Goal: Task Accomplishment & Management: Use online tool/utility

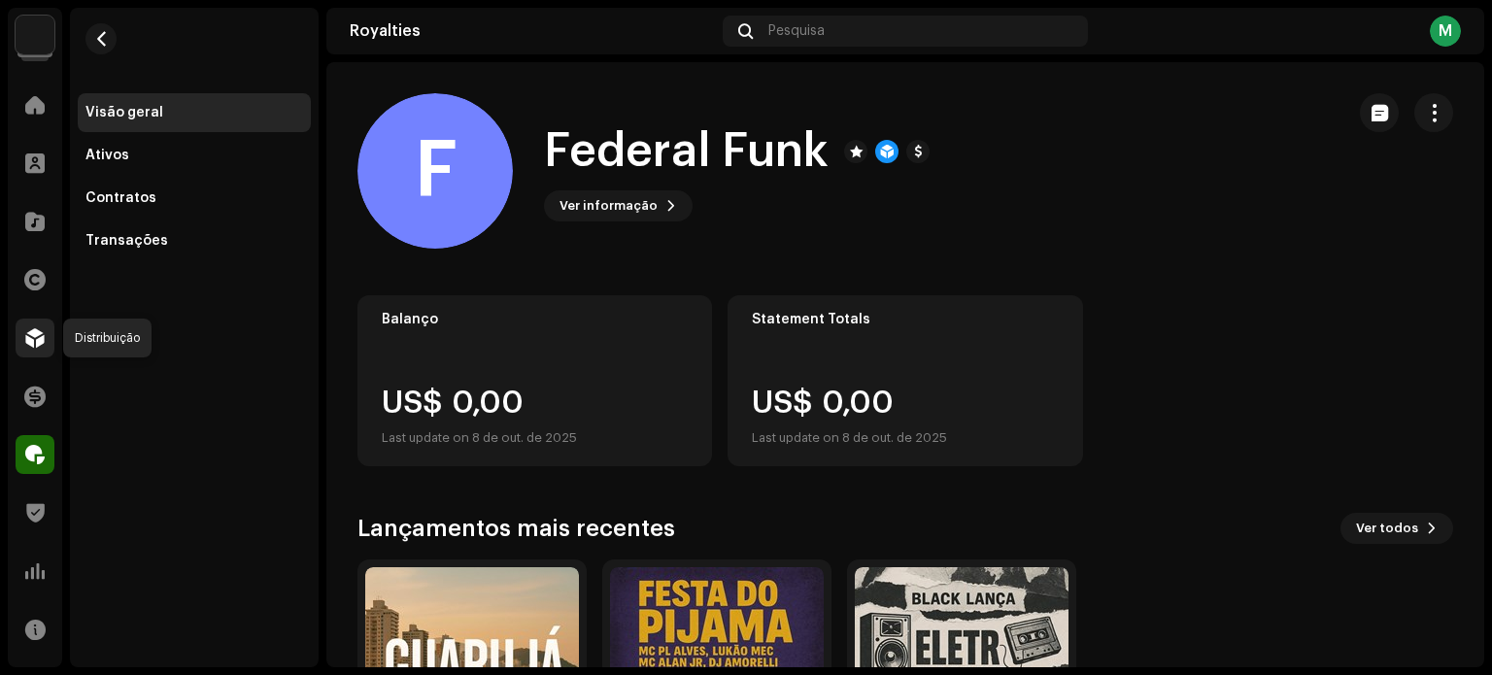
click at [32, 341] on span at bounding box center [34, 338] width 19 height 16
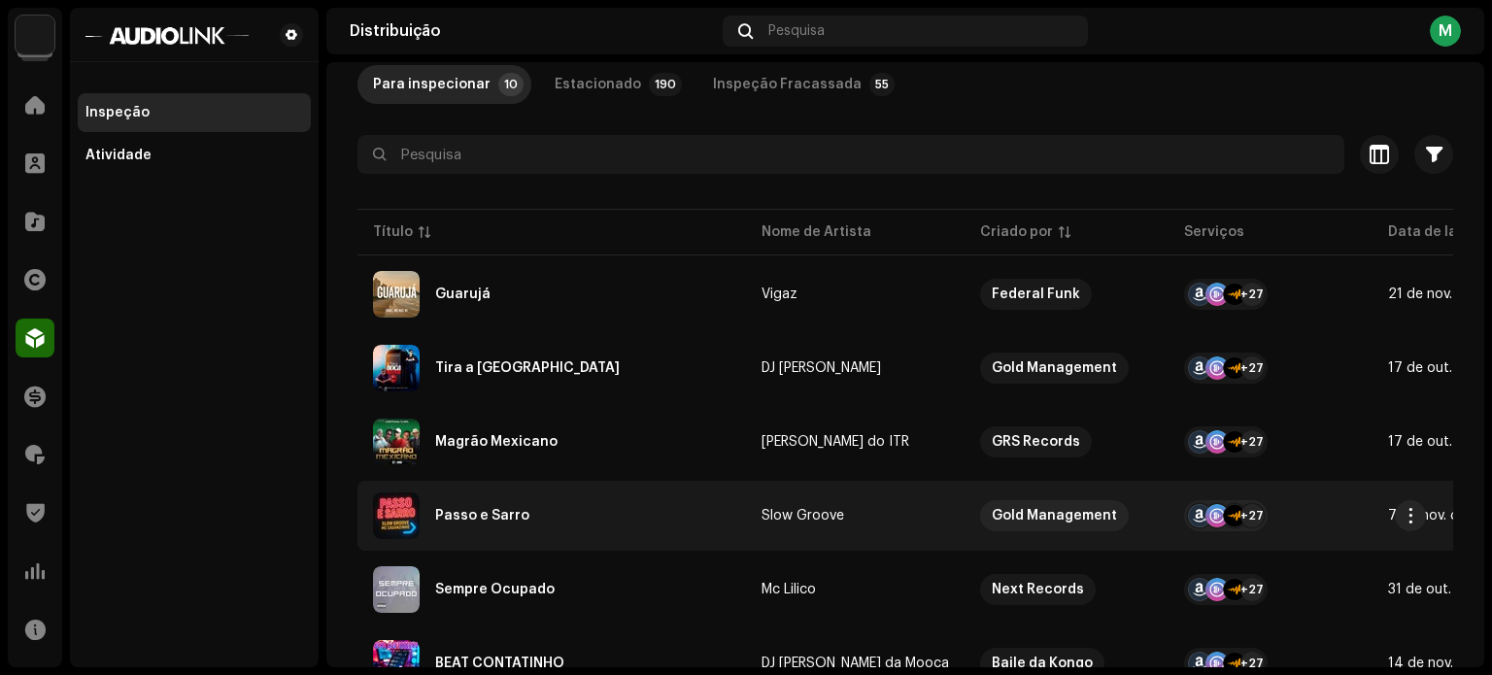
scroll to position [211, 0]
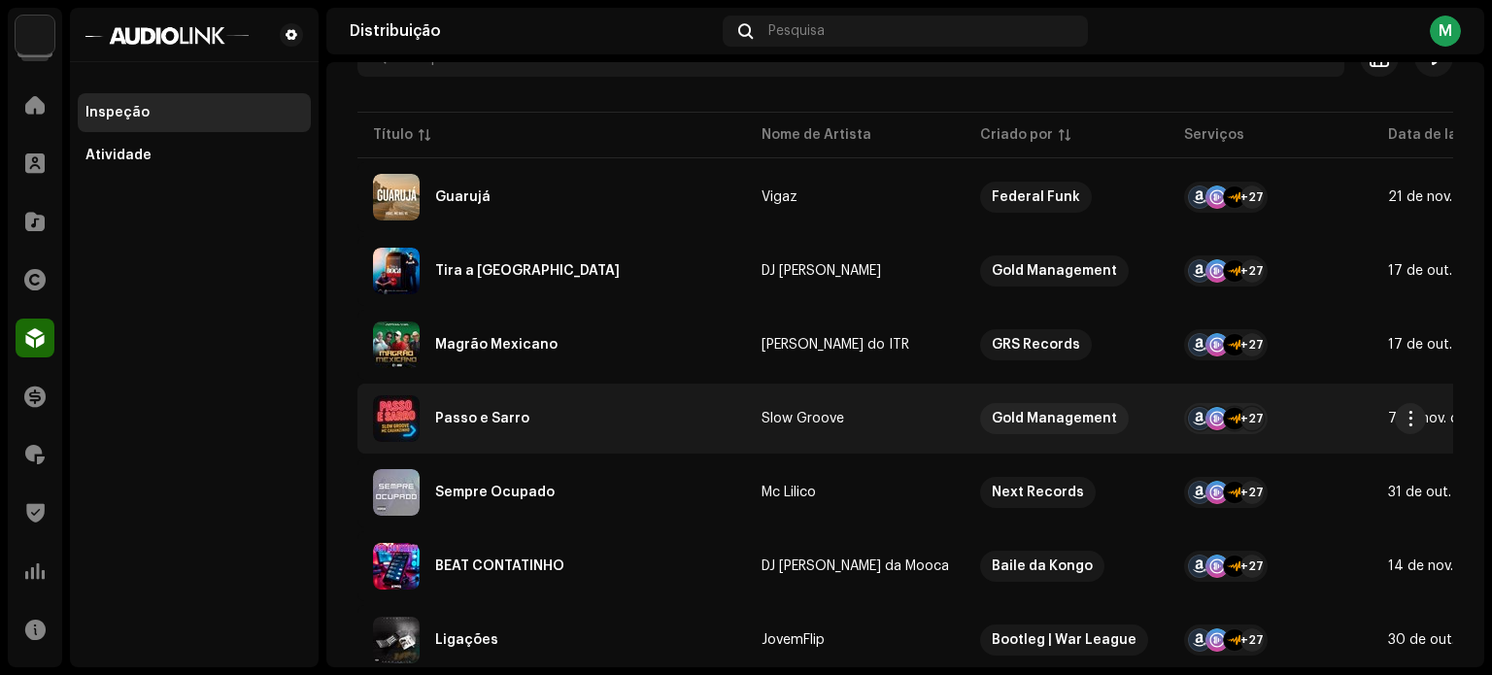
click at [552, 445] on td "Passo e Sarro" at bounding box center [551, 419] width 389 height 70
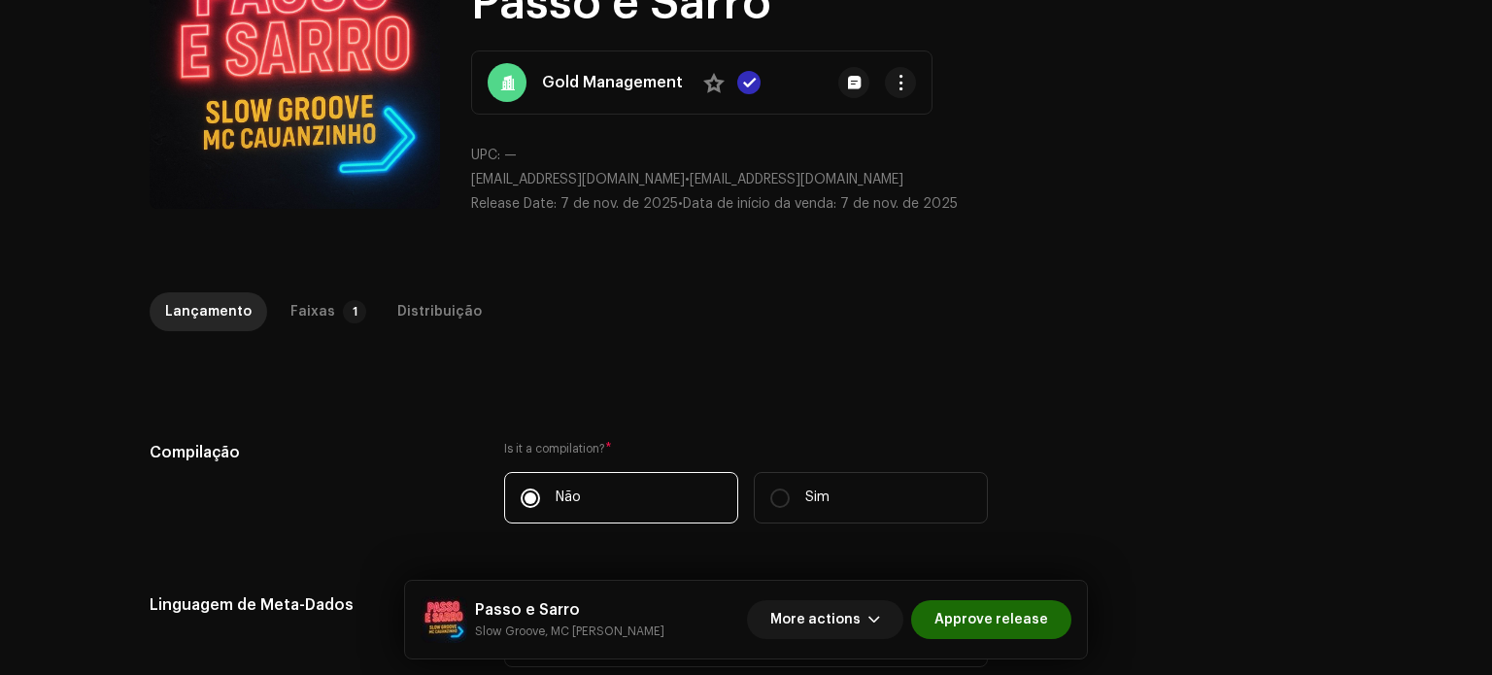
scroll to position [165, 0]
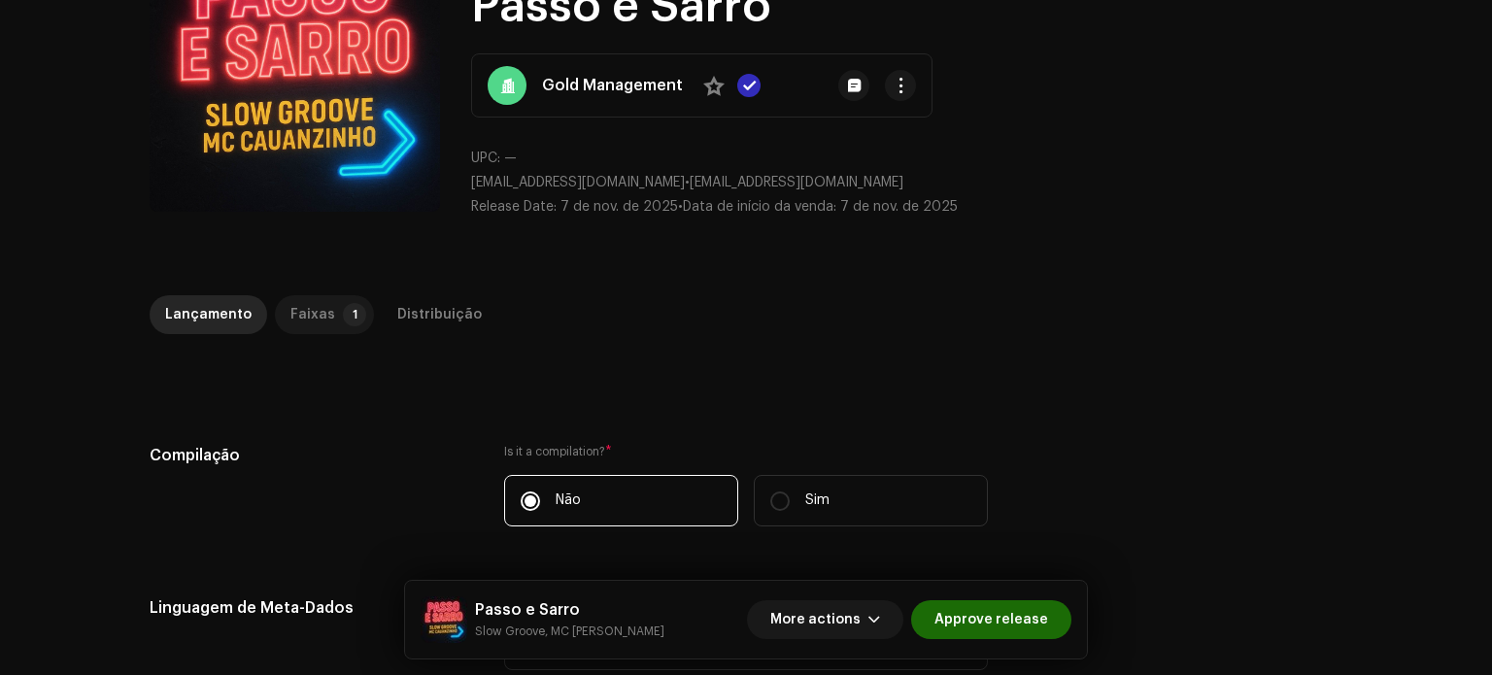
click at [343, 322] on p-badge "1" at bounding box center [354, 314] width 23 height 23
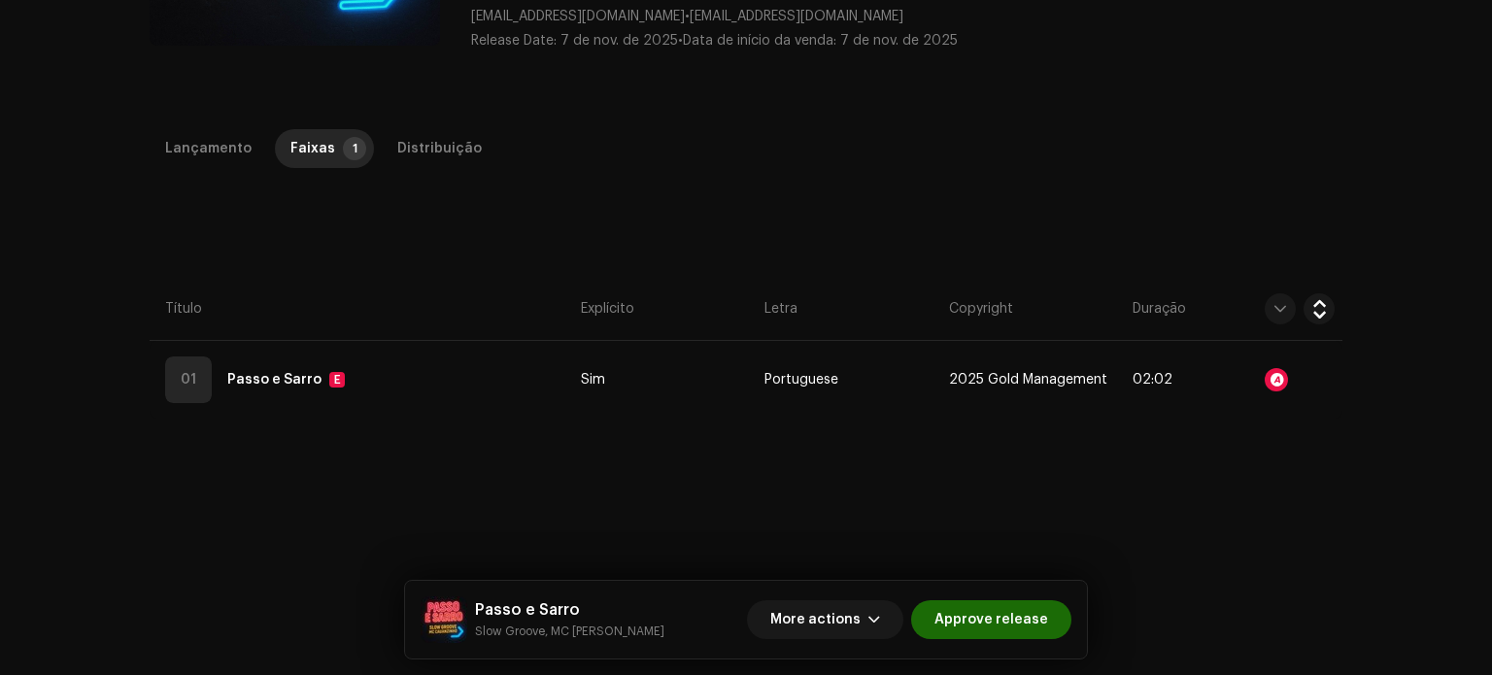
scroll to position [359, 0]
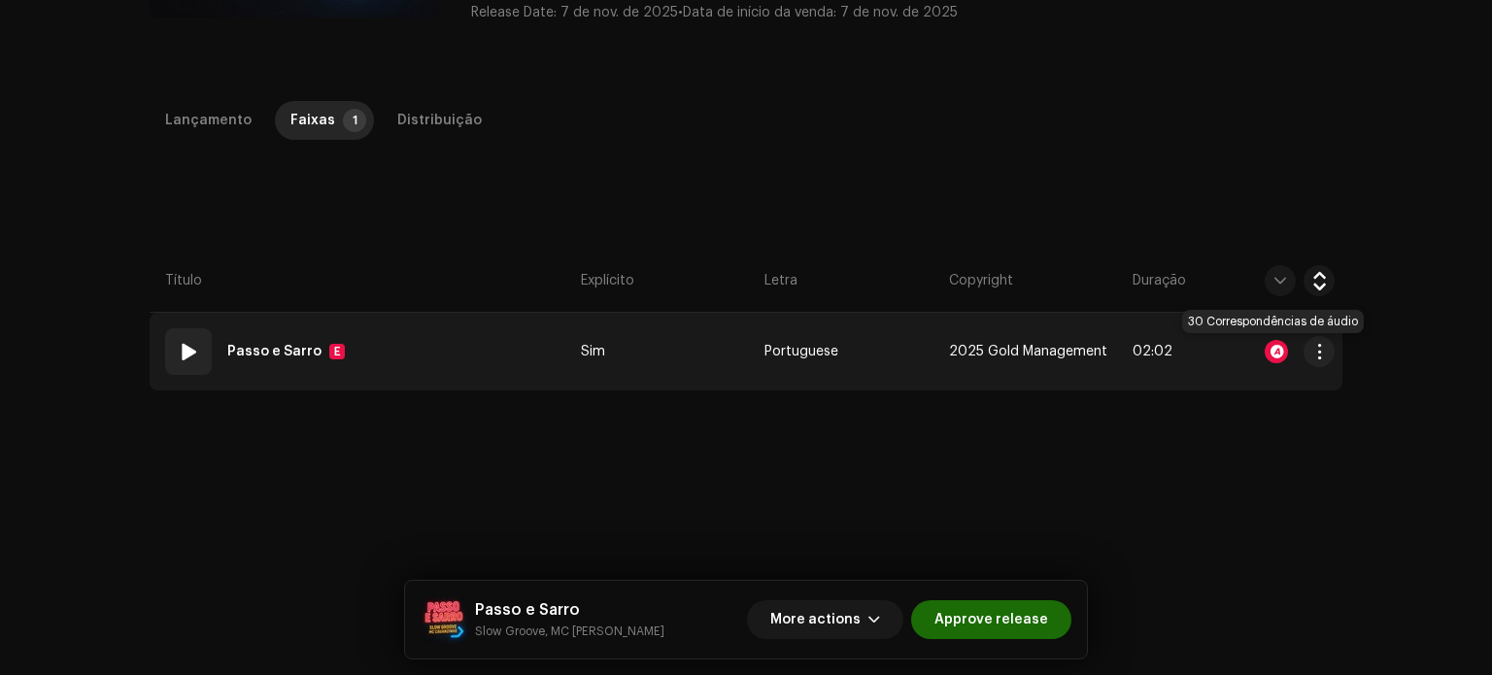
click at [1268, 348] on div at bounding box center [1276, 351] width 23 height 23
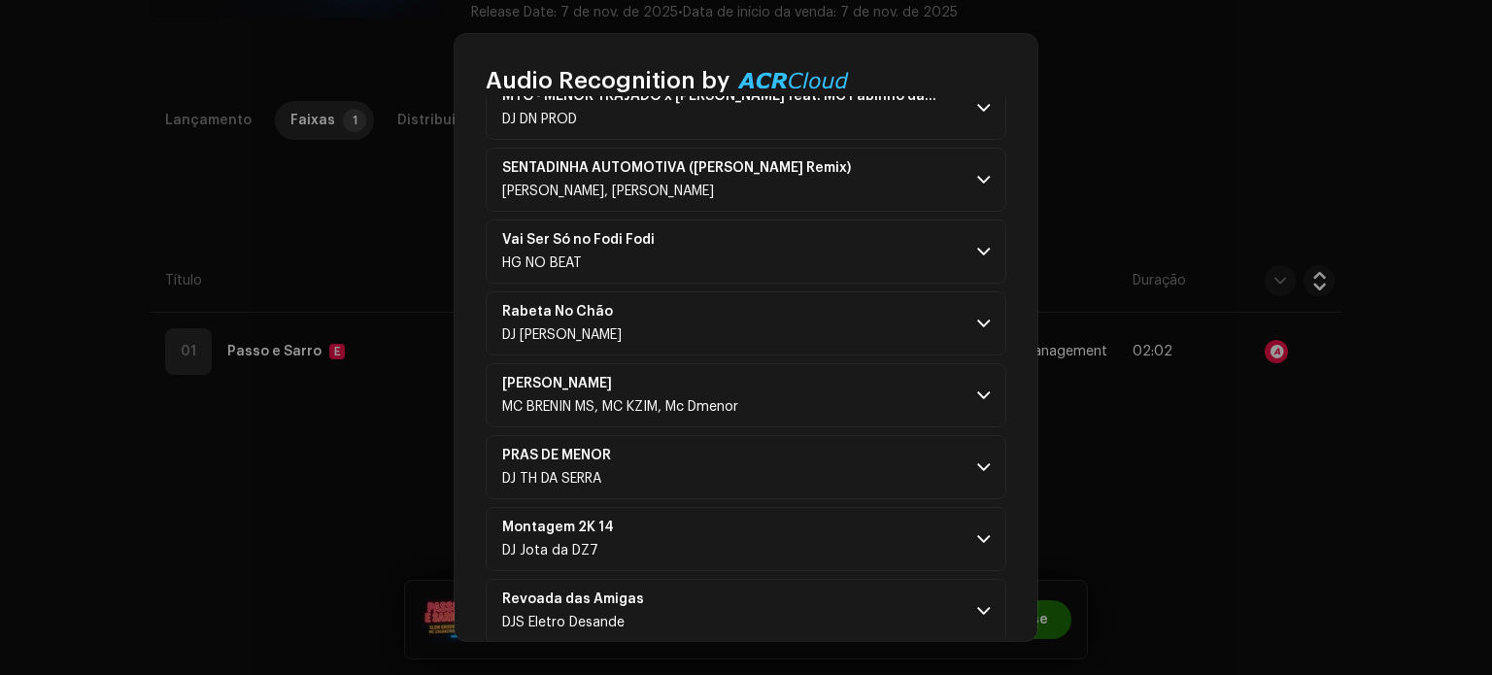
scroll to position [0, 0]
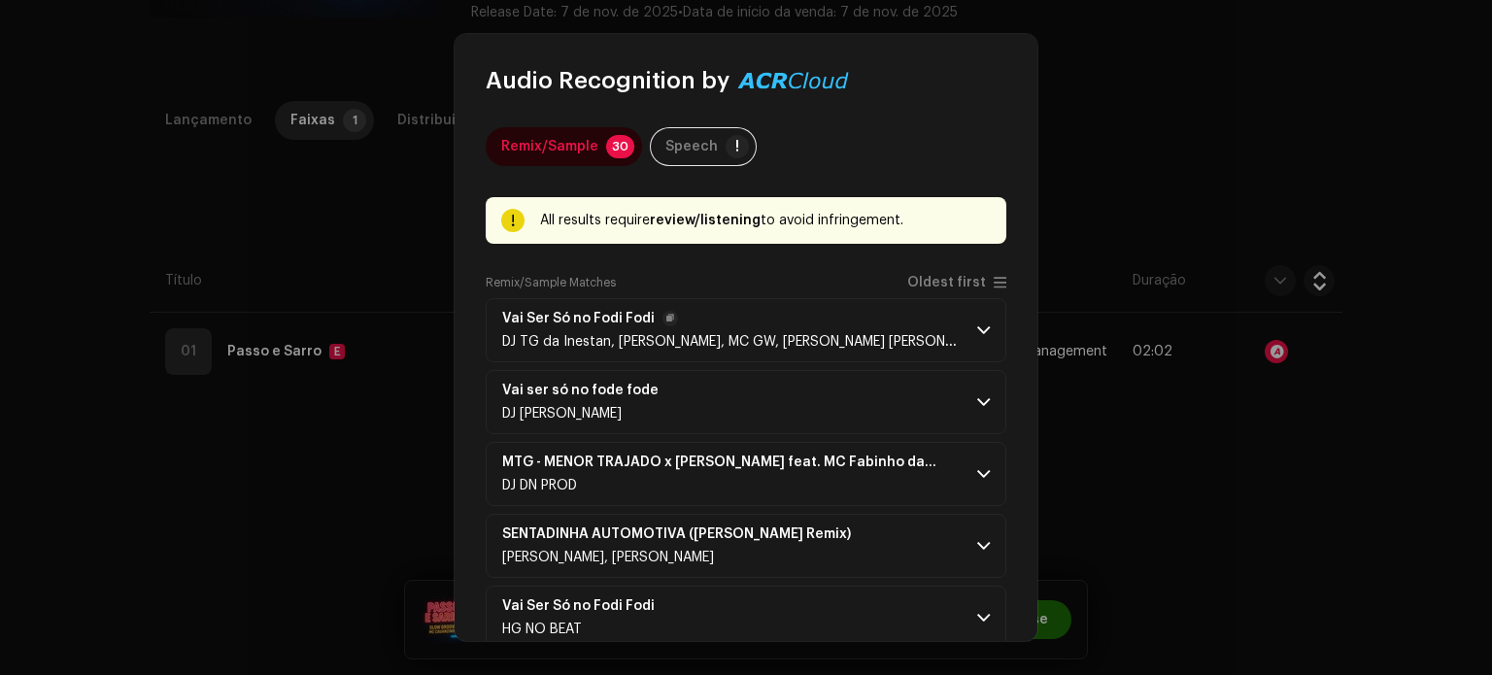
click at [839, 320] on span "Vai Ser Só no Fodi Fodi" at bounding box center [732, 319] width 460 height 16
click at [968, 325] on p-accordion-header "Vai Ser Só no Fodi [PERSON_NAME] TG da Inestan, [PERSON_NAME], MC GW, [PERSON_N…" at bounding box center [746, 330] width 521 height 64
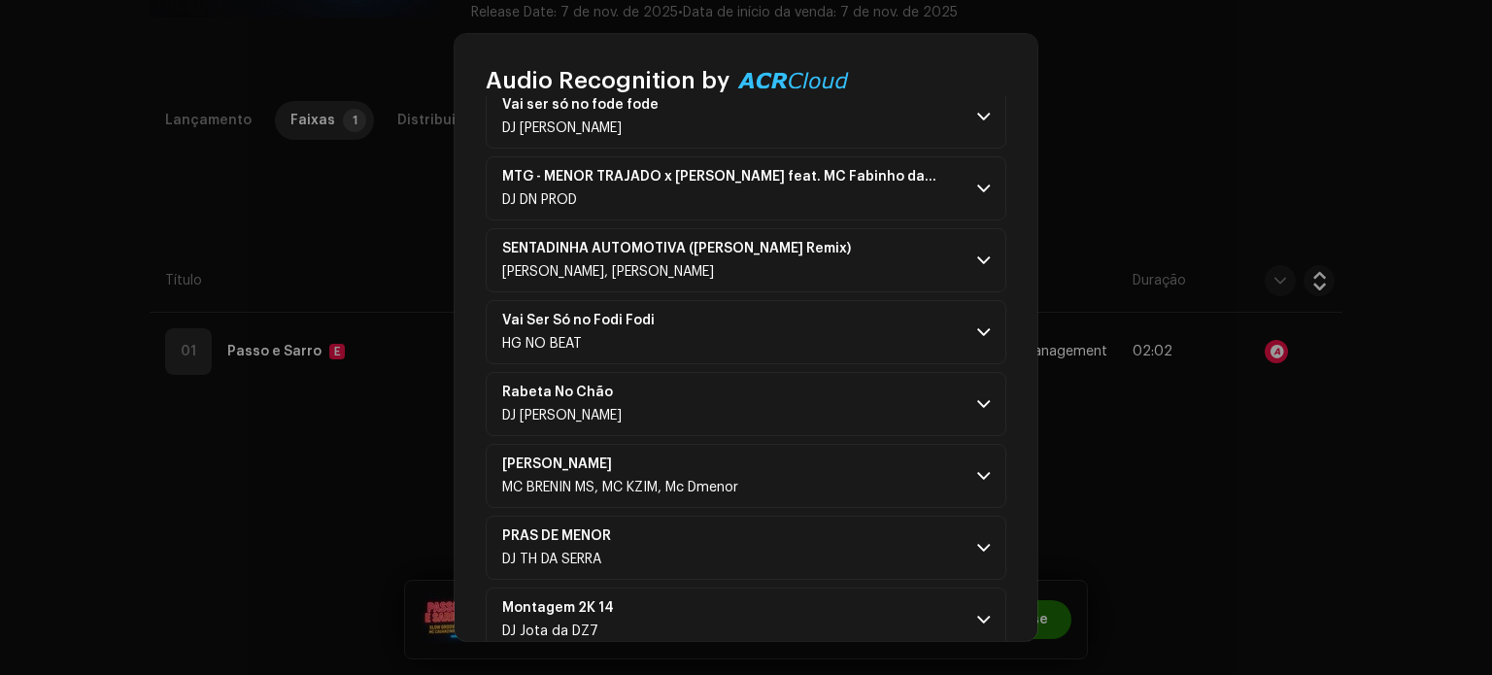
scroll to position [680, 0]
click at [977, 119] on span at bounding box center [983, 116] width 13 height 16
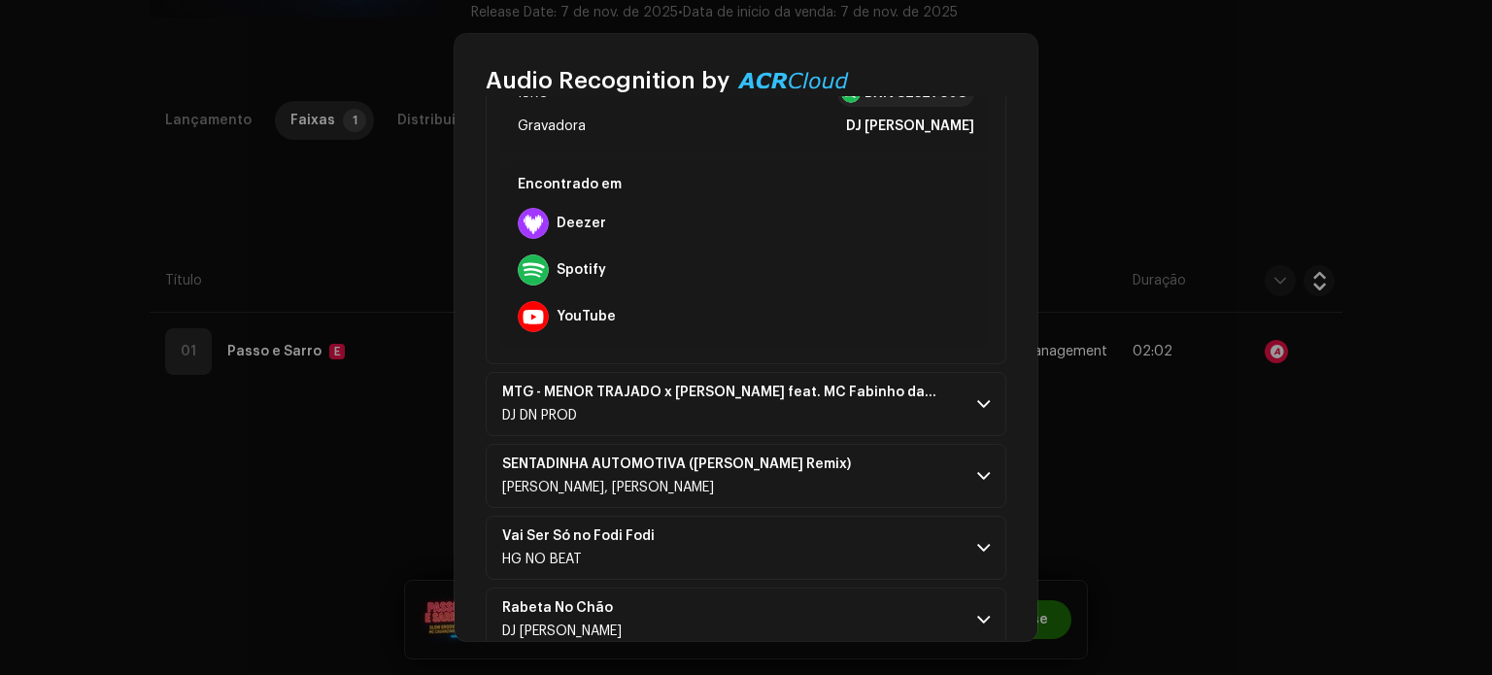
scroll to position [971, 0]
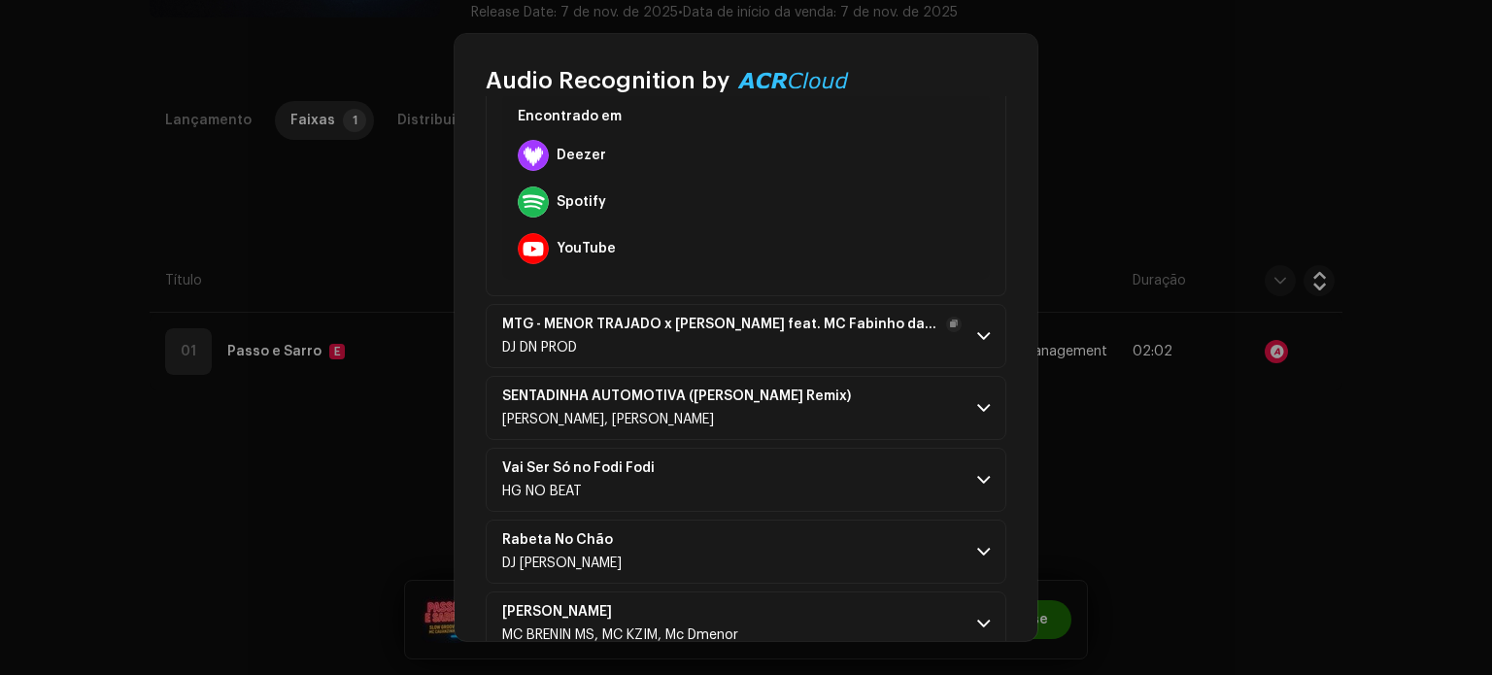
click at [979, 337] on span at bounding box center [983, 336] width 13 height 16
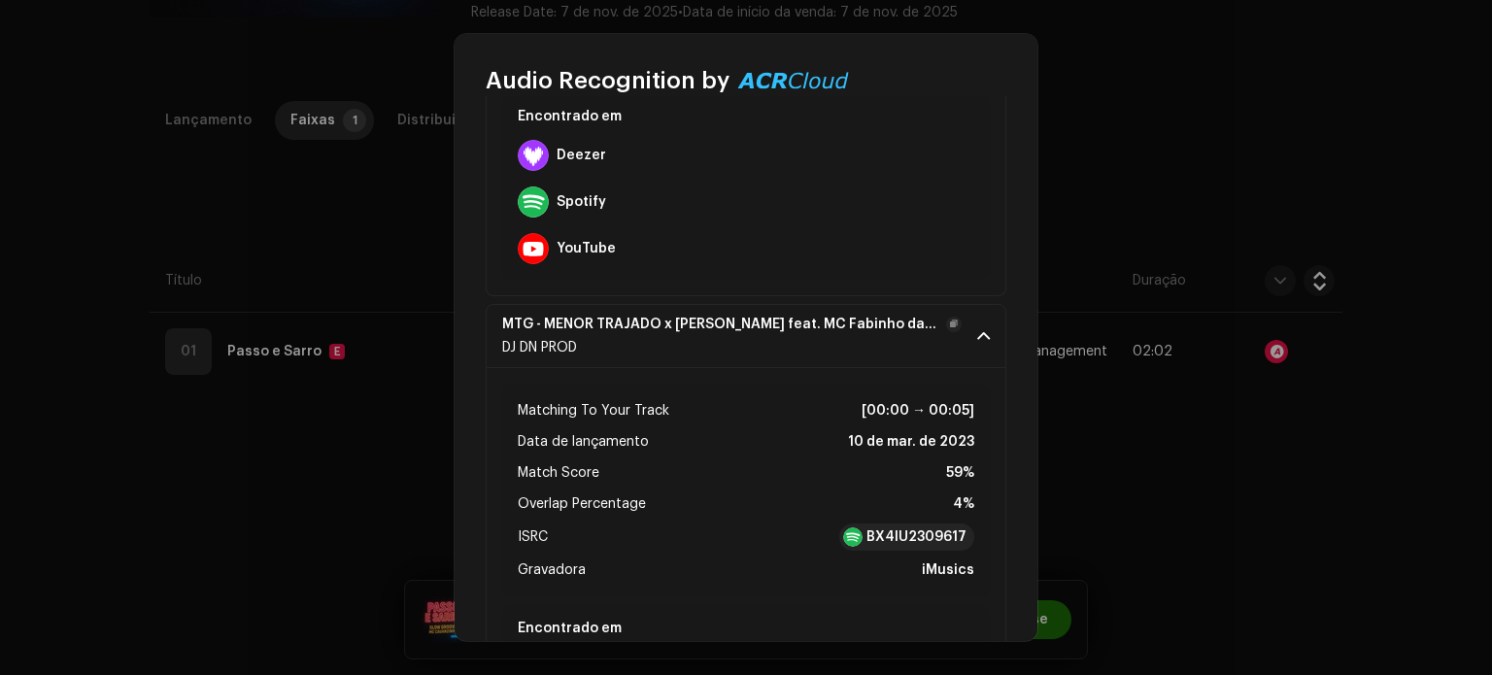
click at [975, 319] on p-accordion-header "MTG - MENOR TRAJADO x [PERSON_NAME] feat. MC Fabinho da Osk DJ DN PROD" at bounding box center [746, 336] width 521 height 64
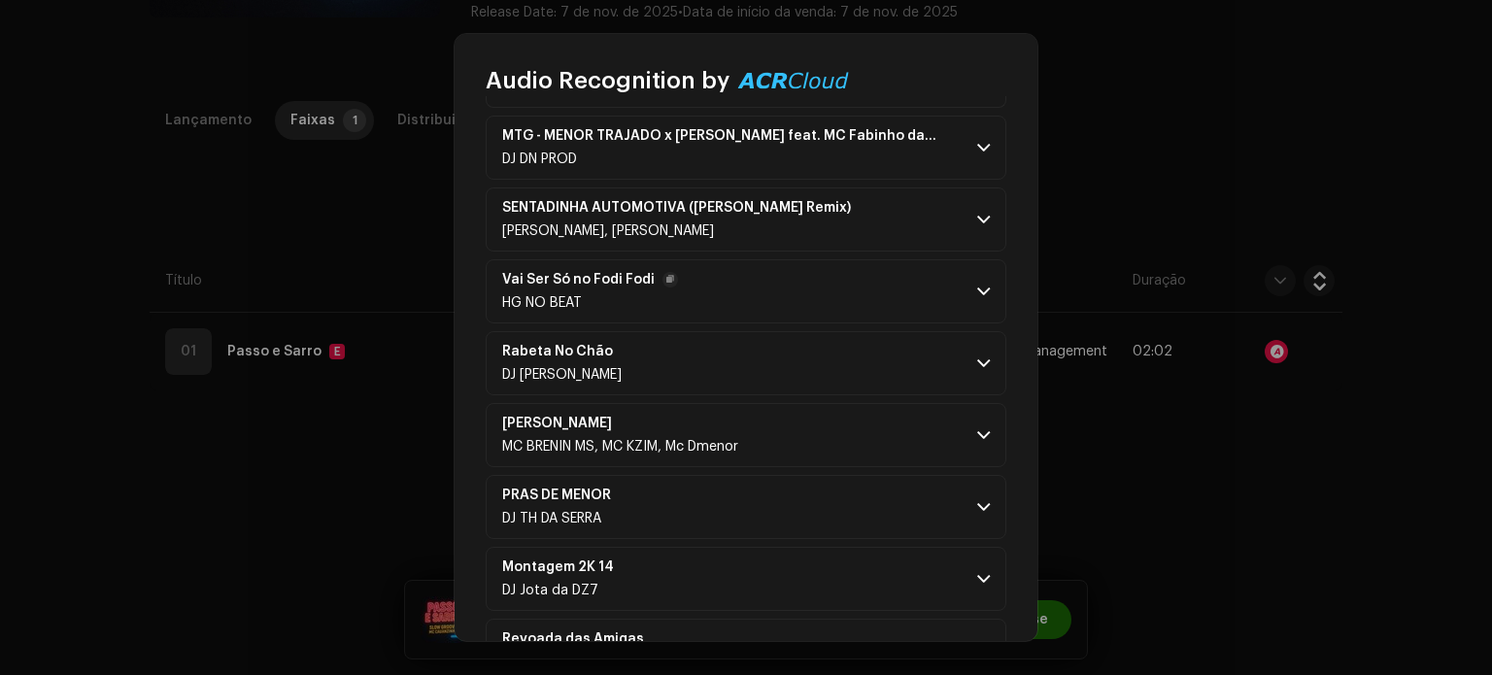
scroll to position [1166, 0]
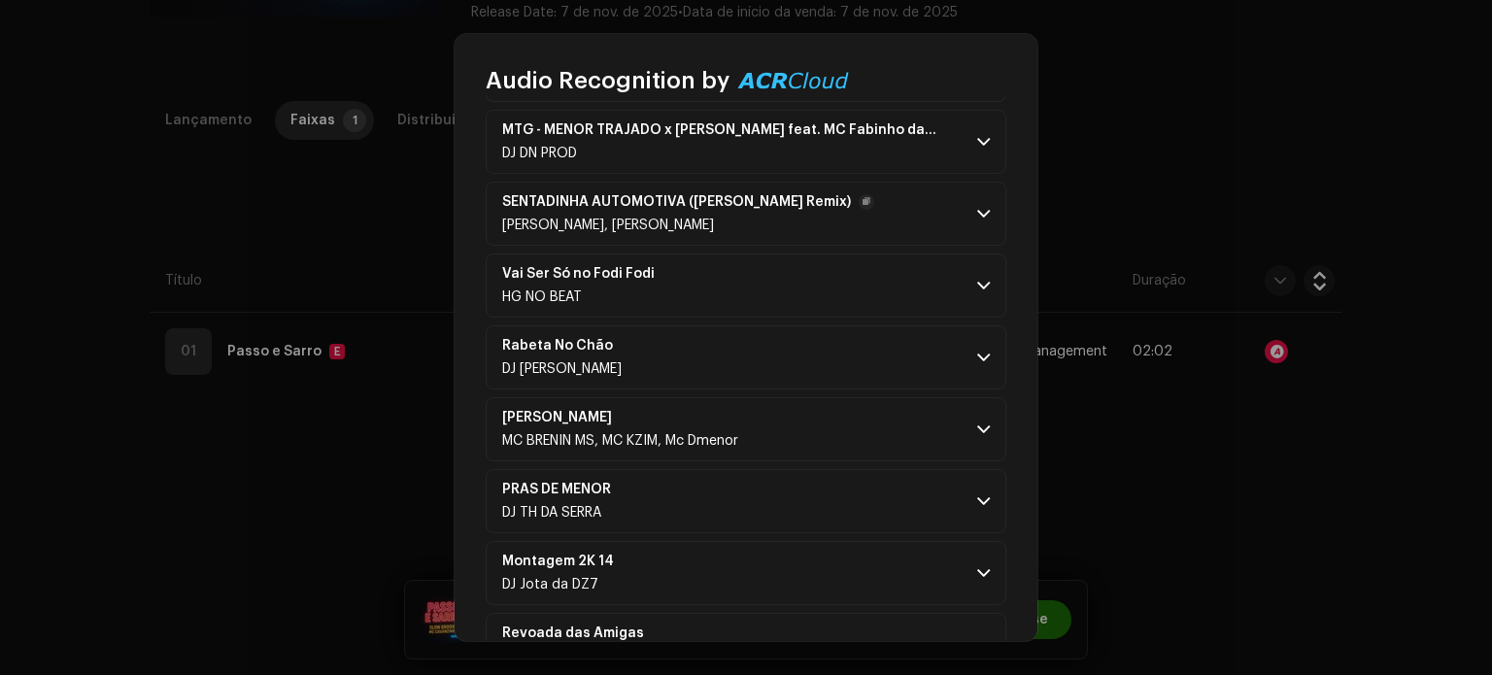
click at [986, 210] on p-accordion-header "SENTADINHA AUTOMOTIVA ([PERSON_NAME] Remix) [PERSON_NAME], [PERSON_NAME]" at bounding box center [746, 214] width 521 height 64
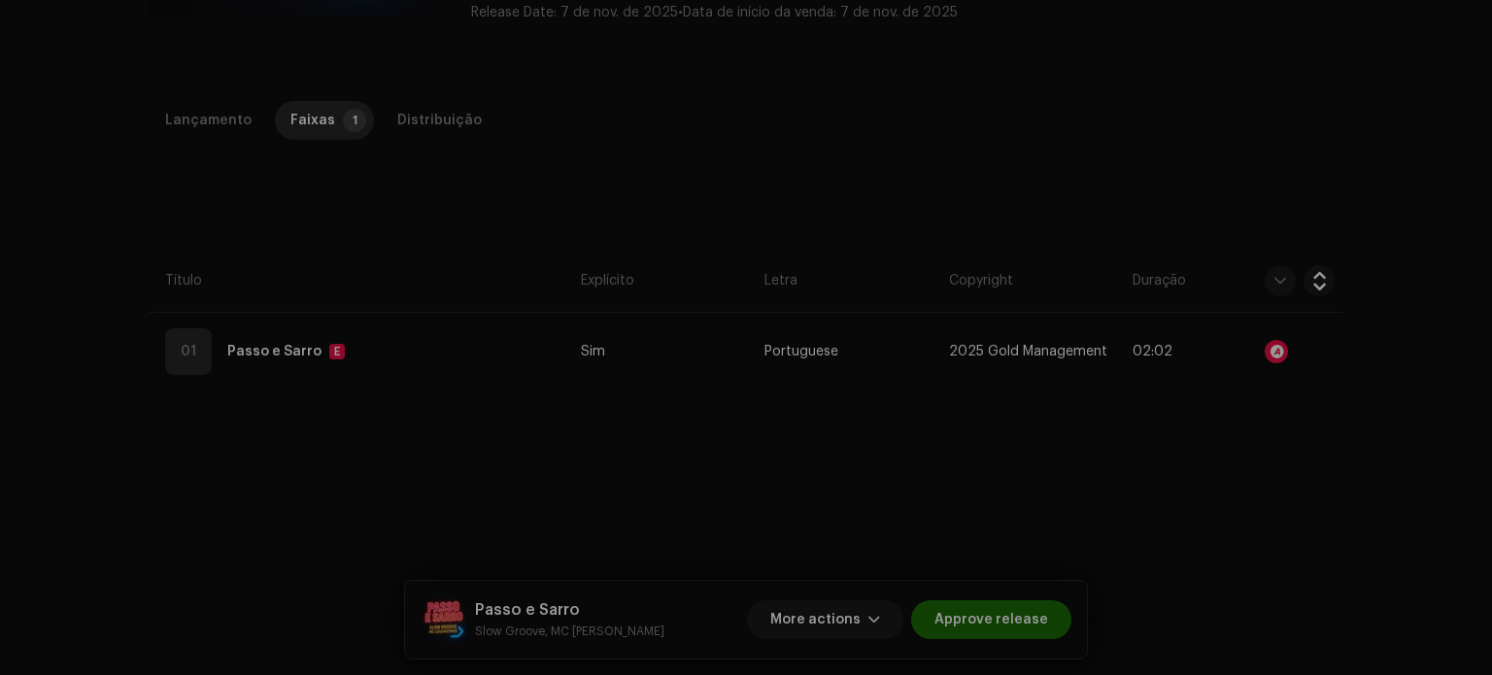
click at [1325, 413] on div "Audio Recognition by Remix/Sample 30 Speech ! All results require review/listen…" at bounding box center [746, 337] width 1492 height 675
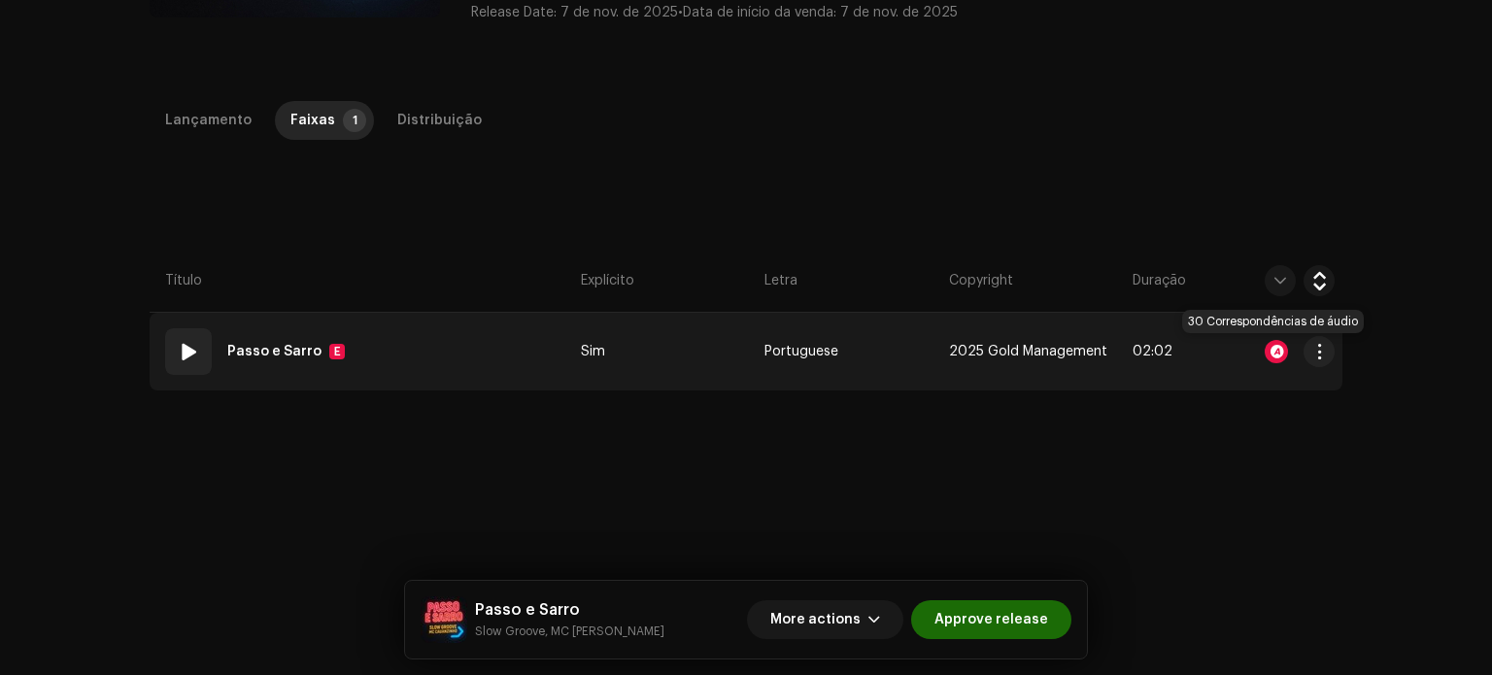
click at [1275, 355] on div at bounding box center [1276, 351] width 23 height 23
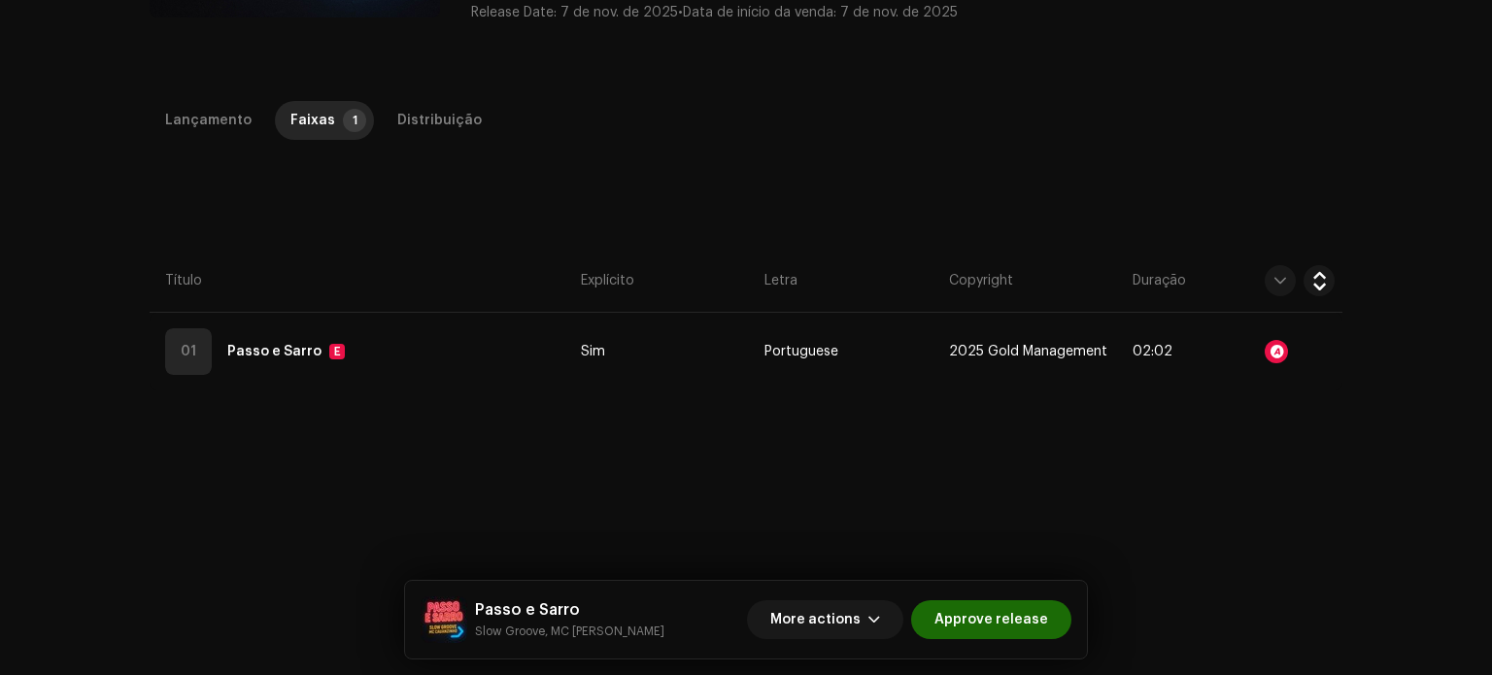
click at [1136, 485] on div "Audio Recognition by Remix/Sample 30 Speech ! All results require review/listen…" at bounding box center [746, 337] width 1492 height 675
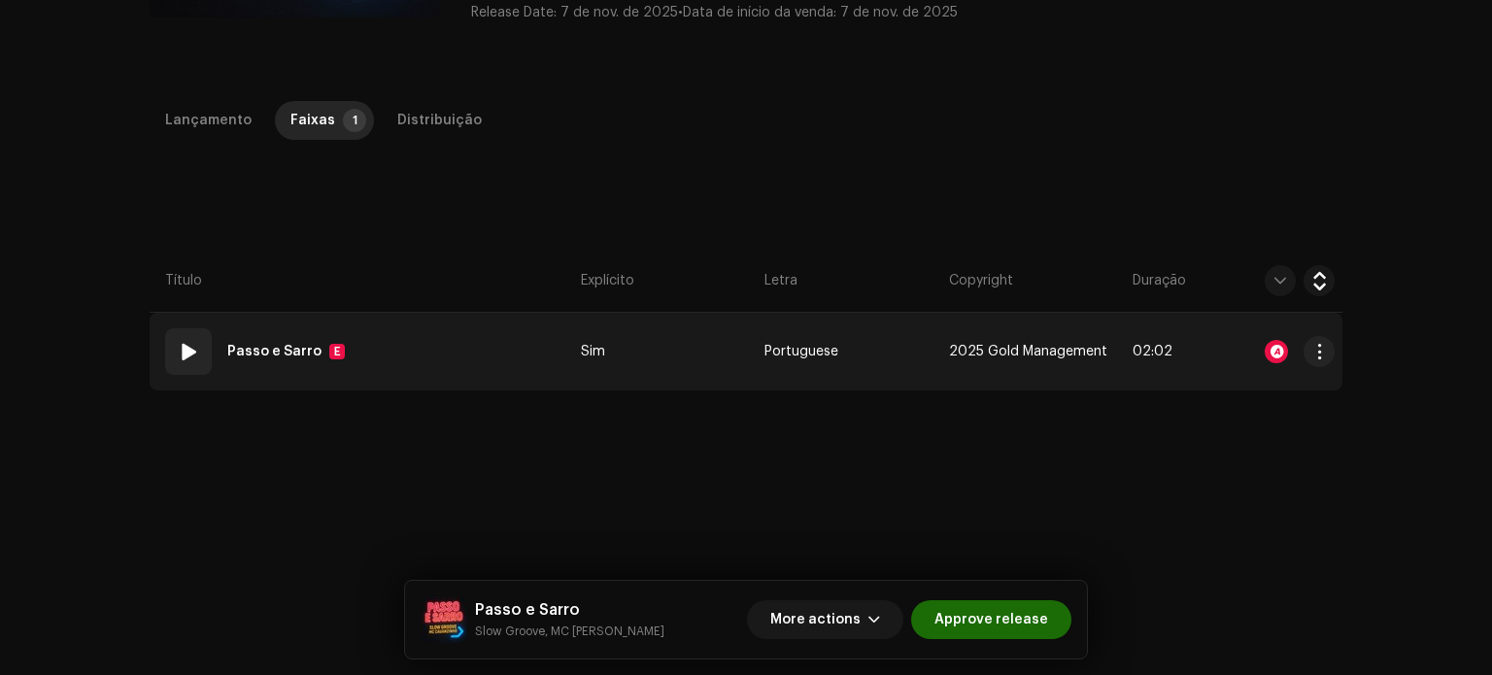
click at [947, 362] on td "2025 Gold Management" at bounding box center [1033, 352] width 184 height 78
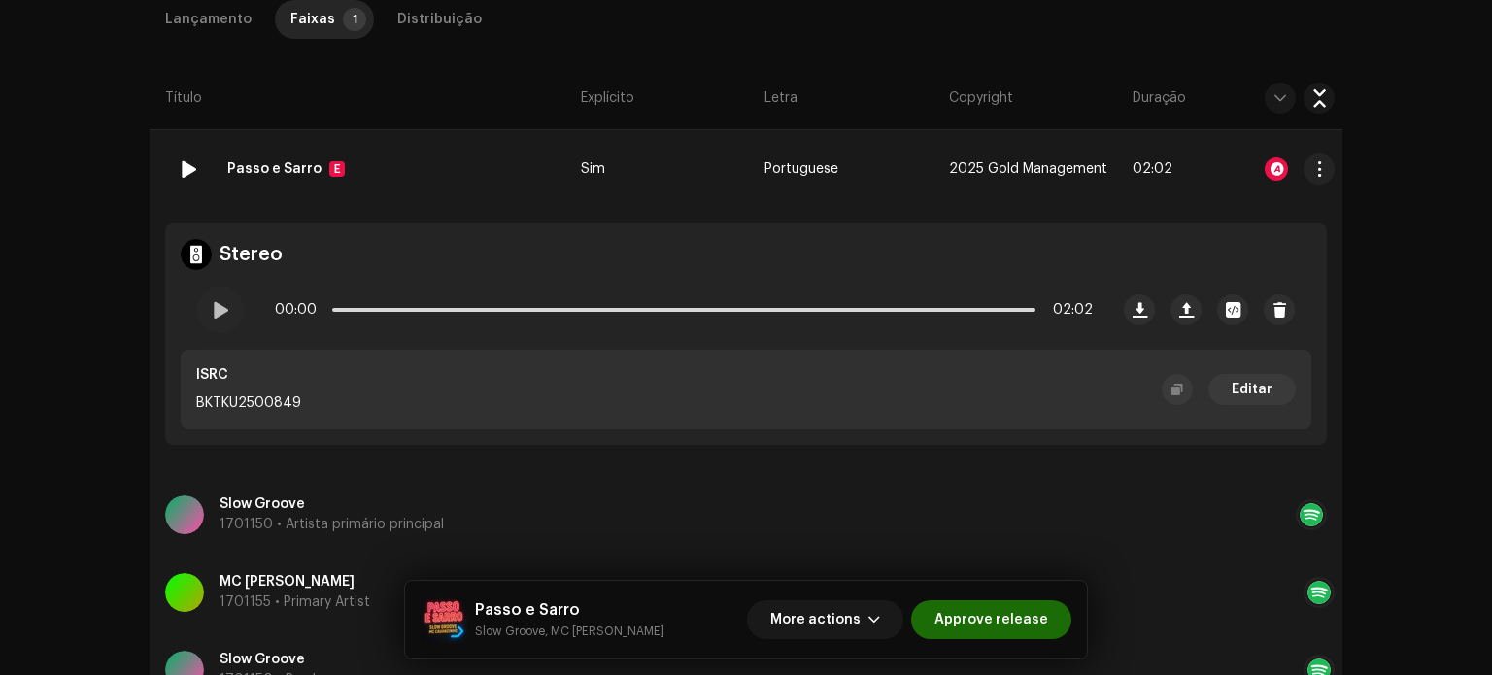
scroll to position [554, 0]
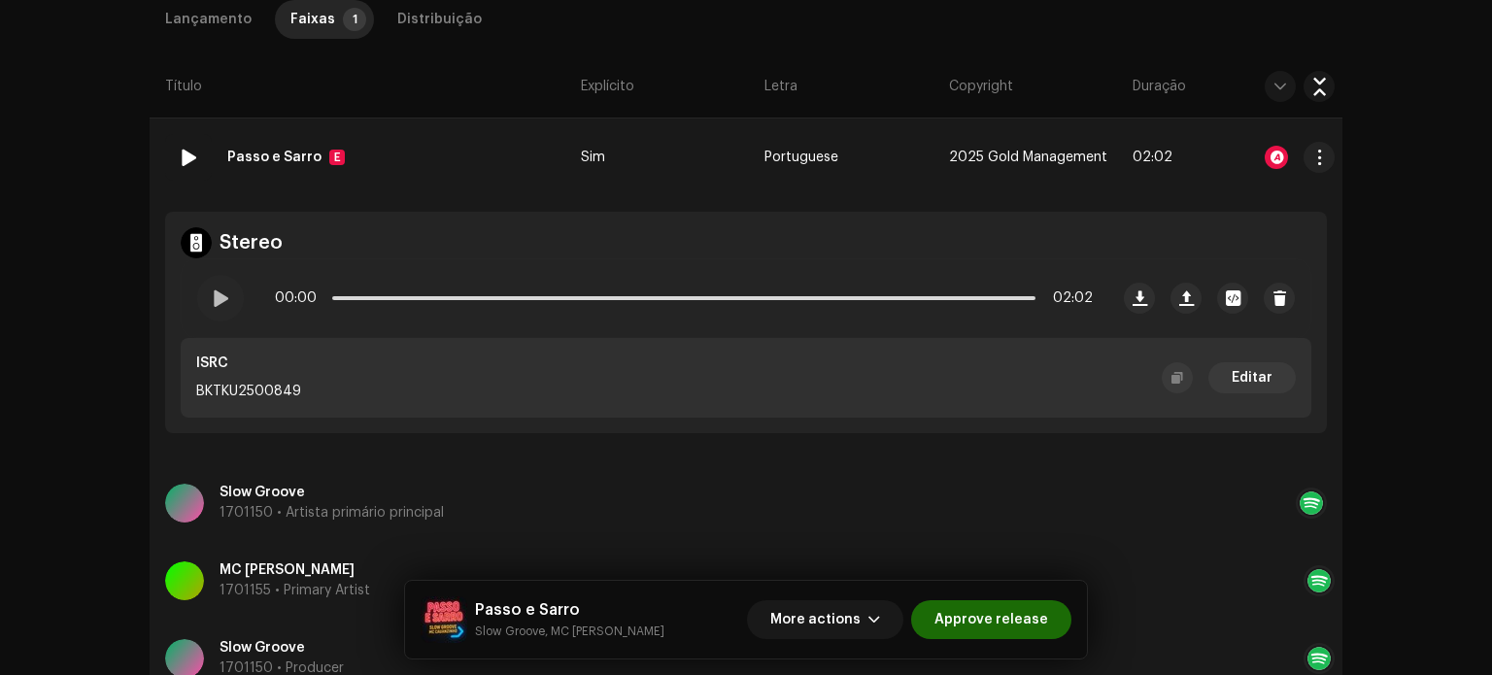
click at [859, 180] on td "Portuguese" at bounding box center [849, 158] width 184 height 78
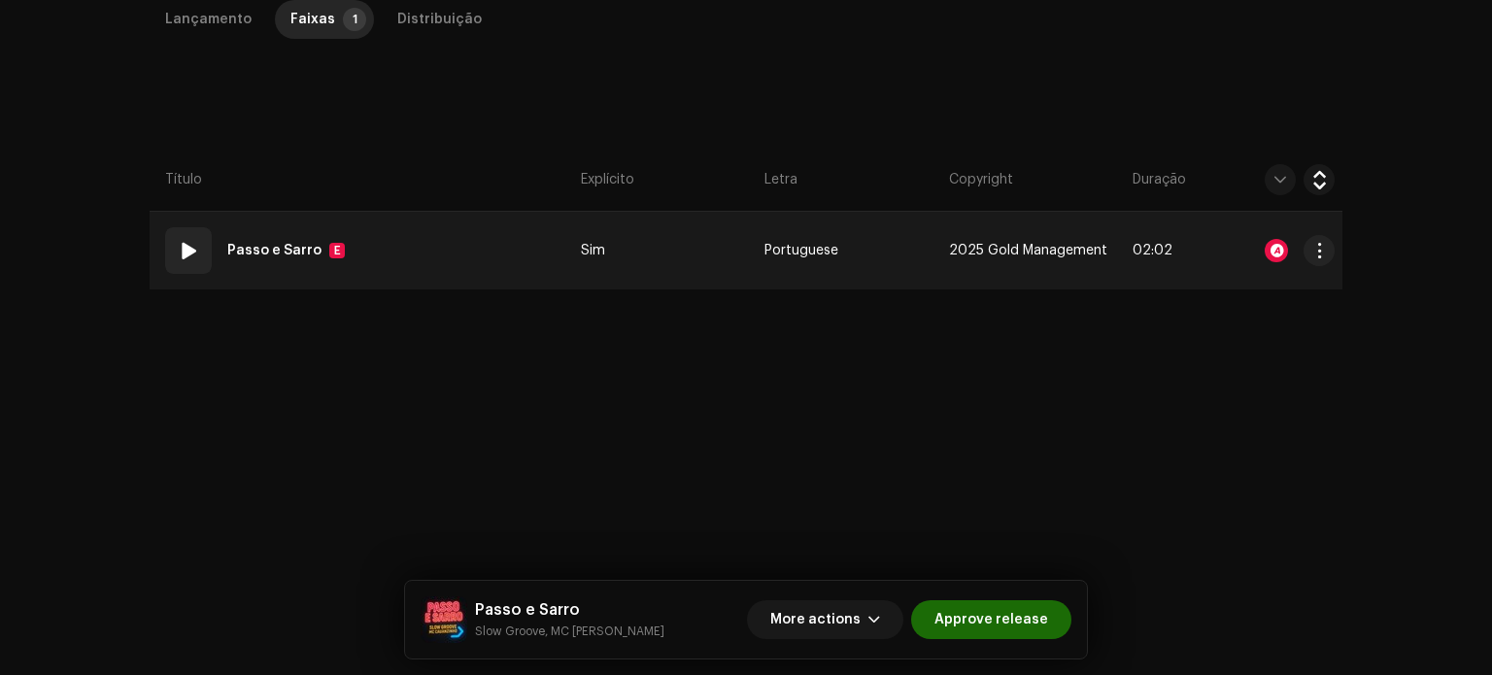
scroll to position [460, 0]
click at [1276, 246] on div at bounding box center [1276, 251] width 23 height 23
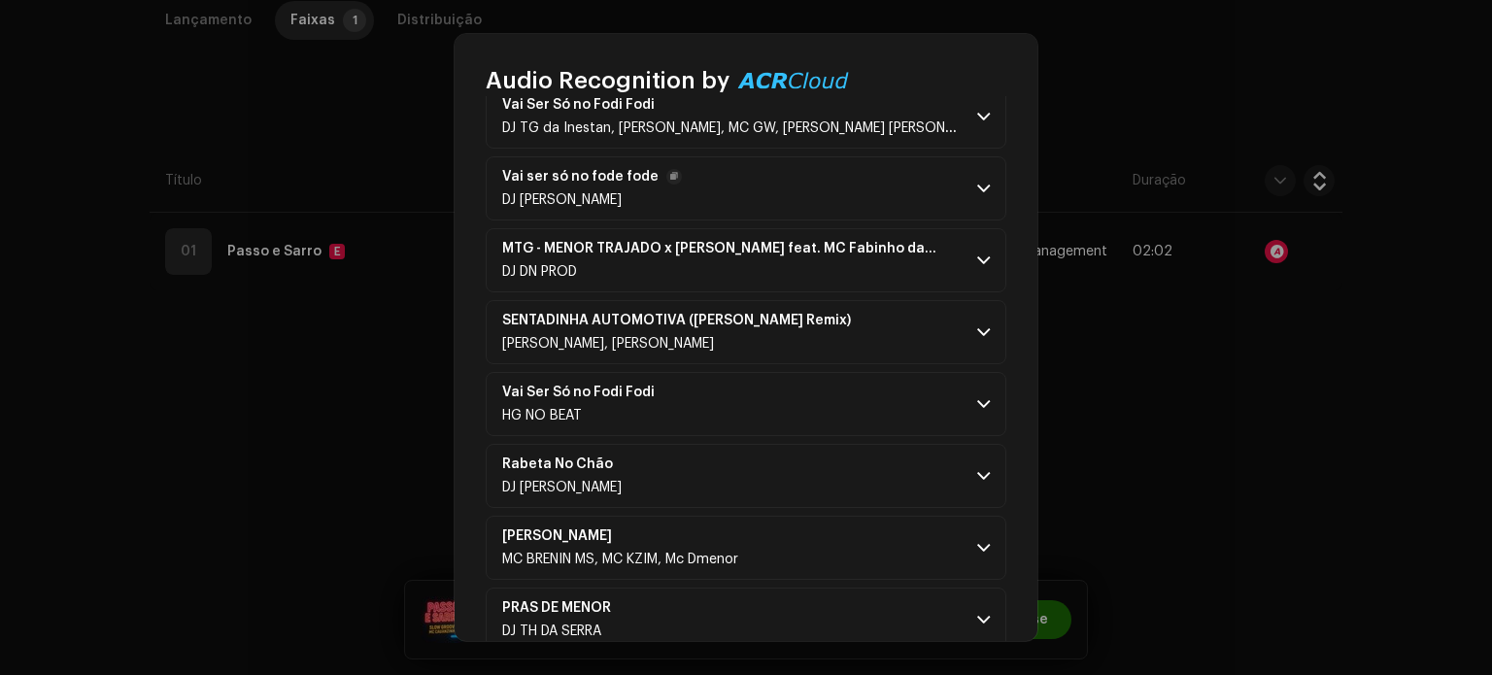
scroll to position [291, 0]
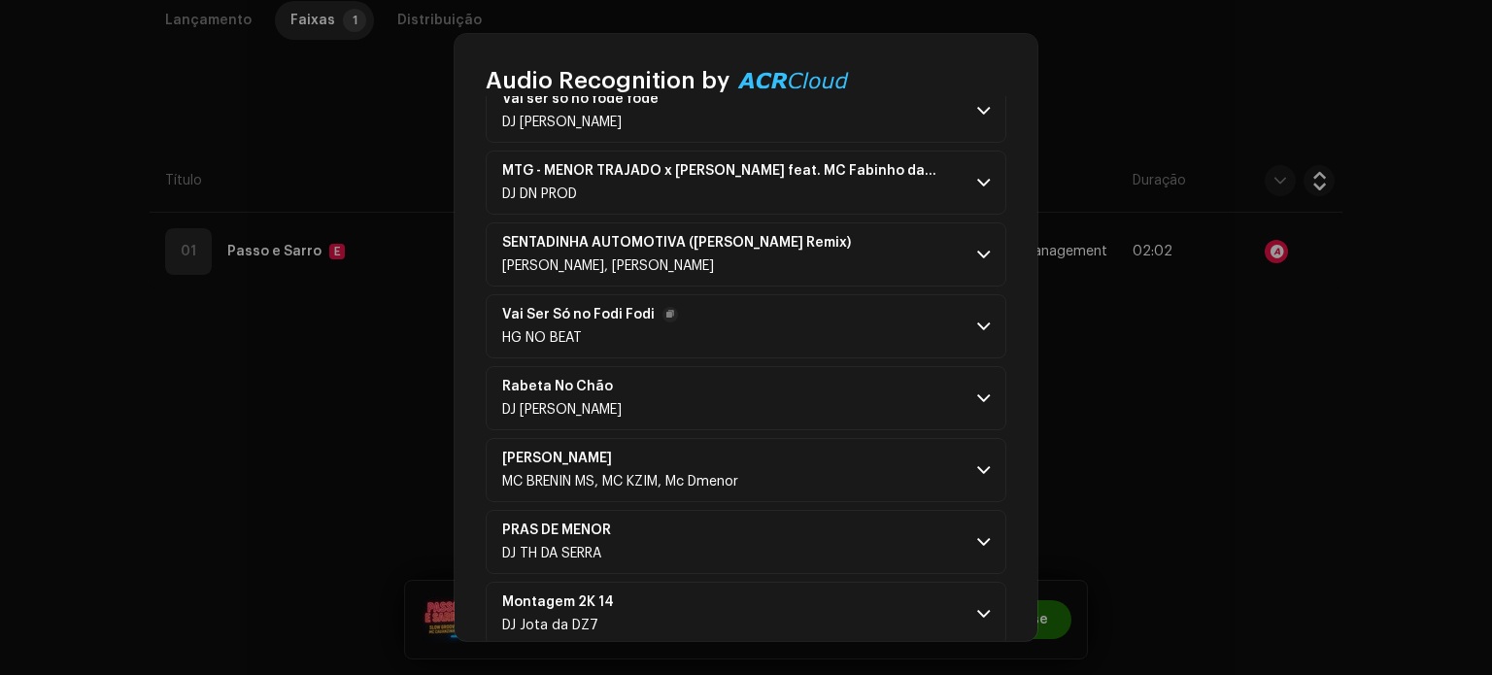
click at [967, 320] on p-accordion-header "Vai Ser Só no Fodi [PERSON_NAME] NO BEAT" at bounding box center [746, 326] width 521 height 64
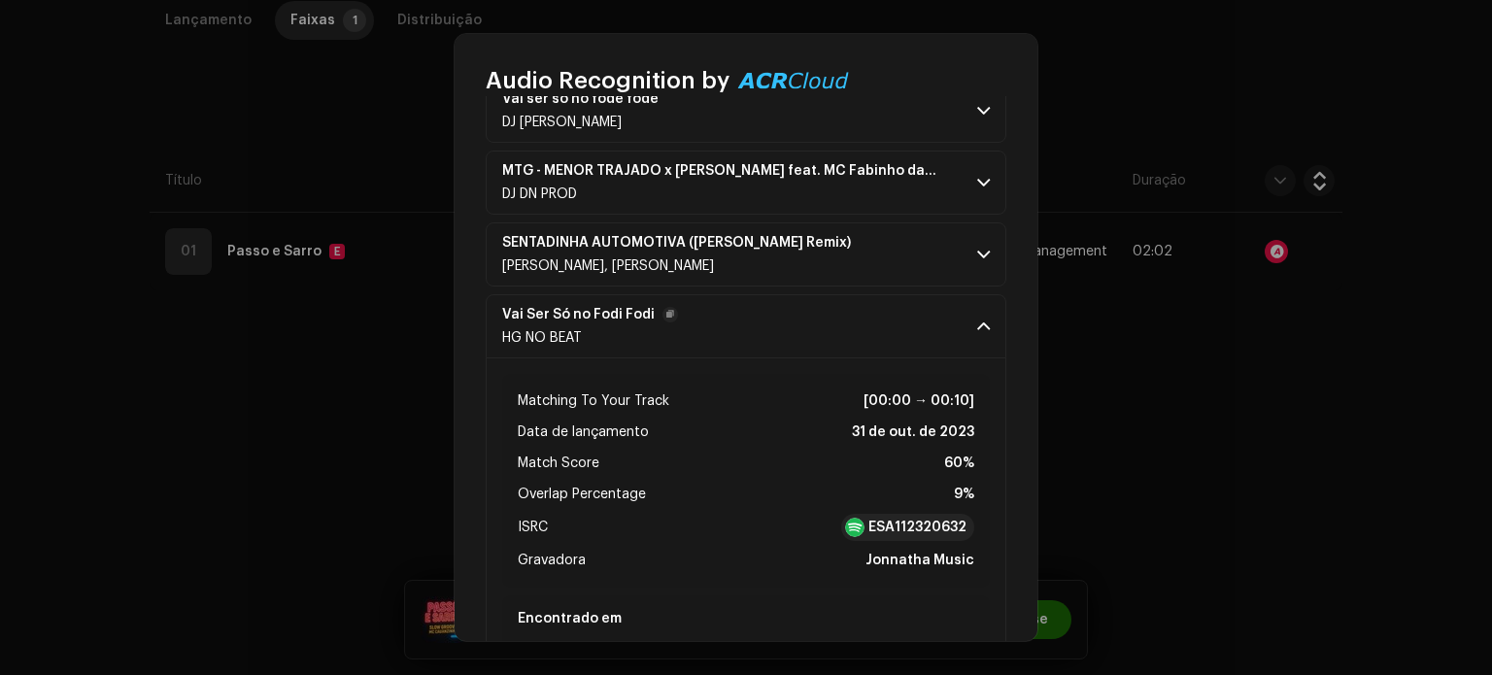
click at [967, 320] on p-accordion-header "Vai Ser Só no Fodi [PERSON_NAME] NO BEAT" at bounding box center [746, 326] width 521 height 64
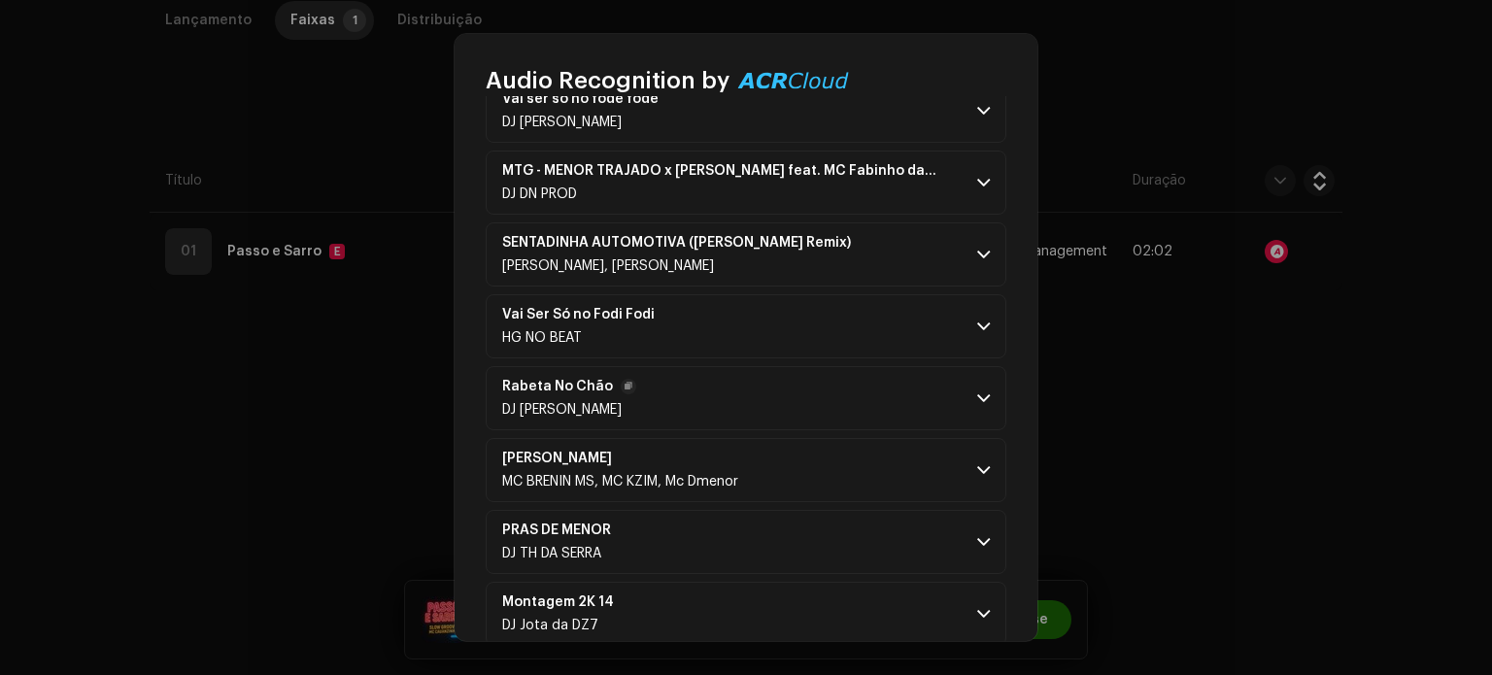
click at [977, 391] on span at bounding box center [983, 399] width 13 height 16
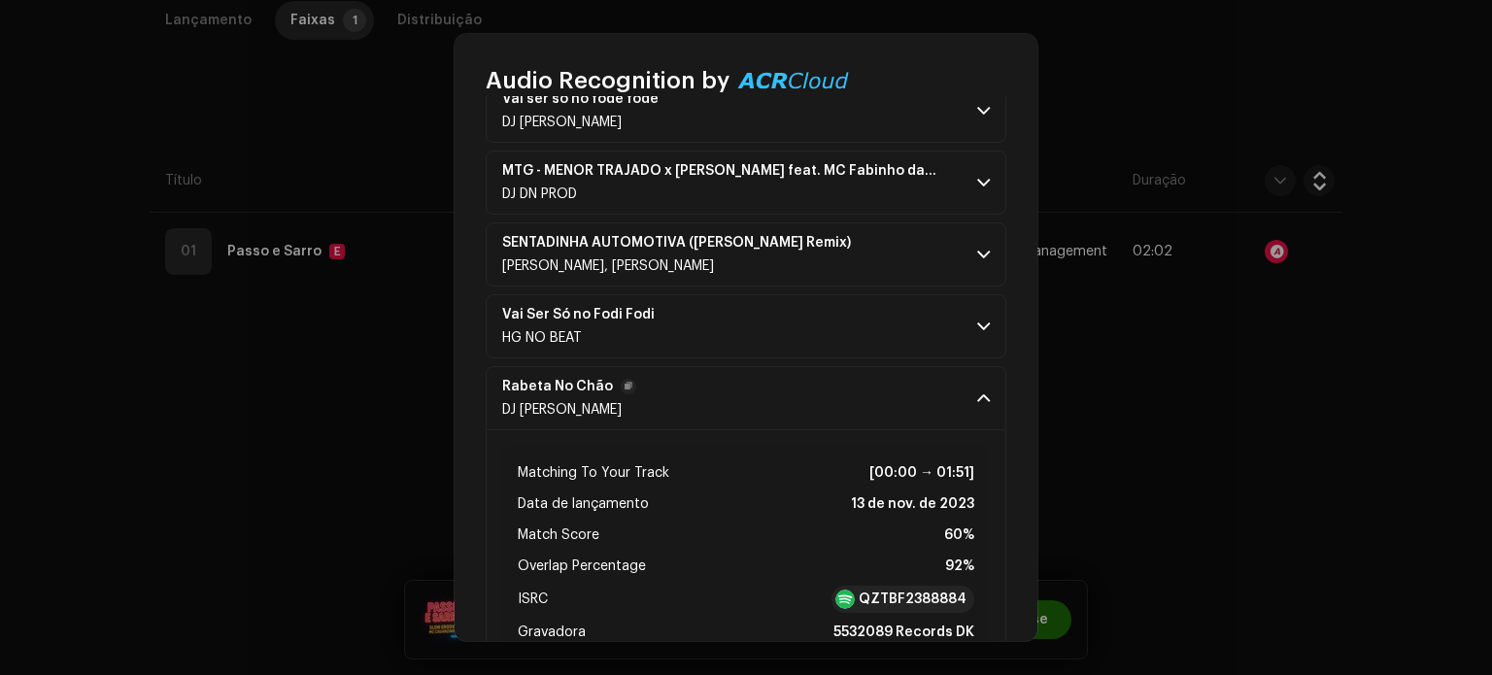
click at [977, 391] on span at bounding box center [983, 399] width 13 height 16
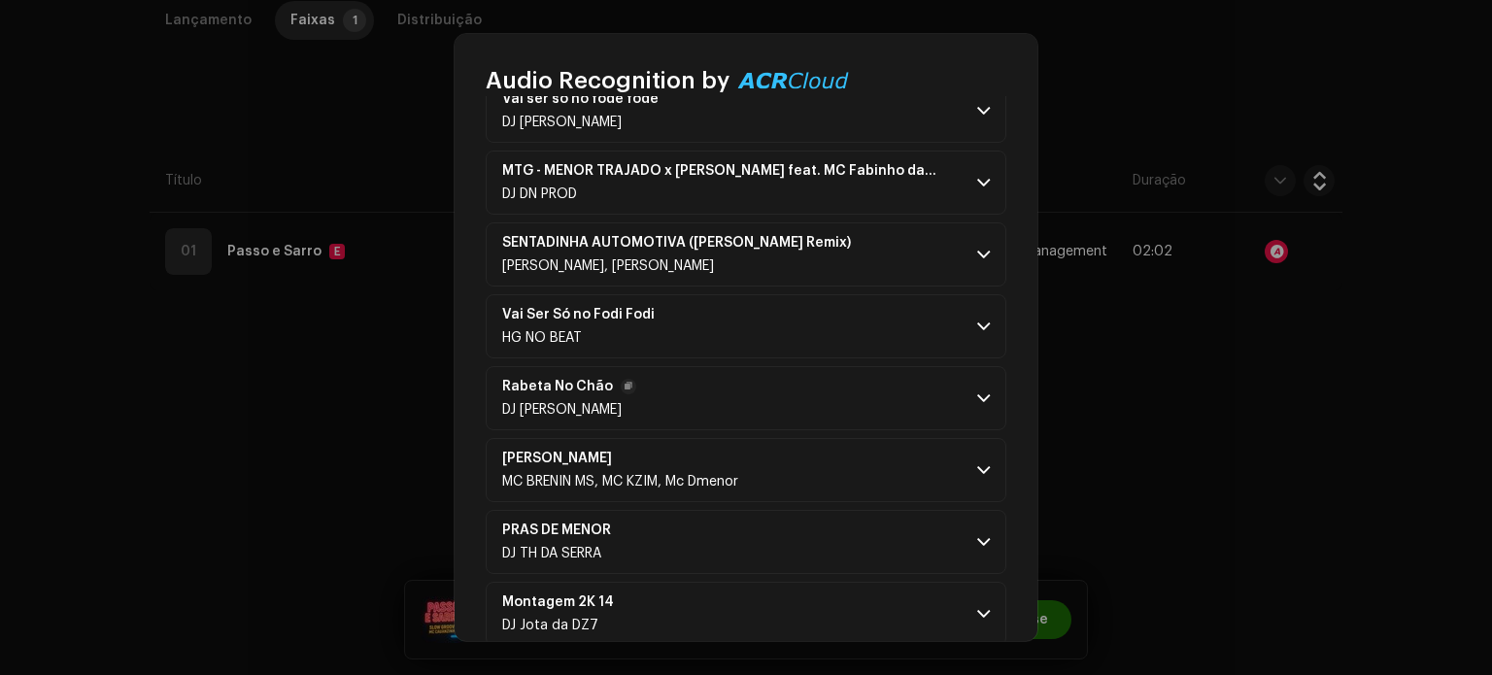
click at [977, 391] on span at bounding box center [983, 399] width 13 height 16
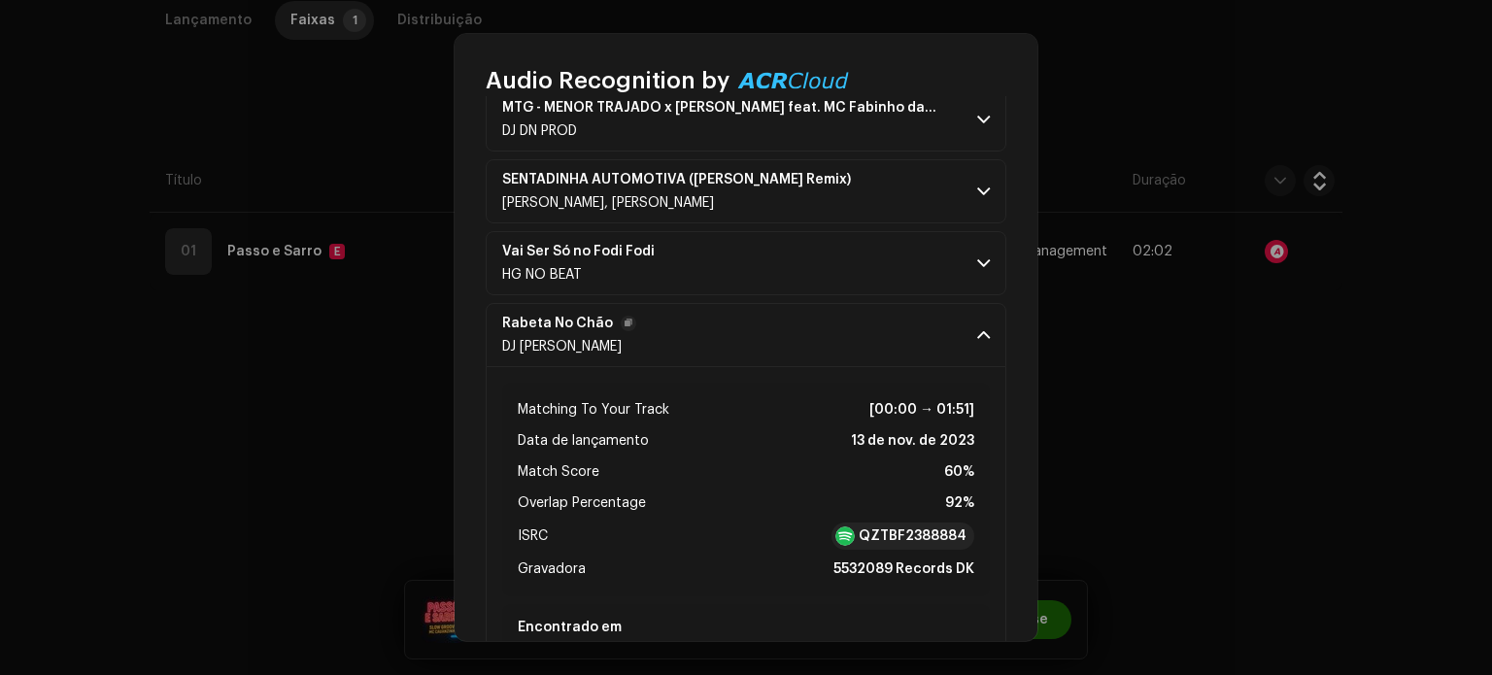
scroll to position [389, 0]
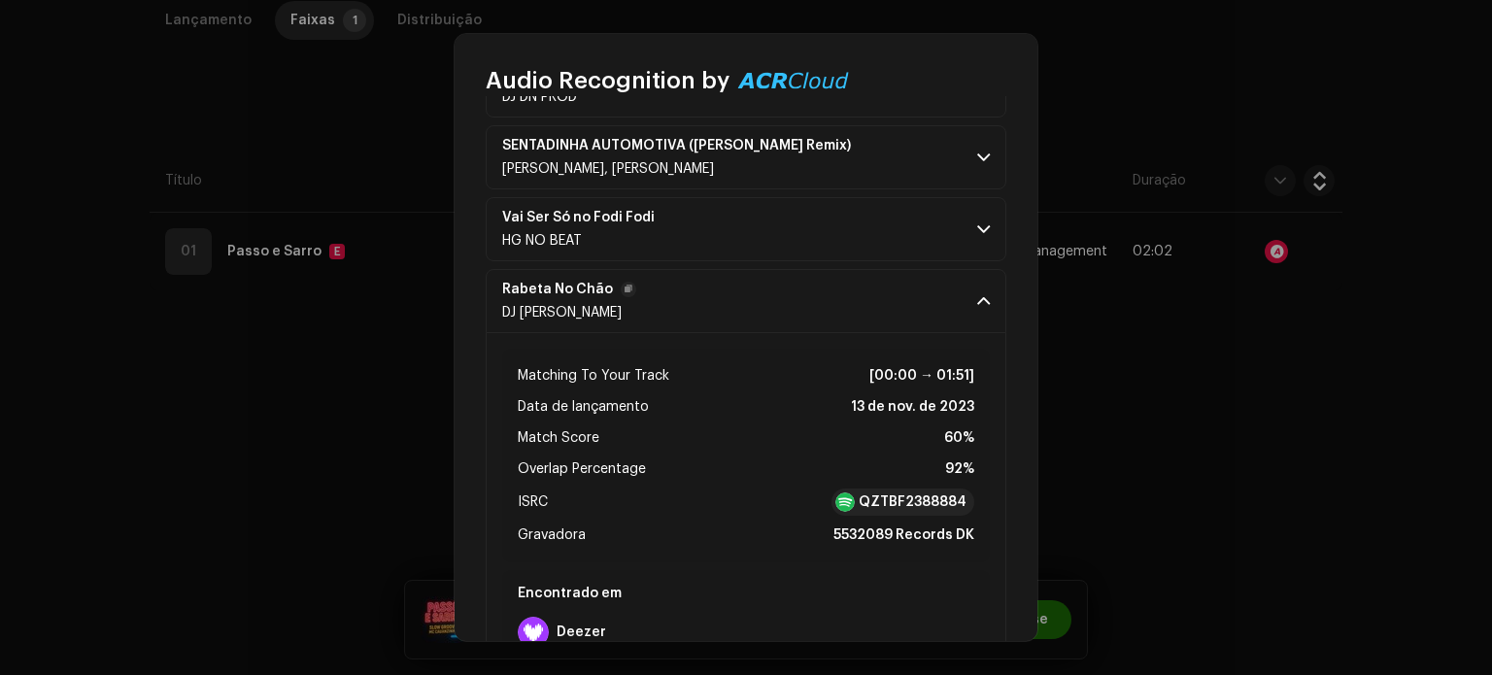
click at [977, 305] on span at bounding box center [983, 301] width 13 height 16
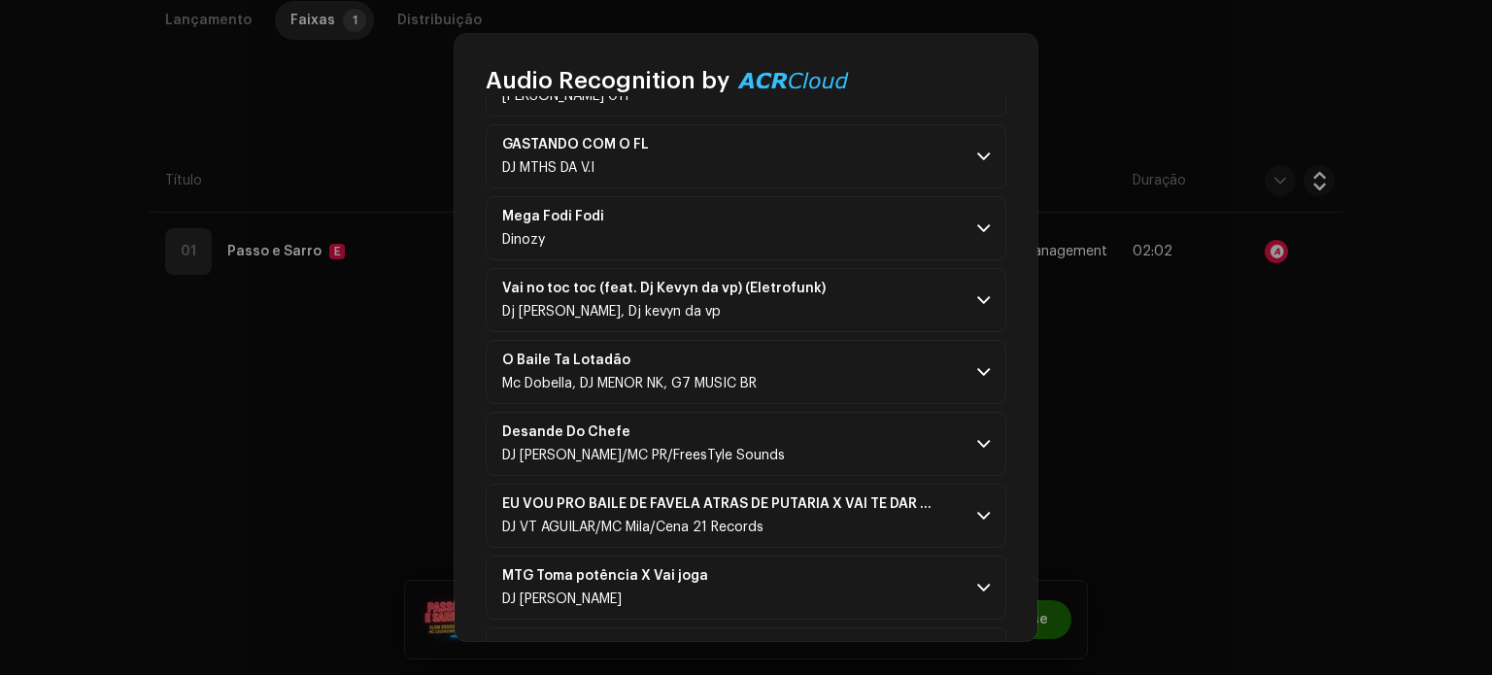
scroll to position [971, 0]
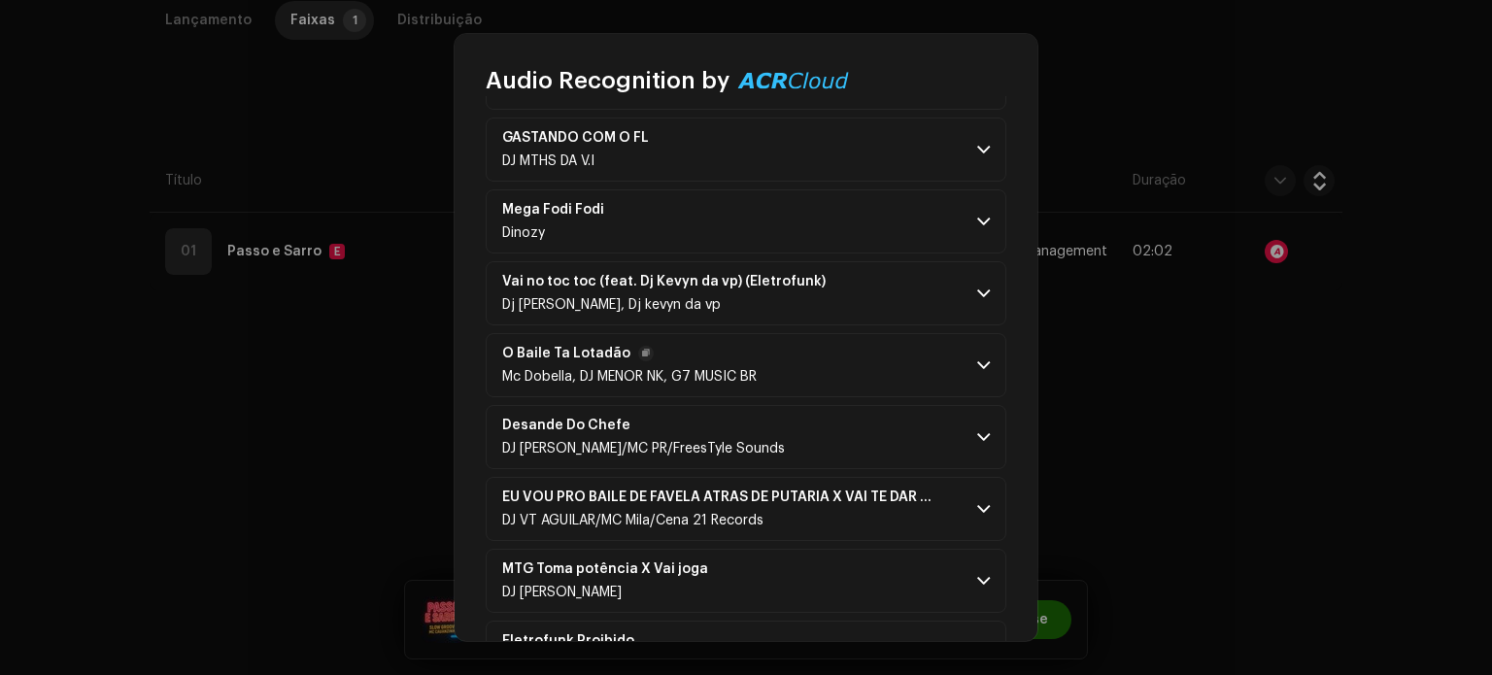
click at [968, 357] on p-accordion-header "O Baile Ta Lotadão Mc Dobella, [PERSON_NAME] NK, G7 MUSIC BR" at bounding box center [746, 365] width 521 height 64
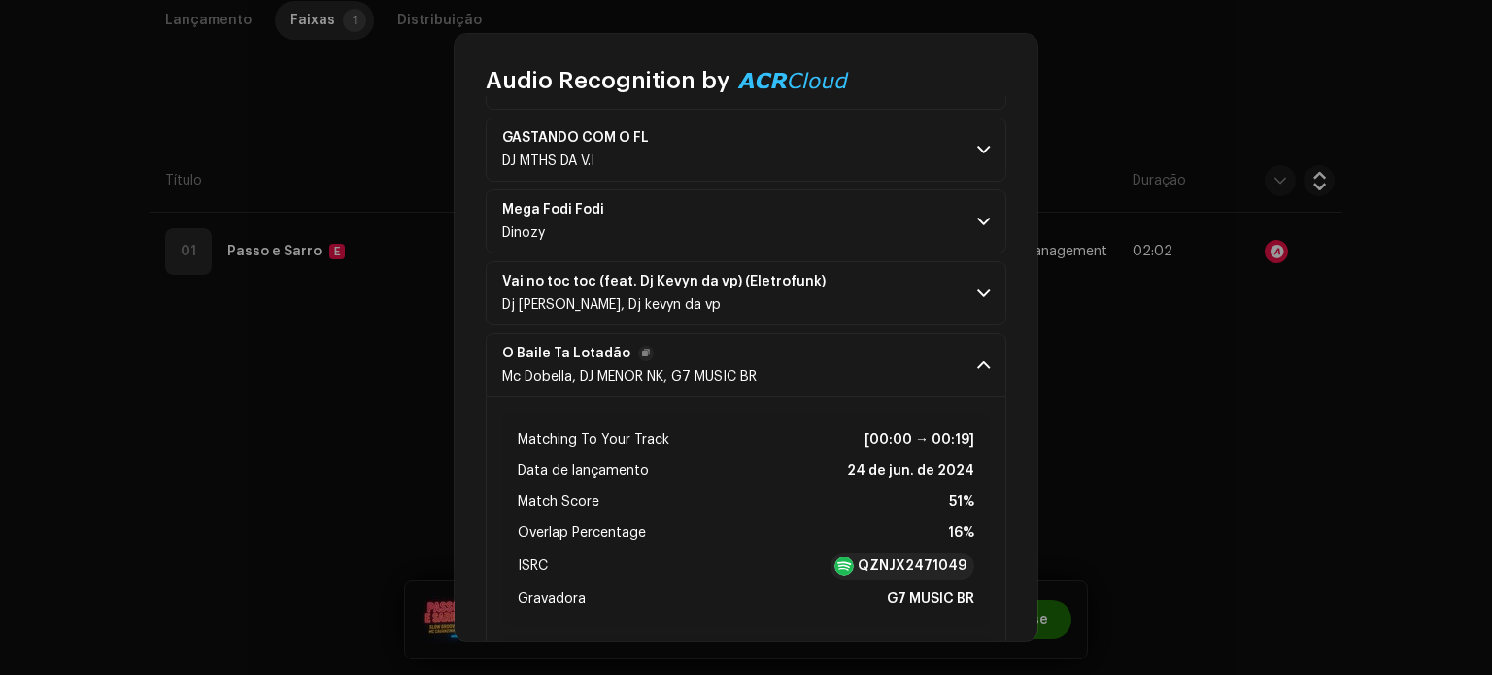
click at [968, 357] on p-accordion-header "O Baile Ta Lotadão Mc Dobella, [PERSON_NAME] NK, G7 MUSIC BR" at bounding box center [746, 365] width 521 height 64
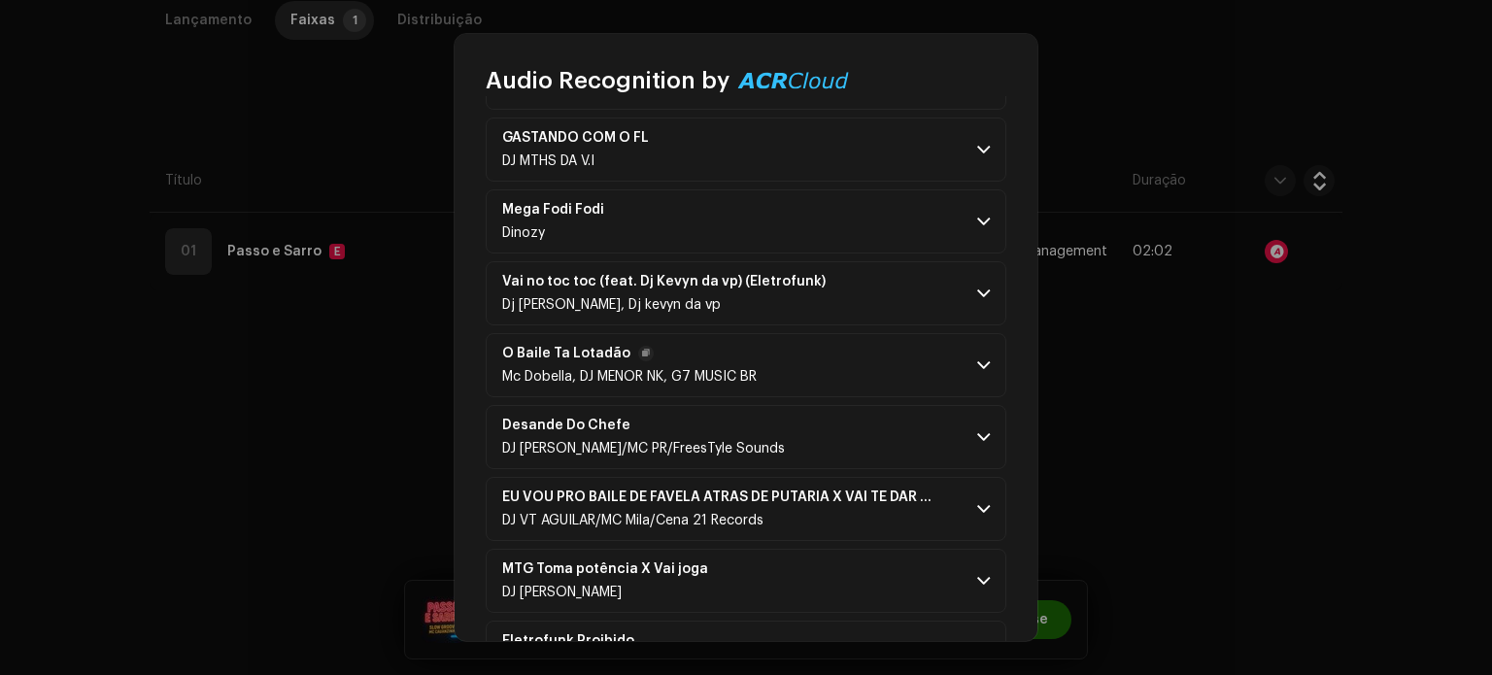
scroll to position [1069, 0]
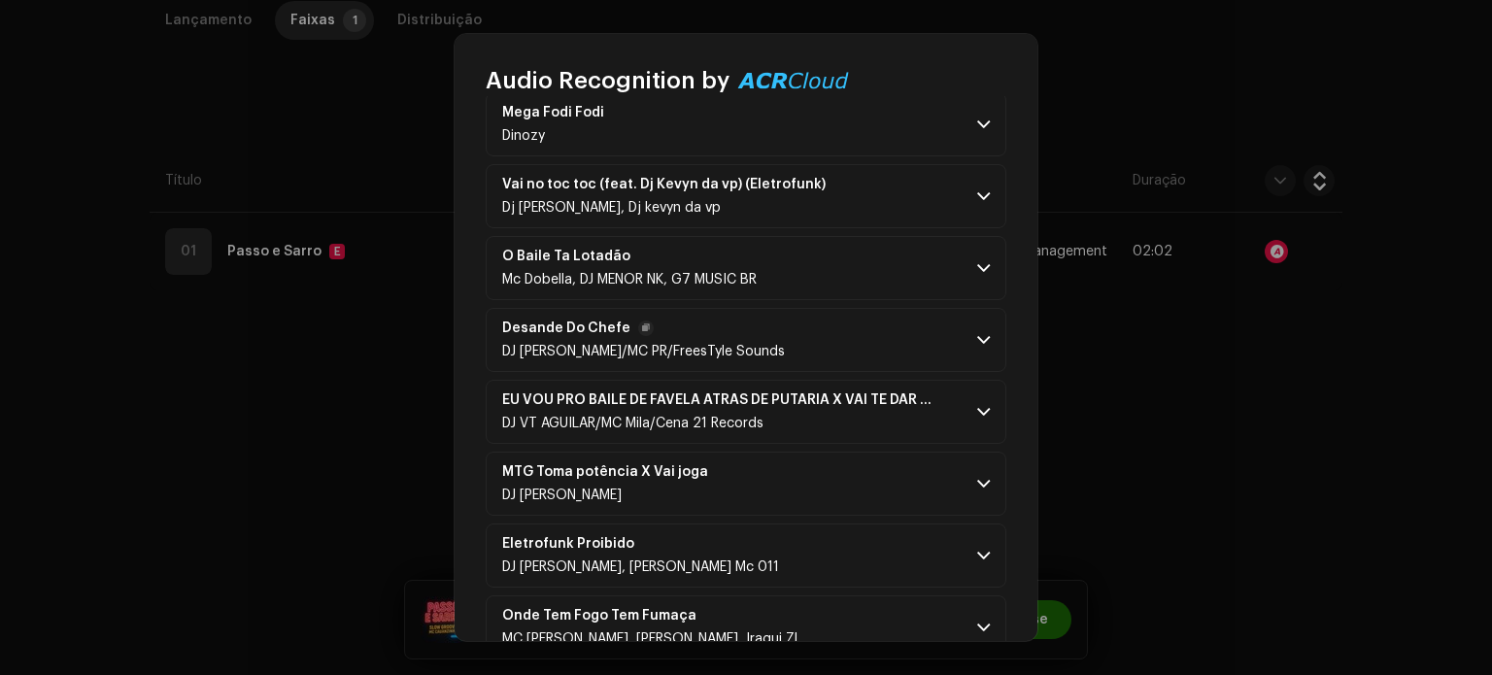
click at [979, 337] on span at bounding box center [983, 340] width 13 height 16
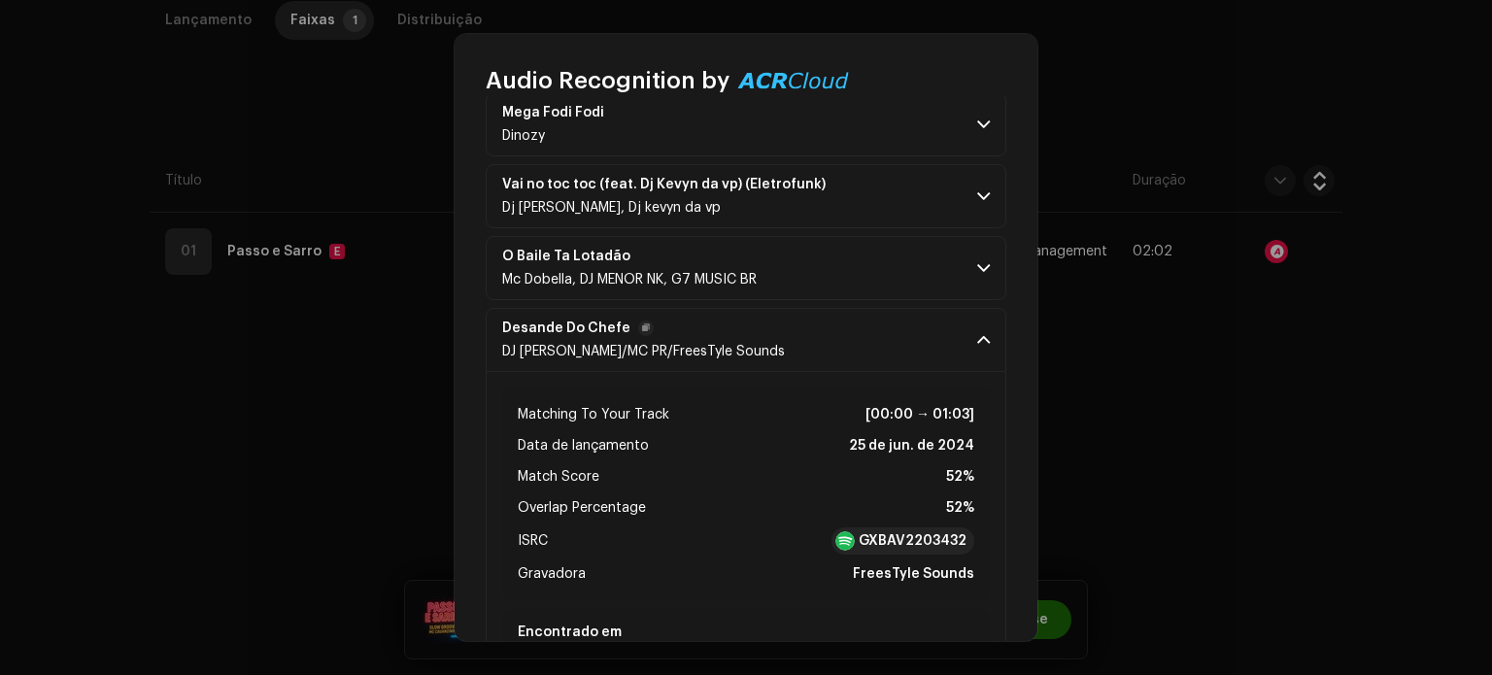
click at [979, 335] on span at bounding box center [983, 340] width 13 height 16
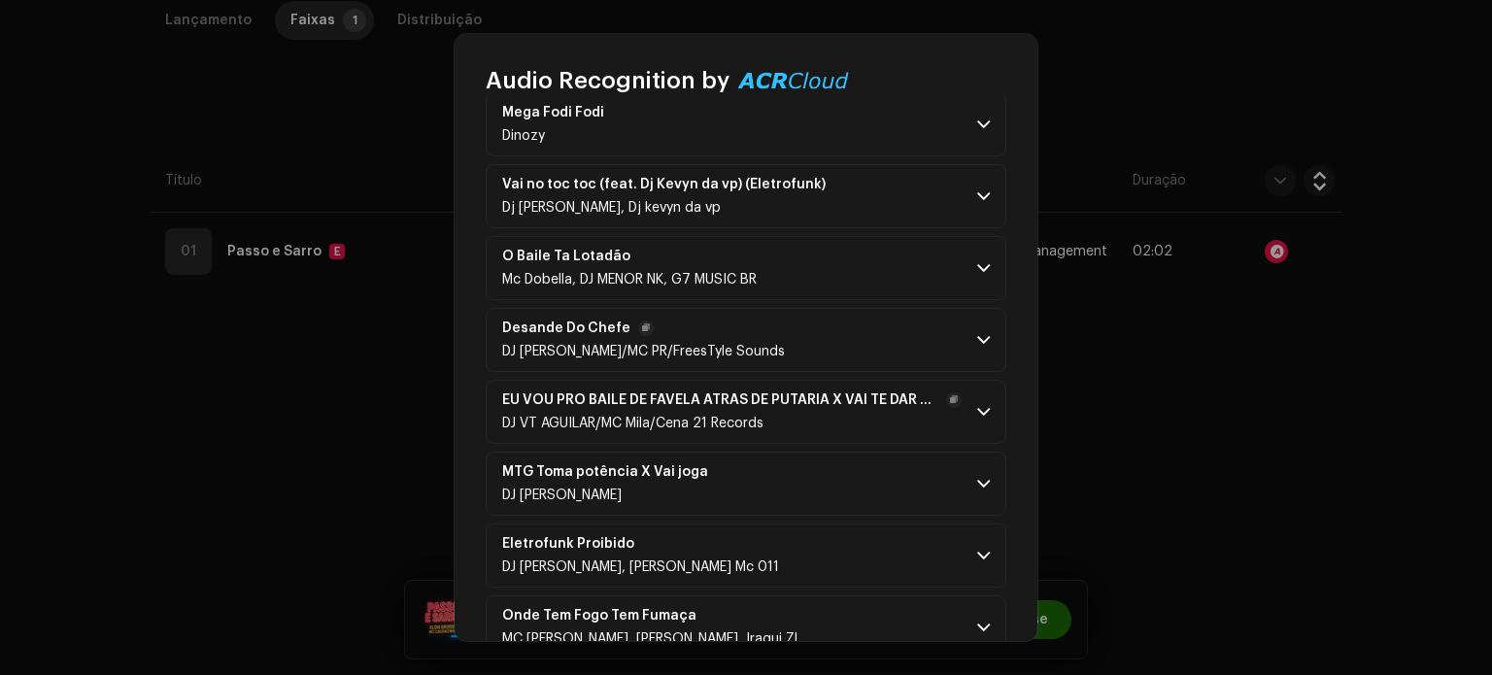
click at [979, 404] on span at bounding box center [983, 412] width 13 height 16
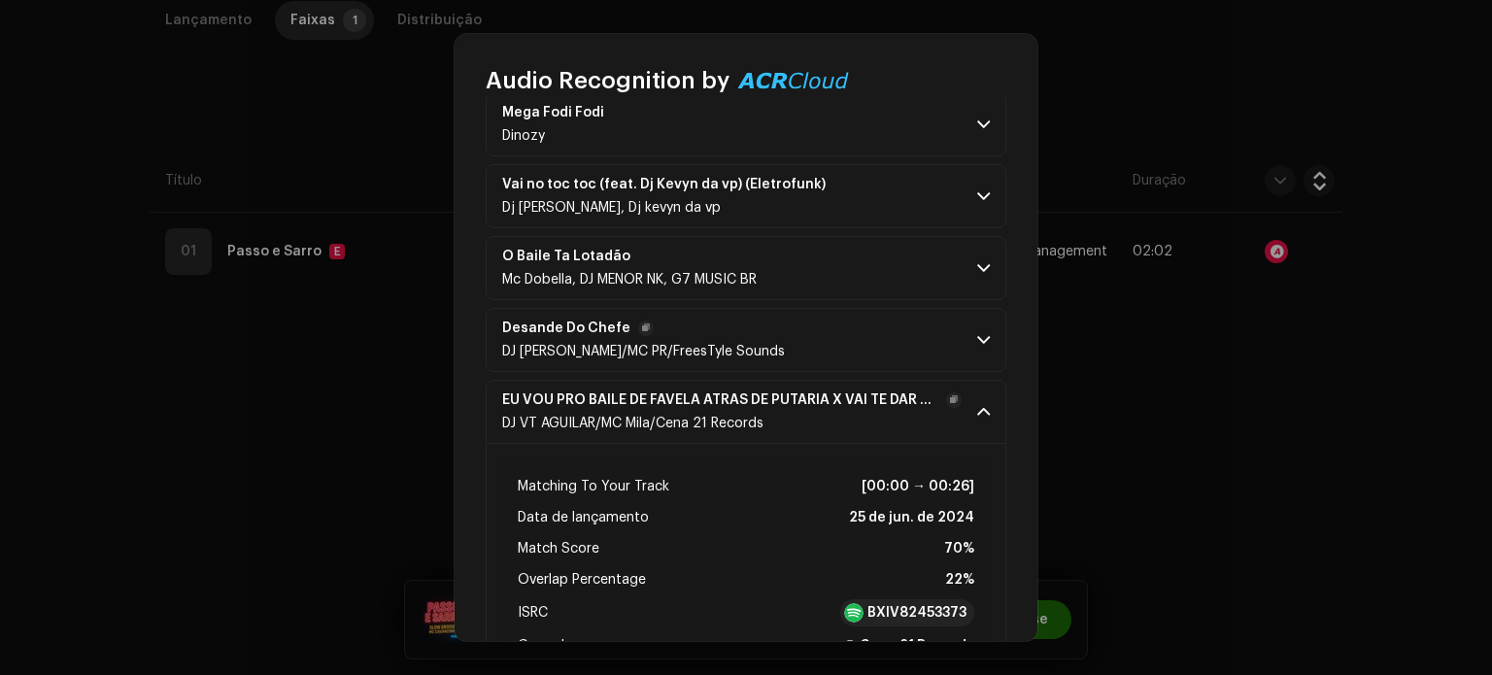
click at [977, 404] on span at bounding box center [983, 412] width 13 height 16
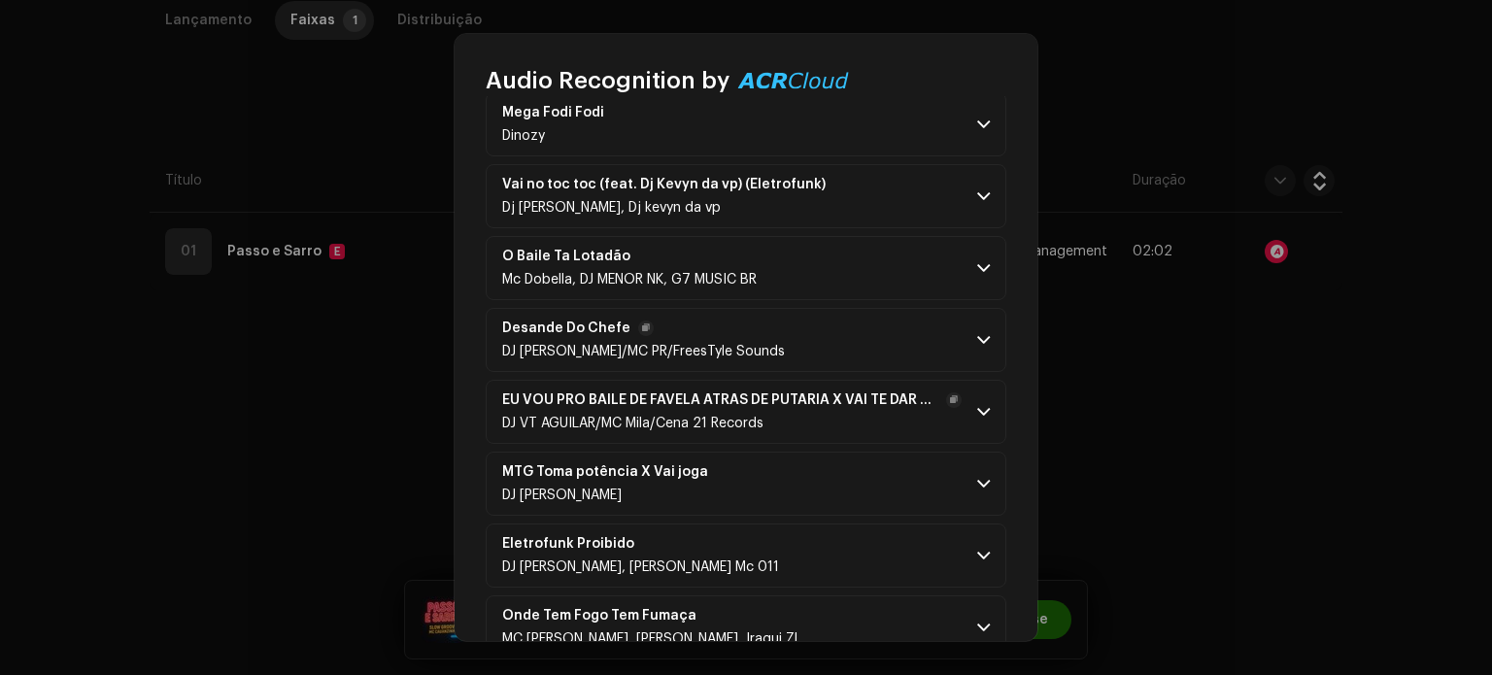
scroll to position [1166, 0]
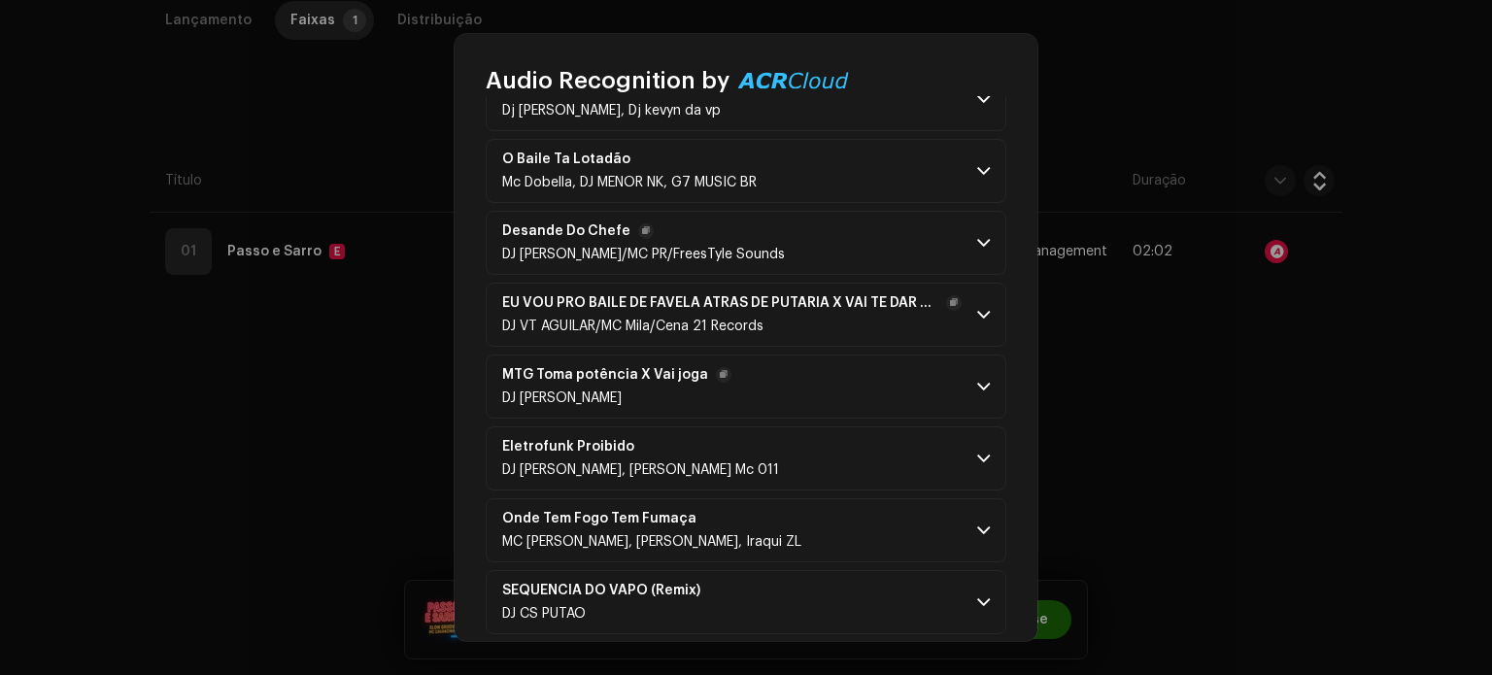
click at [981, 384] on span at bounding box center [983, 387] width 13 height 16
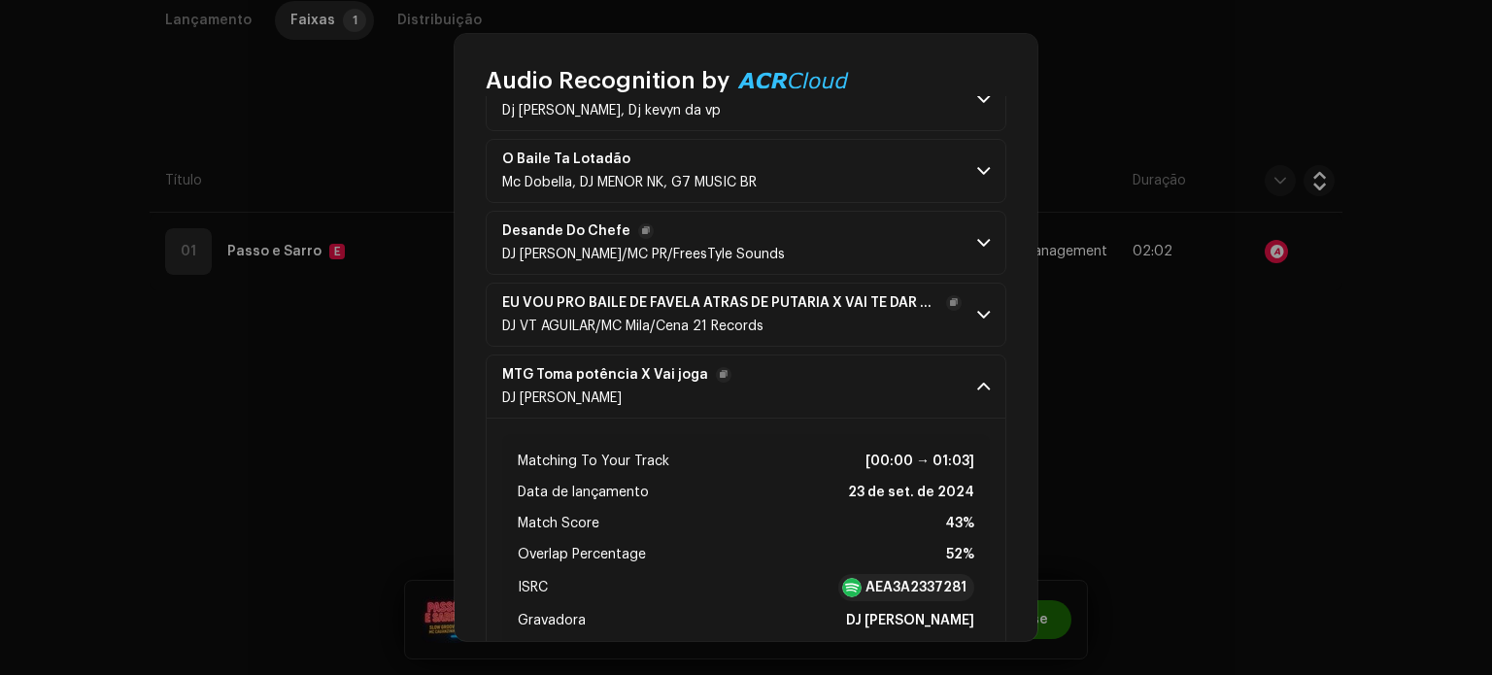
click at [979, 383] on span at bounding box center [983, 387] width 13 height 16
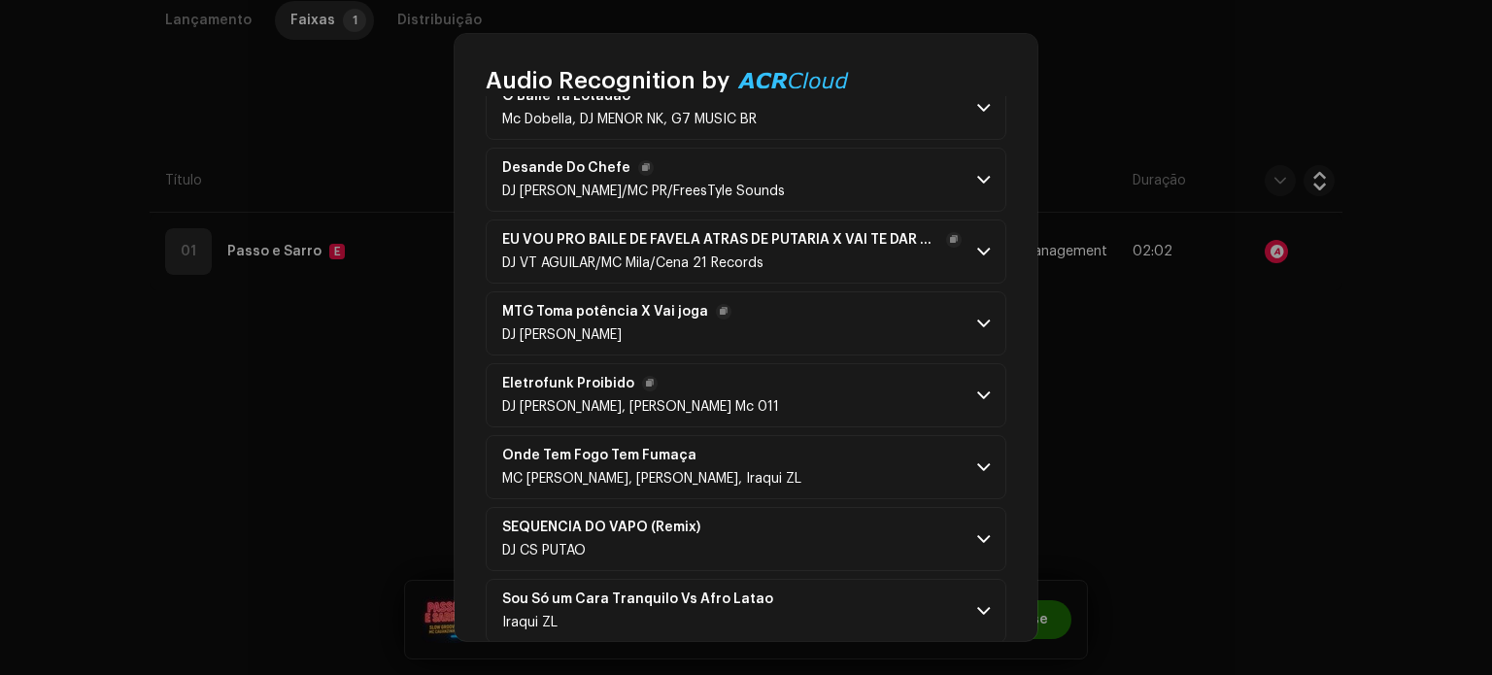
scroll to position [1263, 0]
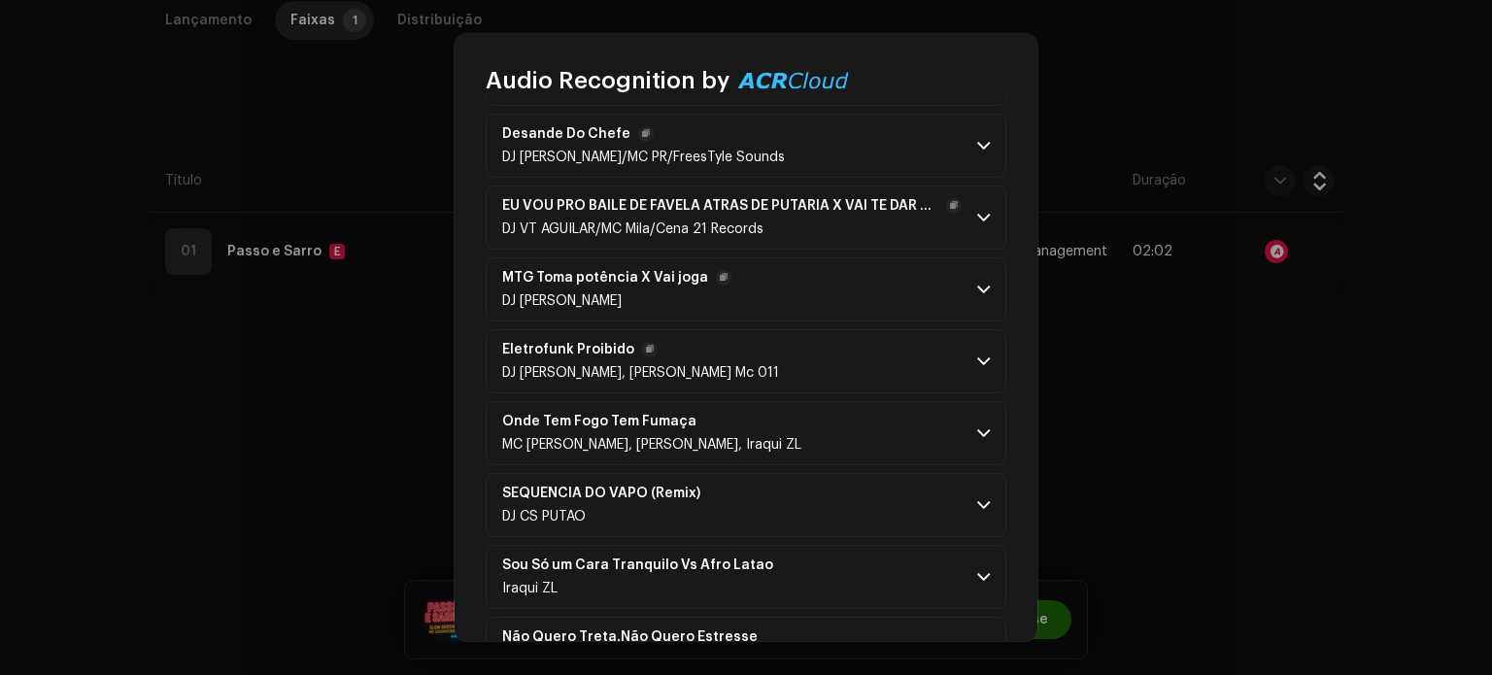
click at [981, 357] on span at bounding box center [983, 362] width 13 height 16
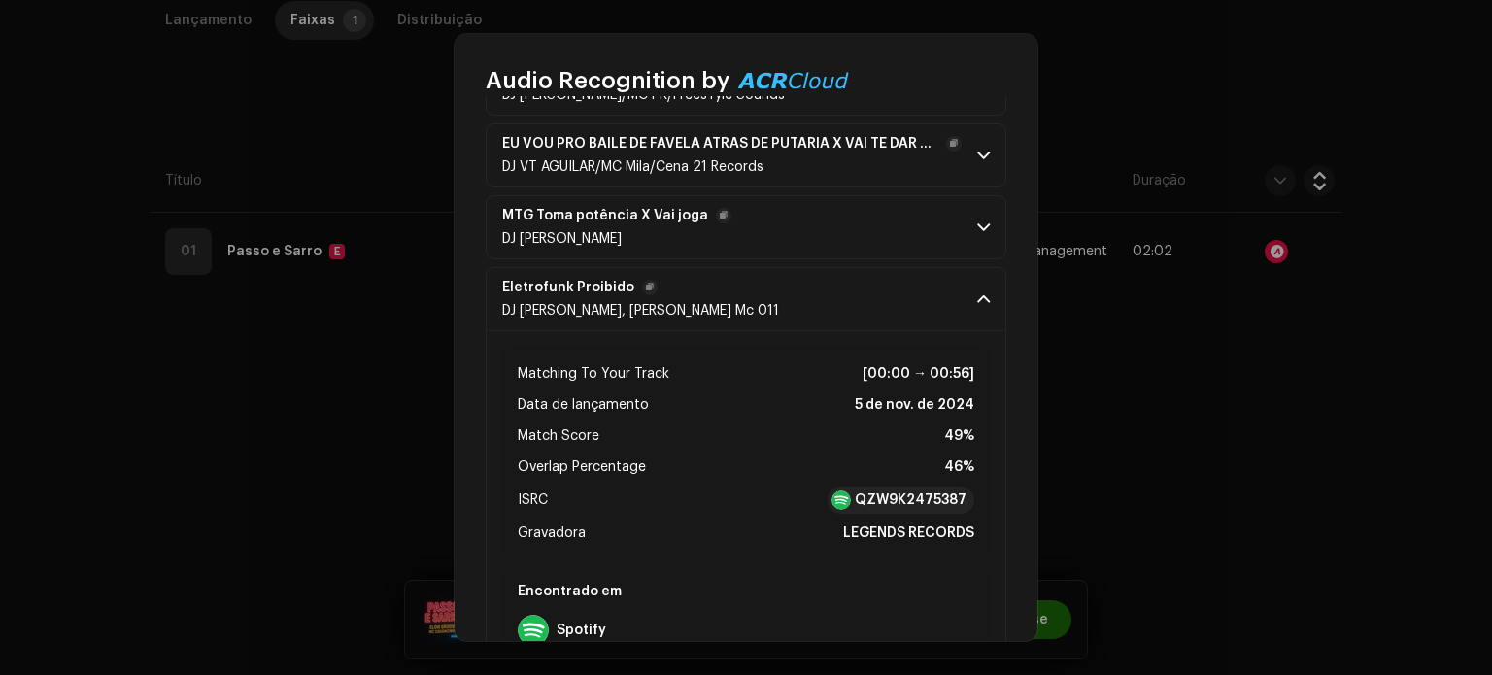
scroll to position [1360, 0]
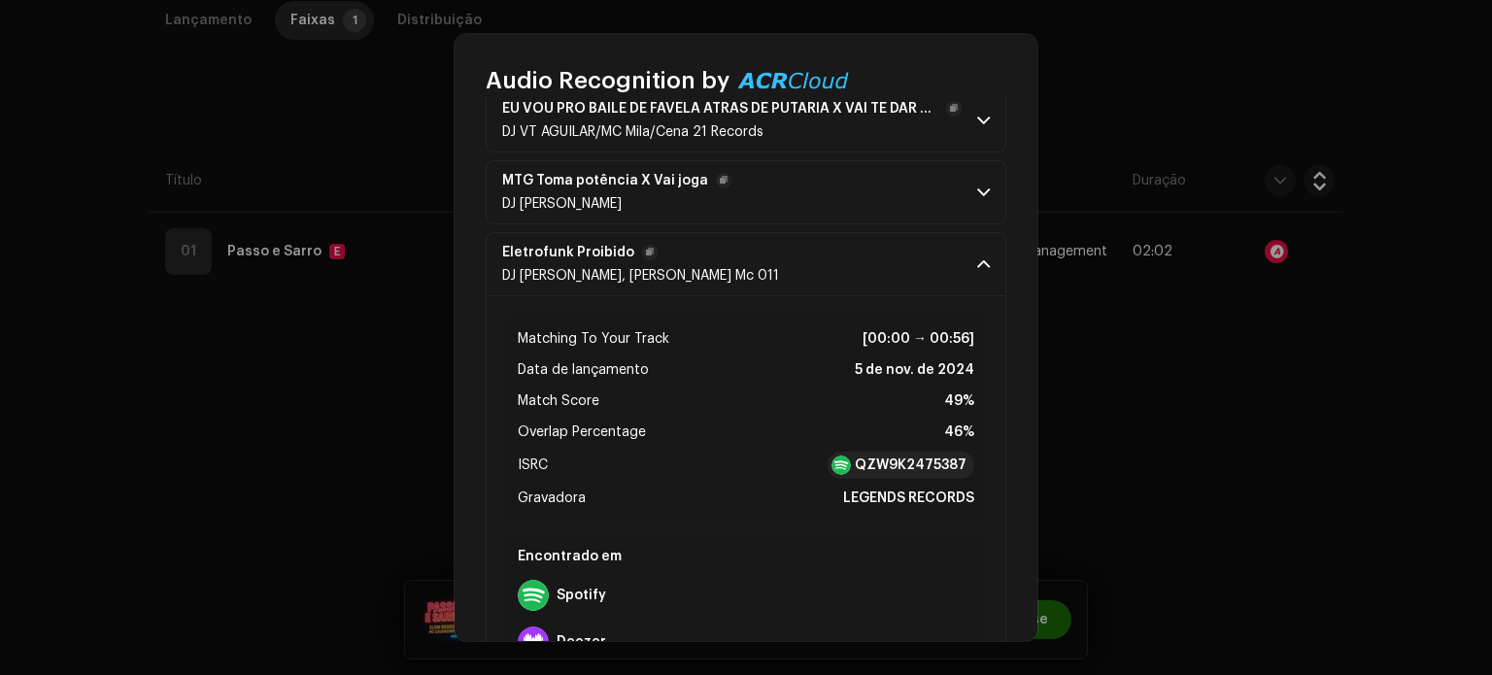
click at [981, 256] on span at bounding box center [983, 264] width 13 height 16
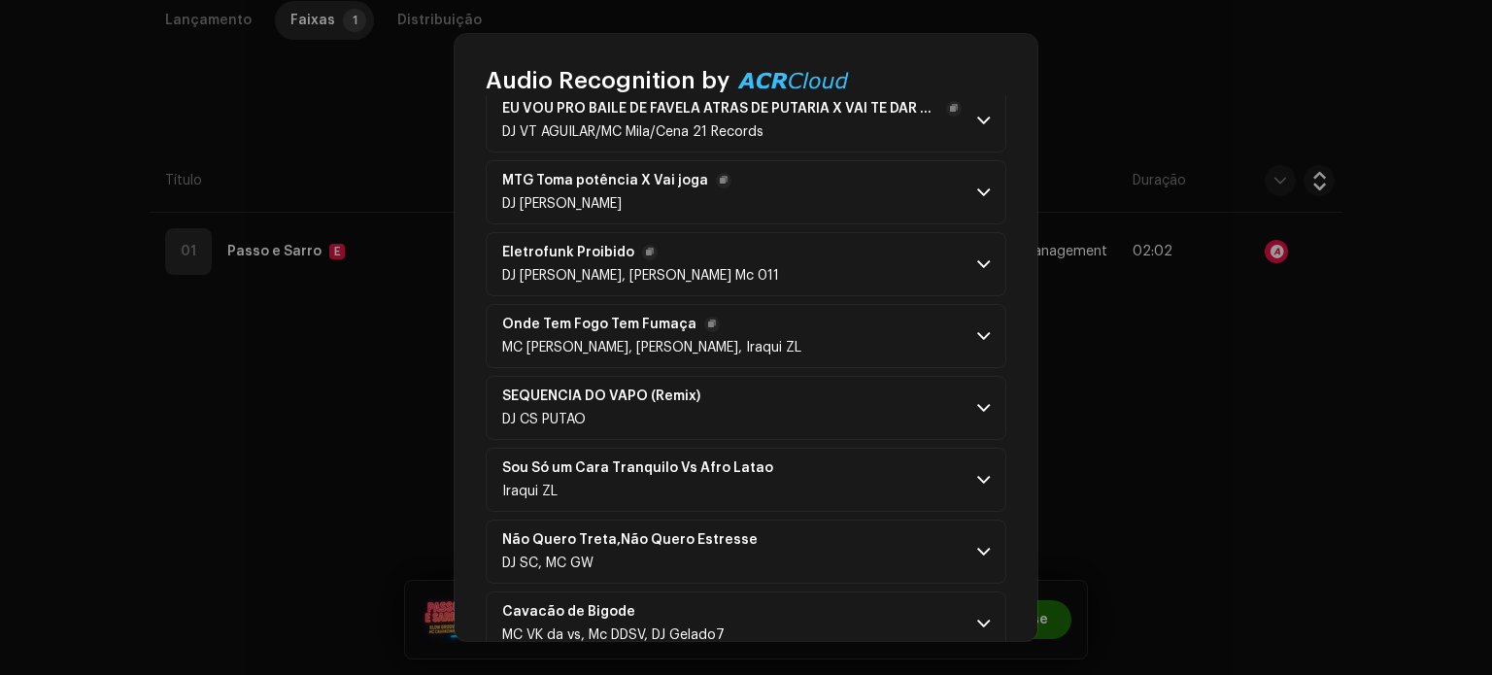
click at [977, 328] on span at bounding box center [983, 336] width 13 height 16
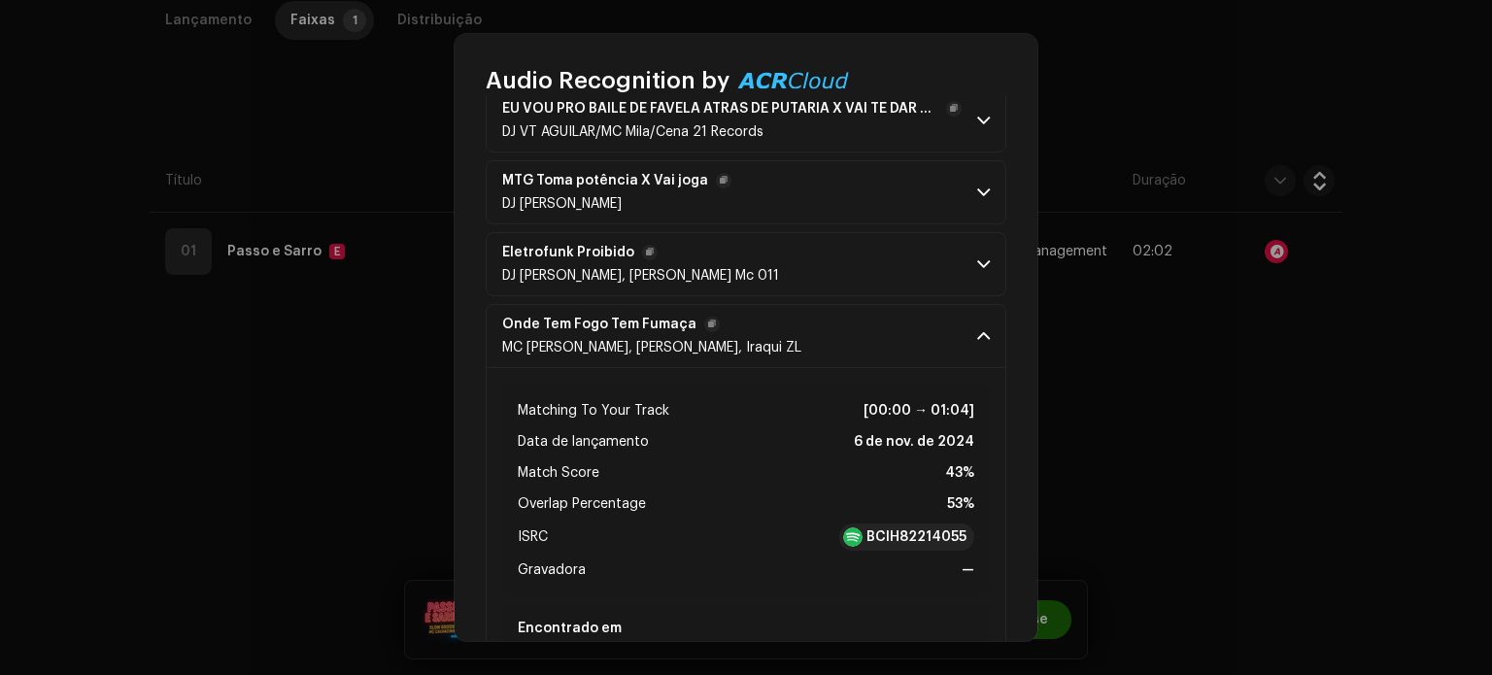
click at [971, 342] on p-accordion-header "Onde Tem Fogo Tem Fumaça MC JUNINHO JB, [PERSON_NAME], Iraqui ZL" at bounding box center [746, 336] width 521 height 64
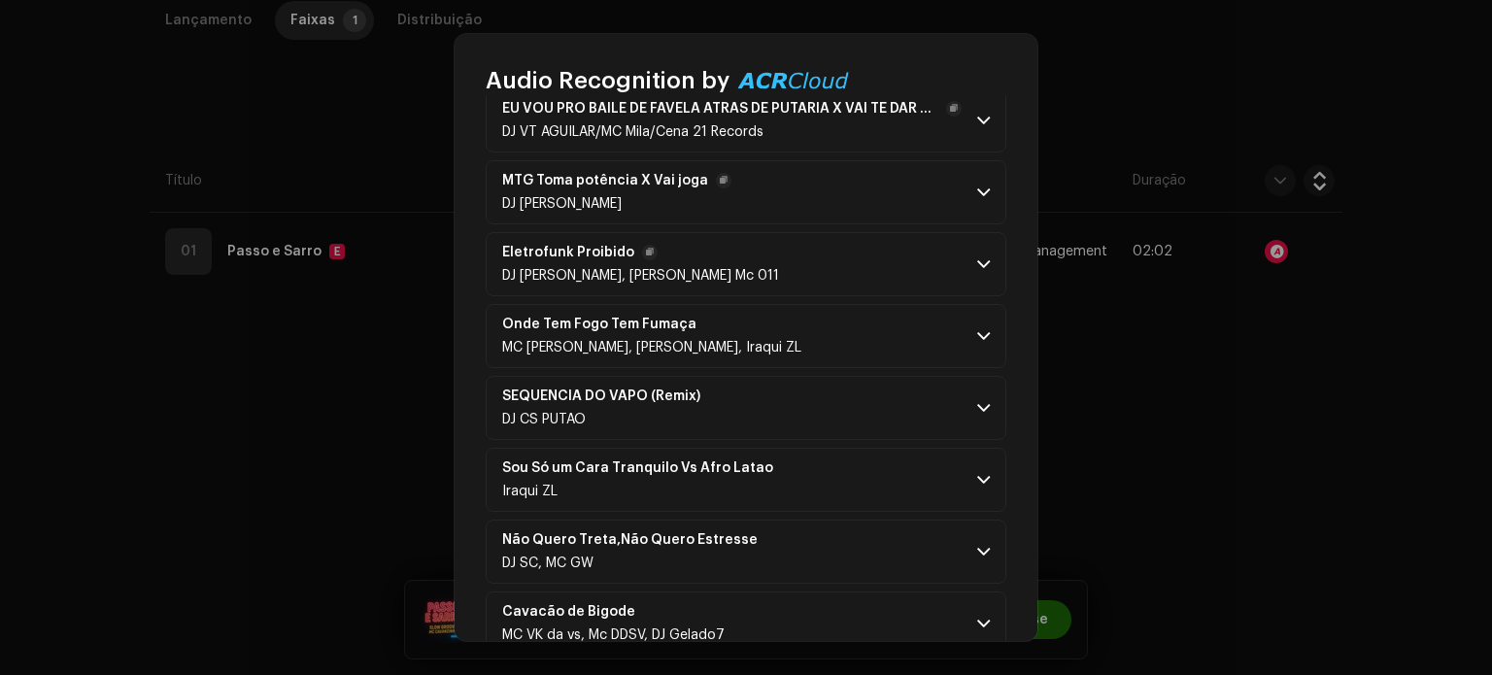
click at [470, 409] on div "Remix/Sample 30 Speech ! All results require review/listening to avoid infringe…" at bounding box center [746, 369] width 583 height 546
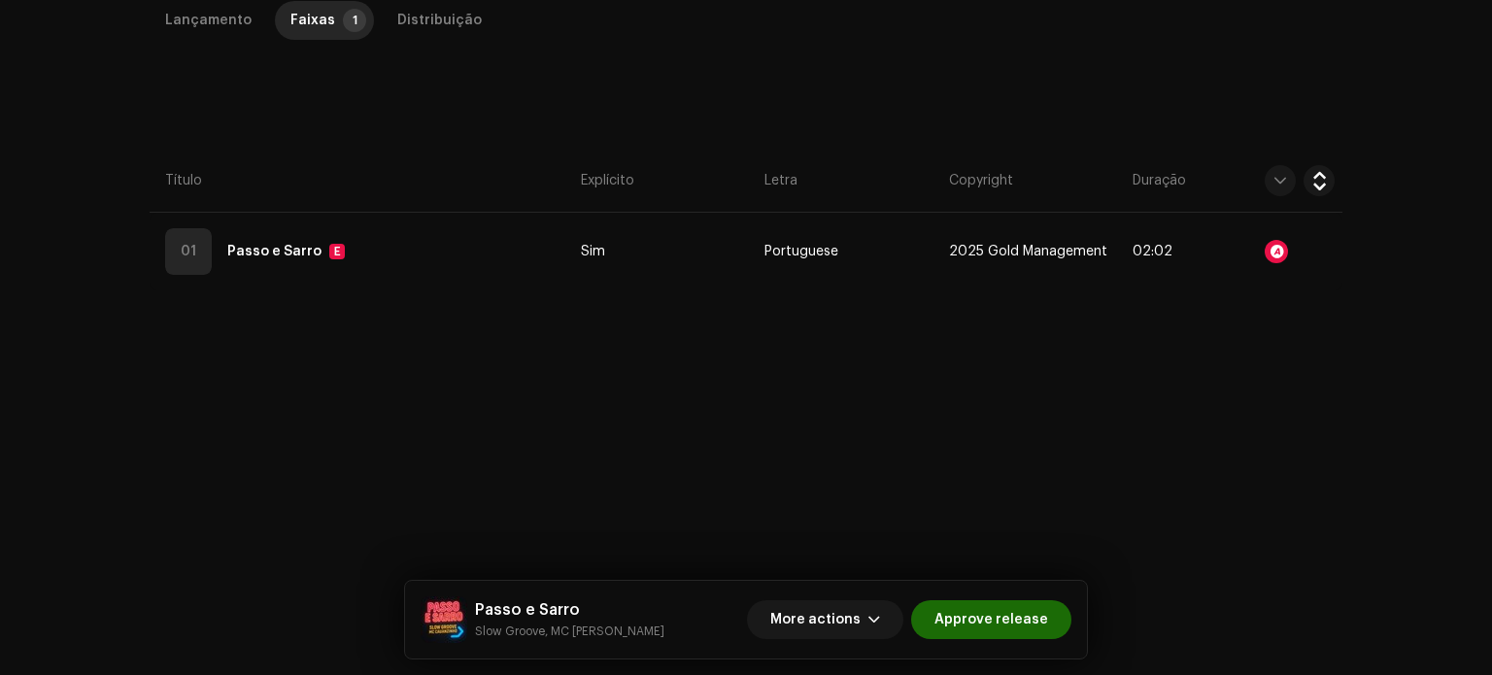
click at [410, 415] on div "Audio Recognition by Remix/Sample 30 Speech ! All results require review/listen…" at bounding box center [746, 337] width 1492 height 675
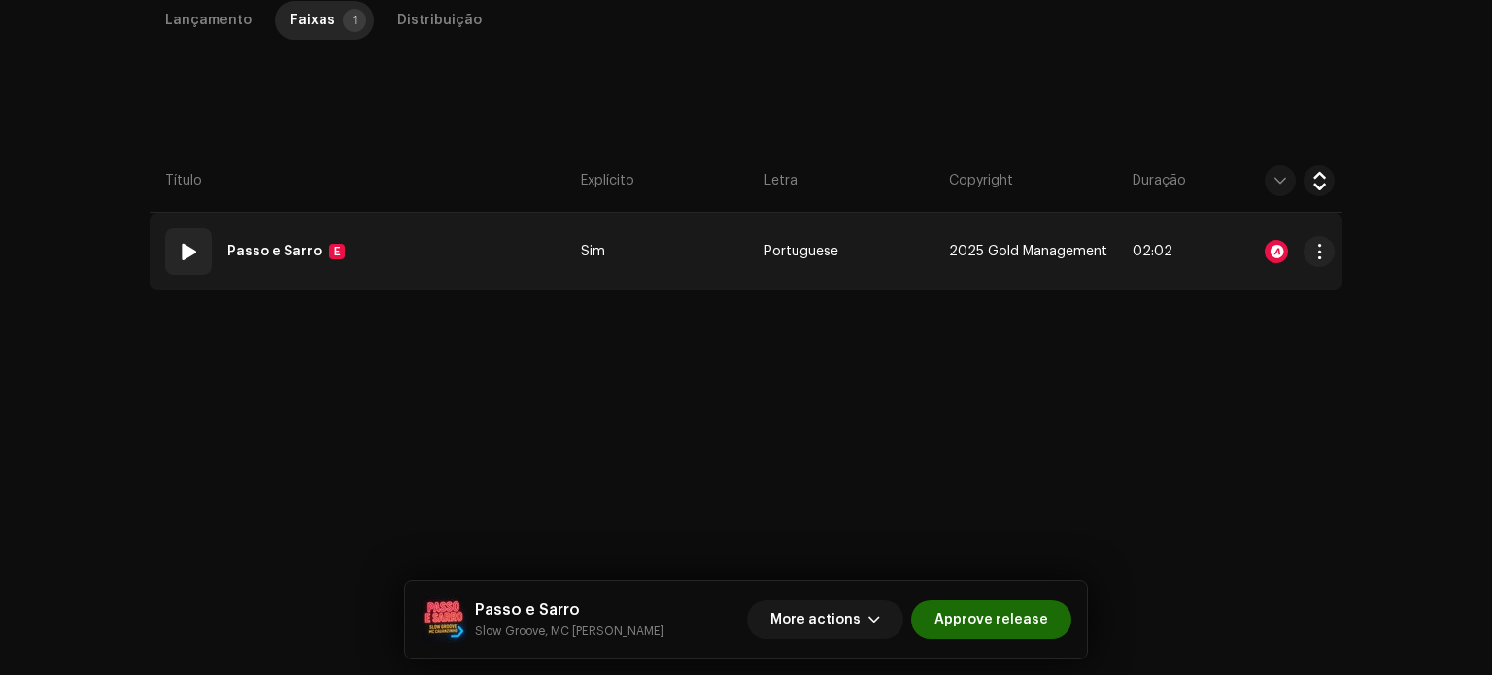
click at [183, 241] on span at bounding box center [188, 251] width 23 height 23
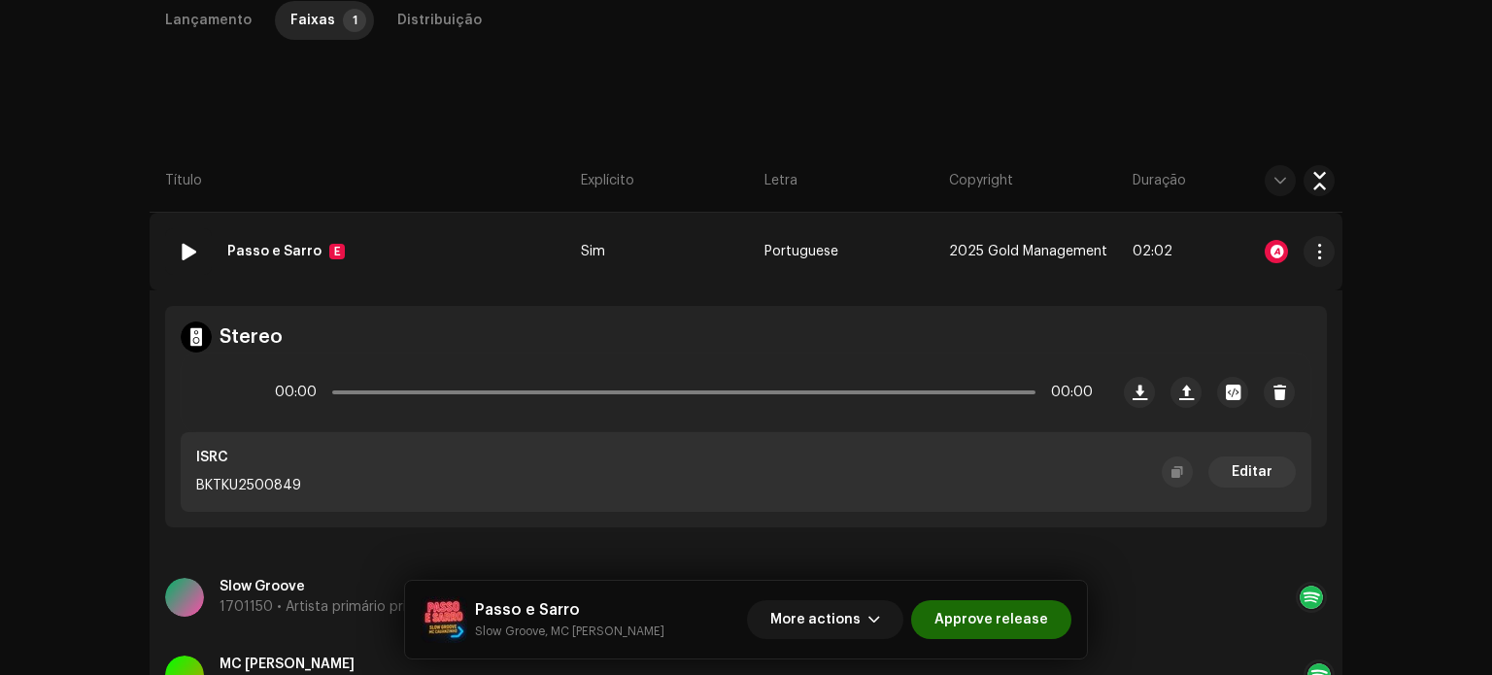
scroll to position [554, 0]
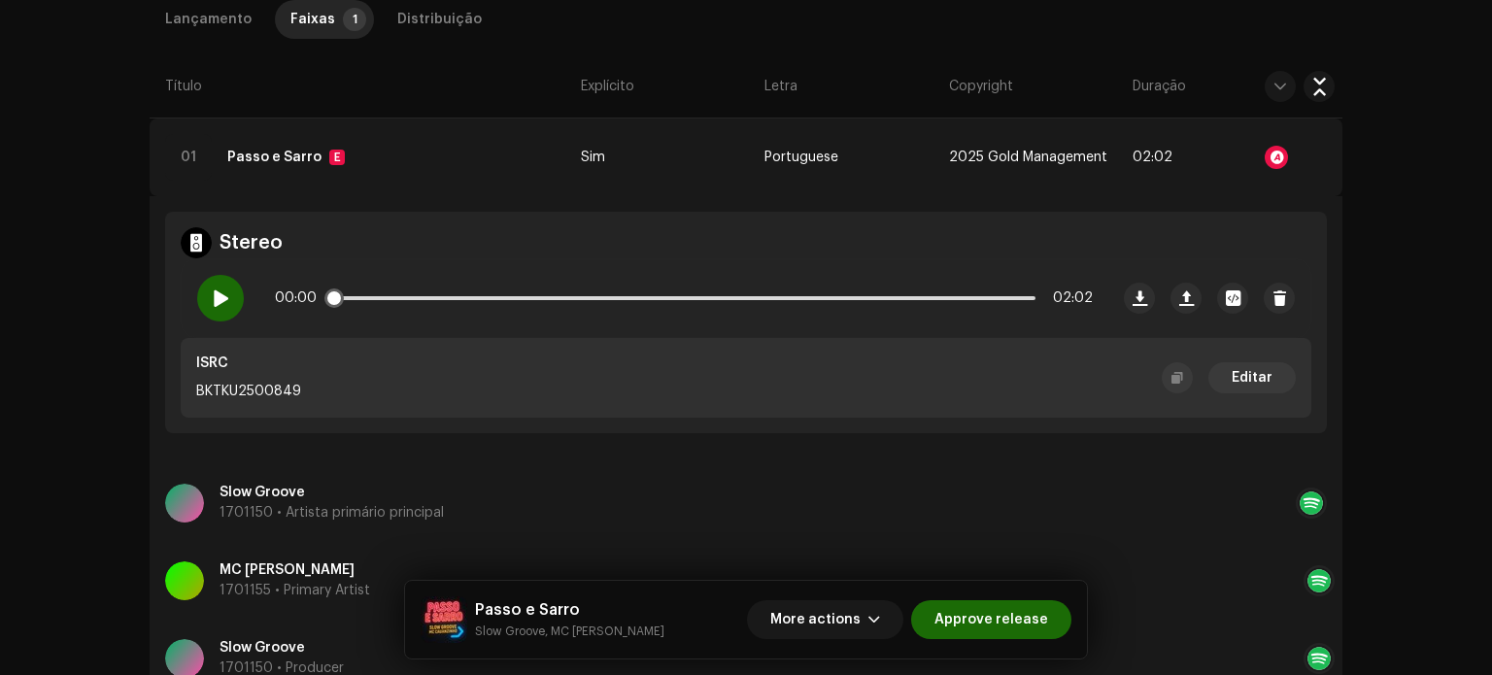
click at [218, 290] on span at bounding box center [220, 298] width 17 height 16
click at [1271, 160] on div at bounding box center [1276, 157] width 23 height 23
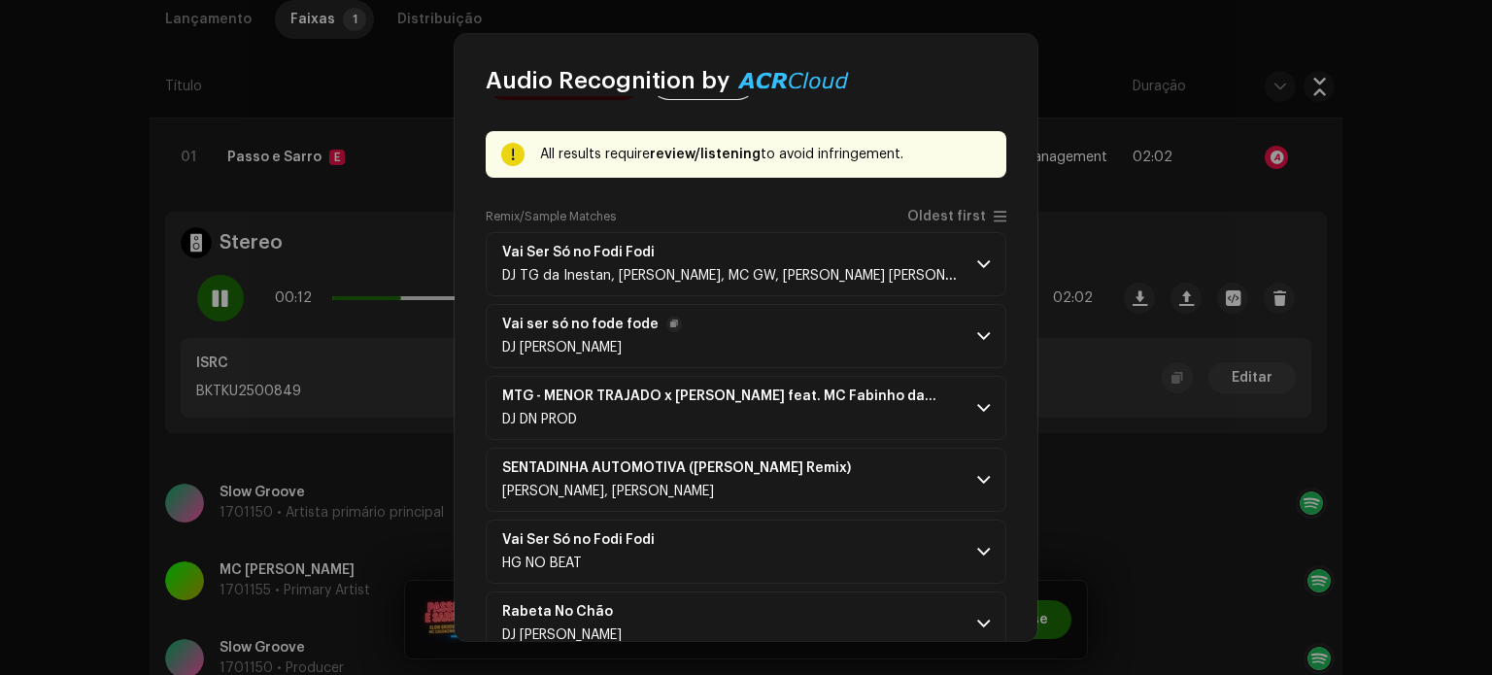
scroll to position [97, 0]
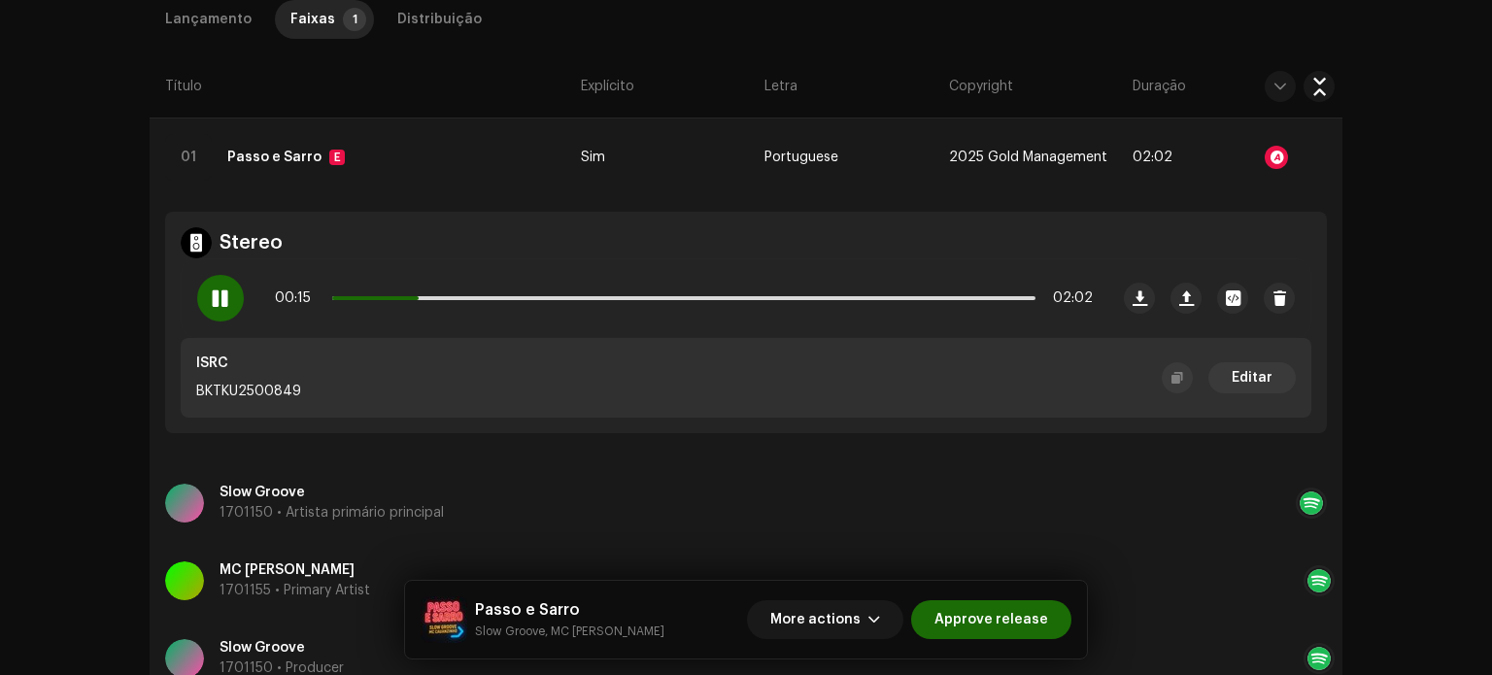
click at [194, 310] on div "Audio Recognition by Remix/Sample 30 Speech ! All results require review/listen…" at bounding box center [746, 337] width 1492 height 675
click at [213, 301] on span at bounding box center [220, 298] width 17 height 16
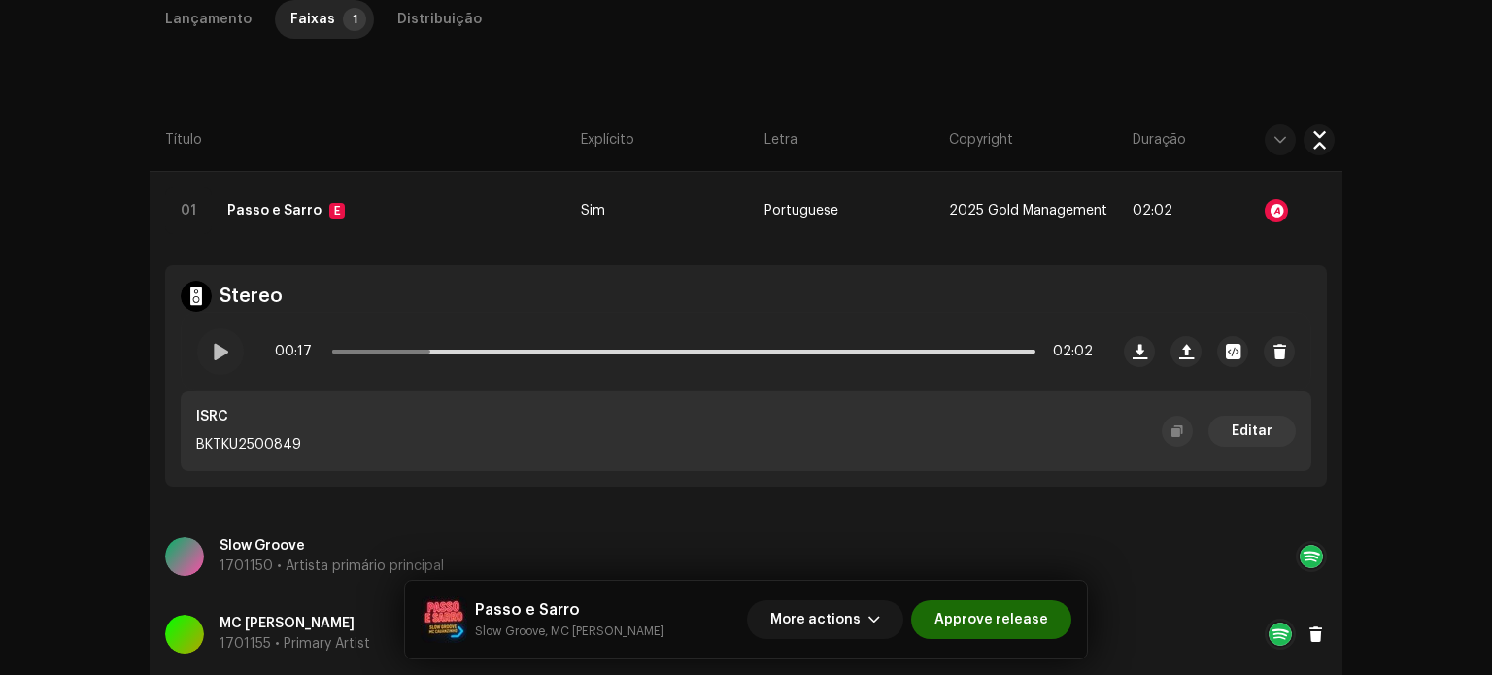
scroll to position [457, 0]
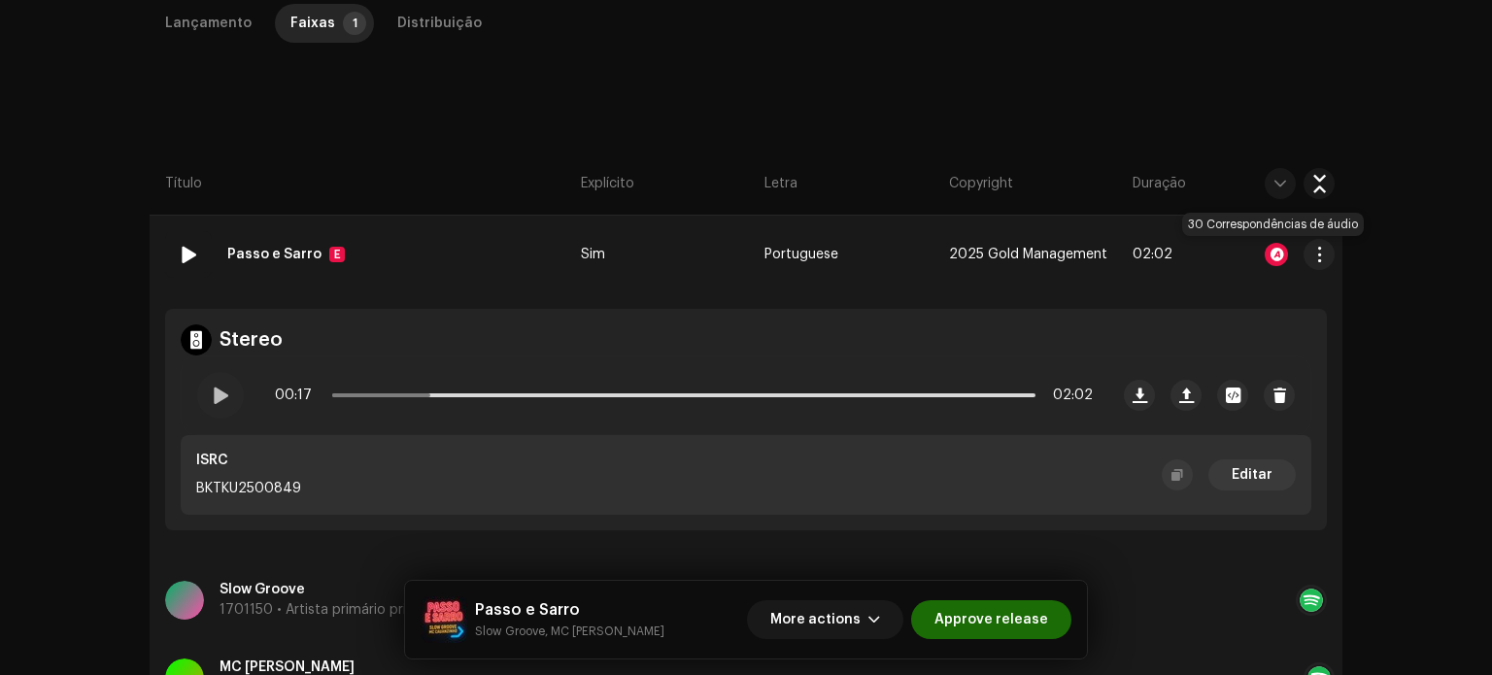
click at [1278, 255] on div at bounding box center [1276, 254] width 23 height 23
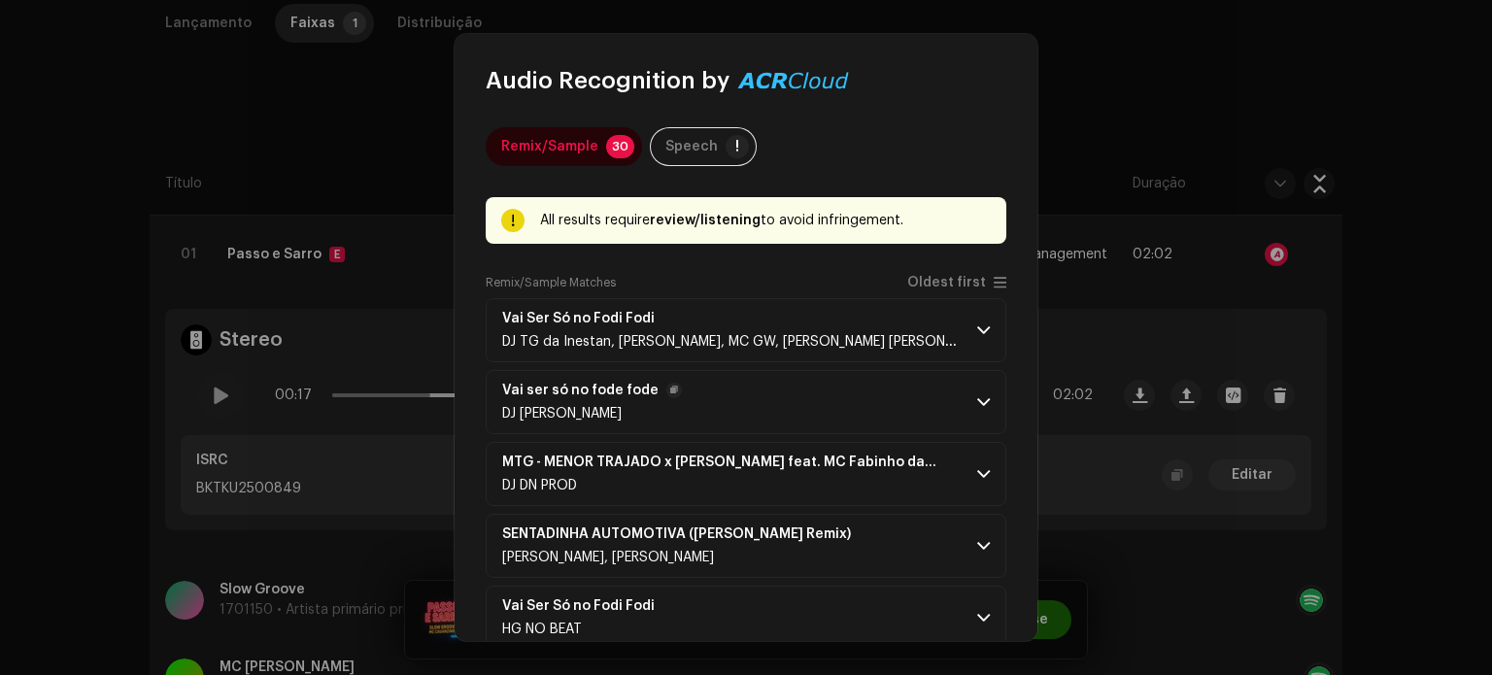
click at [977, 396] on span at bounding box center [983, 402] width 13 height 16
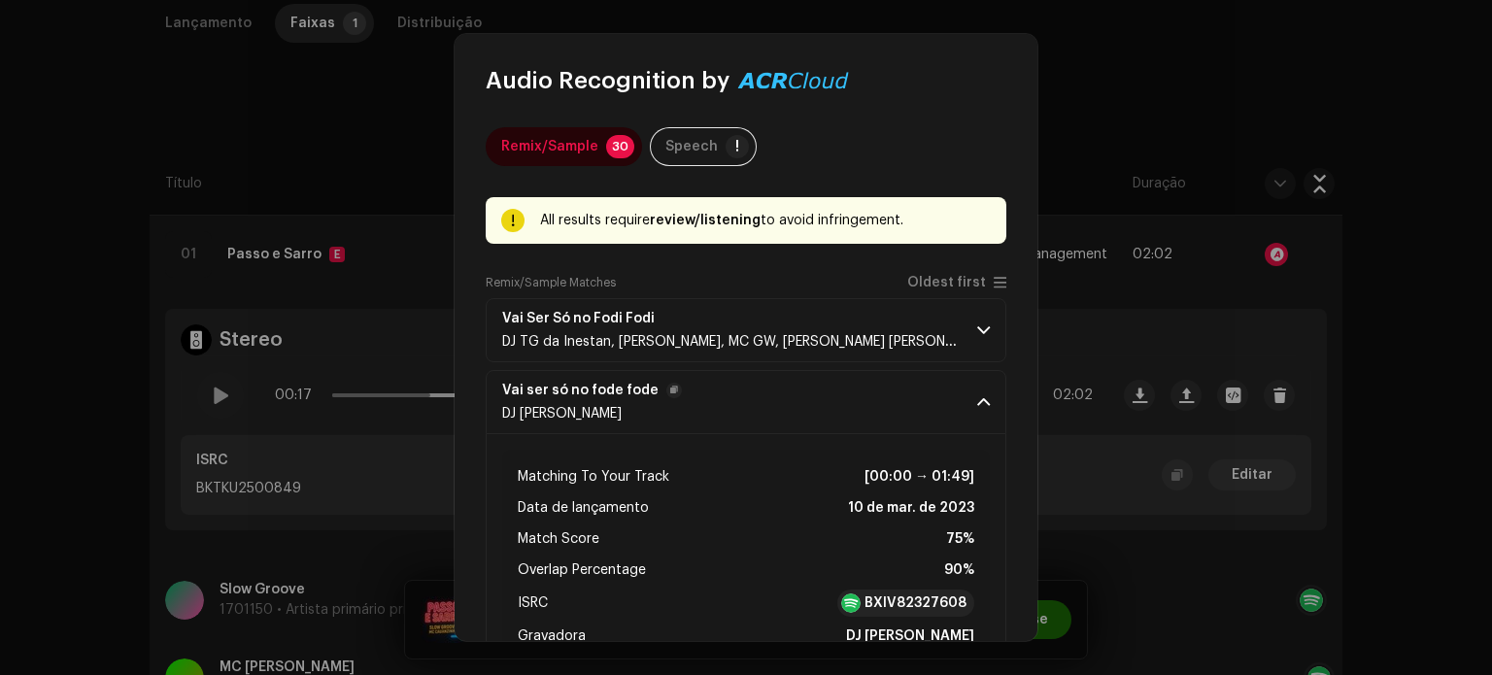
click at [968, 408] on p-accordion-header "Vai ser só no [PERSON_NAME] DJ [PERSON_NAME]" at bounding box center [746, 402] width 521 height 64
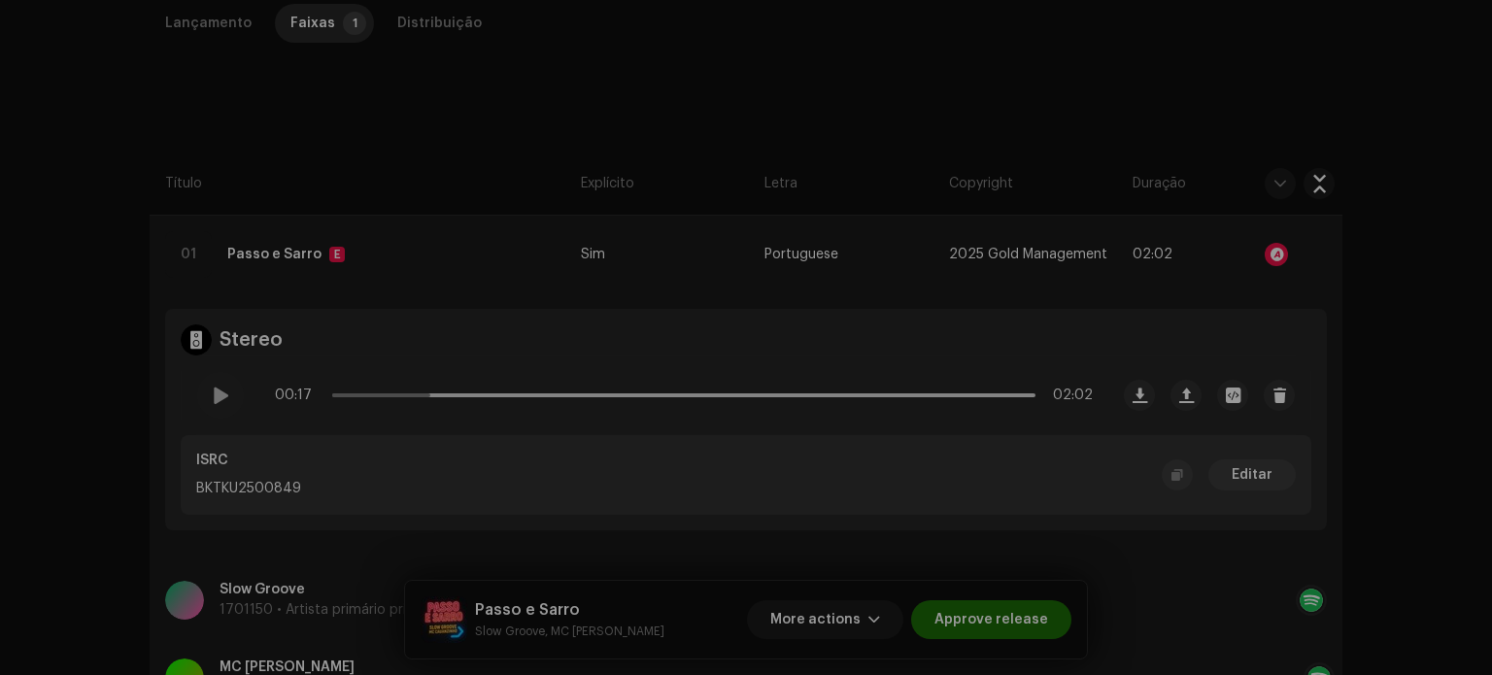
click at [385, 377] on div "Audio Recognition by Remix/Sample 30 Speech ! All results require review/listen…" at bounding box center [746, 337] width 1492 height 675
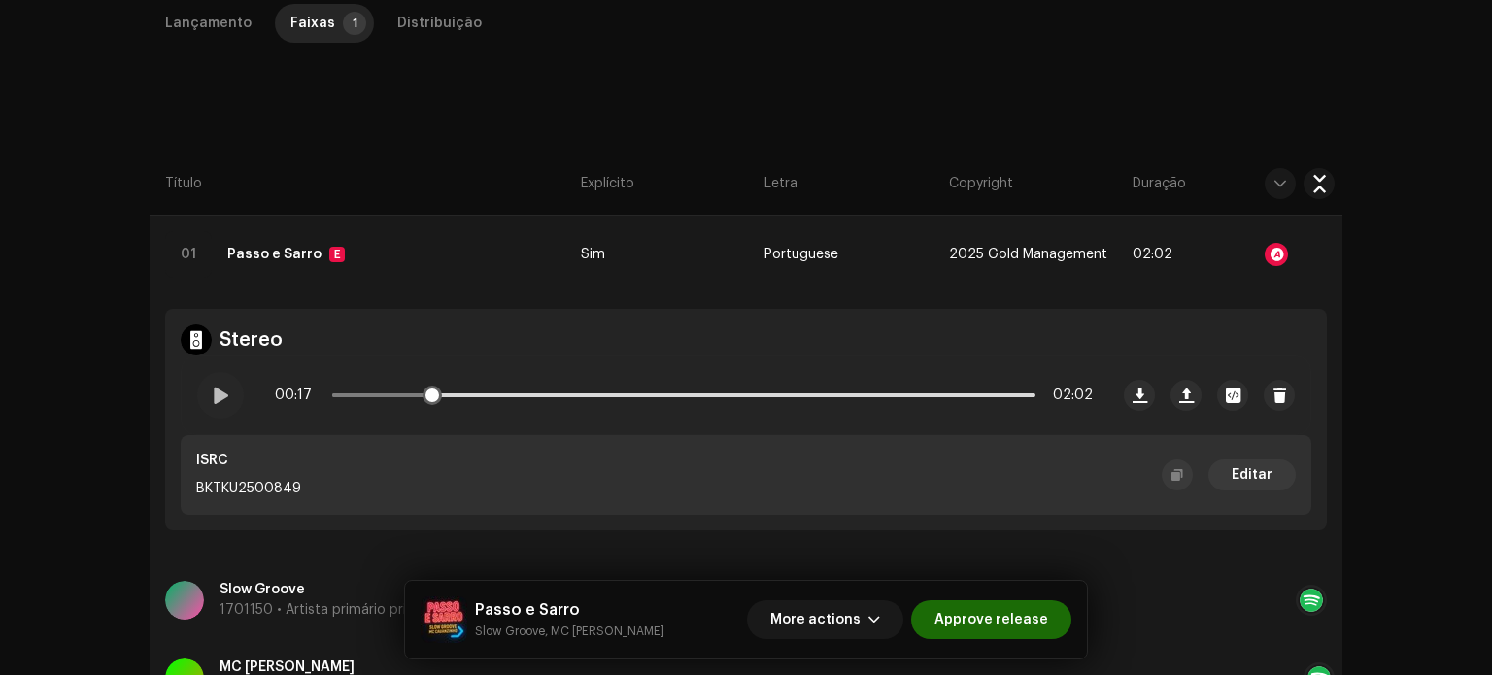
drag, startPoint x: 401, startPoint y: 391, endPoint x: 287, endPoint y: 390, distance: 114.6
click at [298, 391] on div "00:17 02:02" at bounding box center [684, 395] width 818 height 39
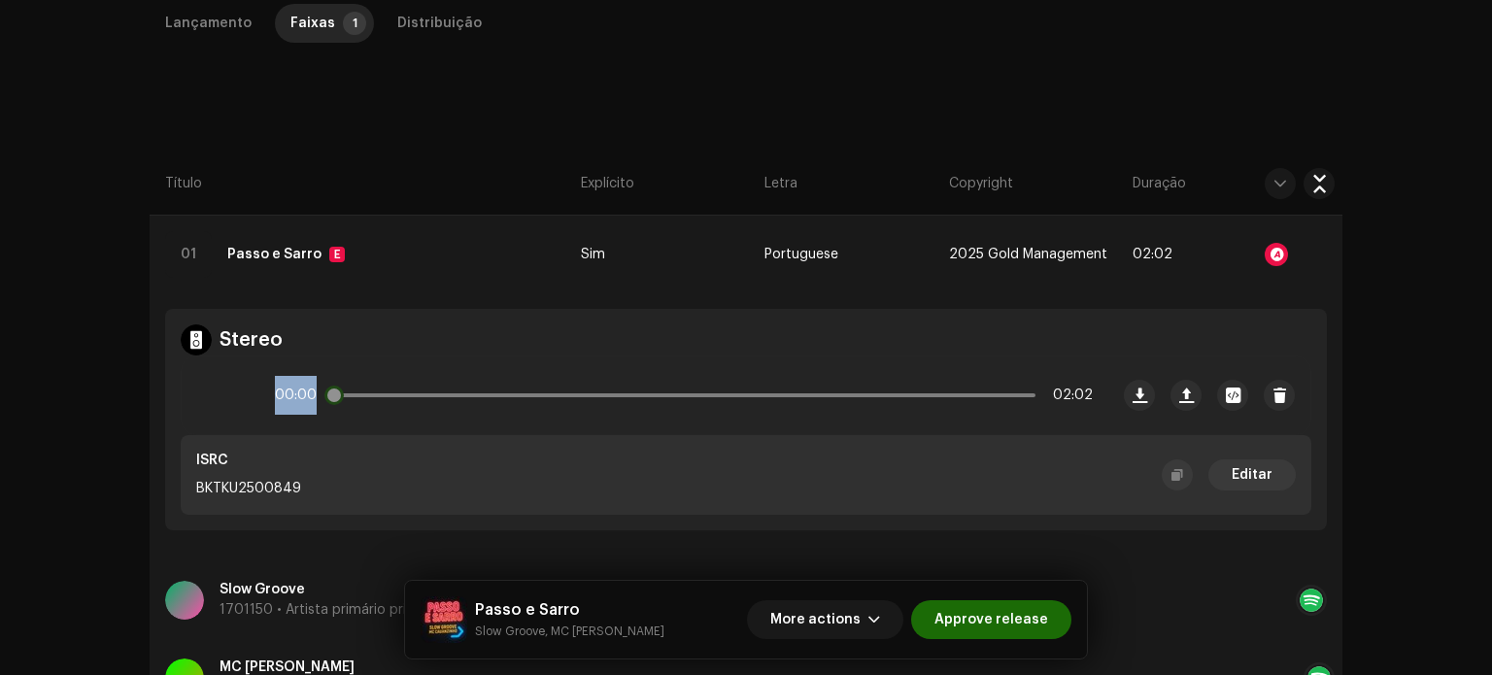
drag, startPoint x: 431, startPoint y: 391, endPoint x: 283, endPoint y: 391, distance: 148.6
click at [291, 392] on div "00:00 02:02" at bounding box center [684, 395] width 818 height 39
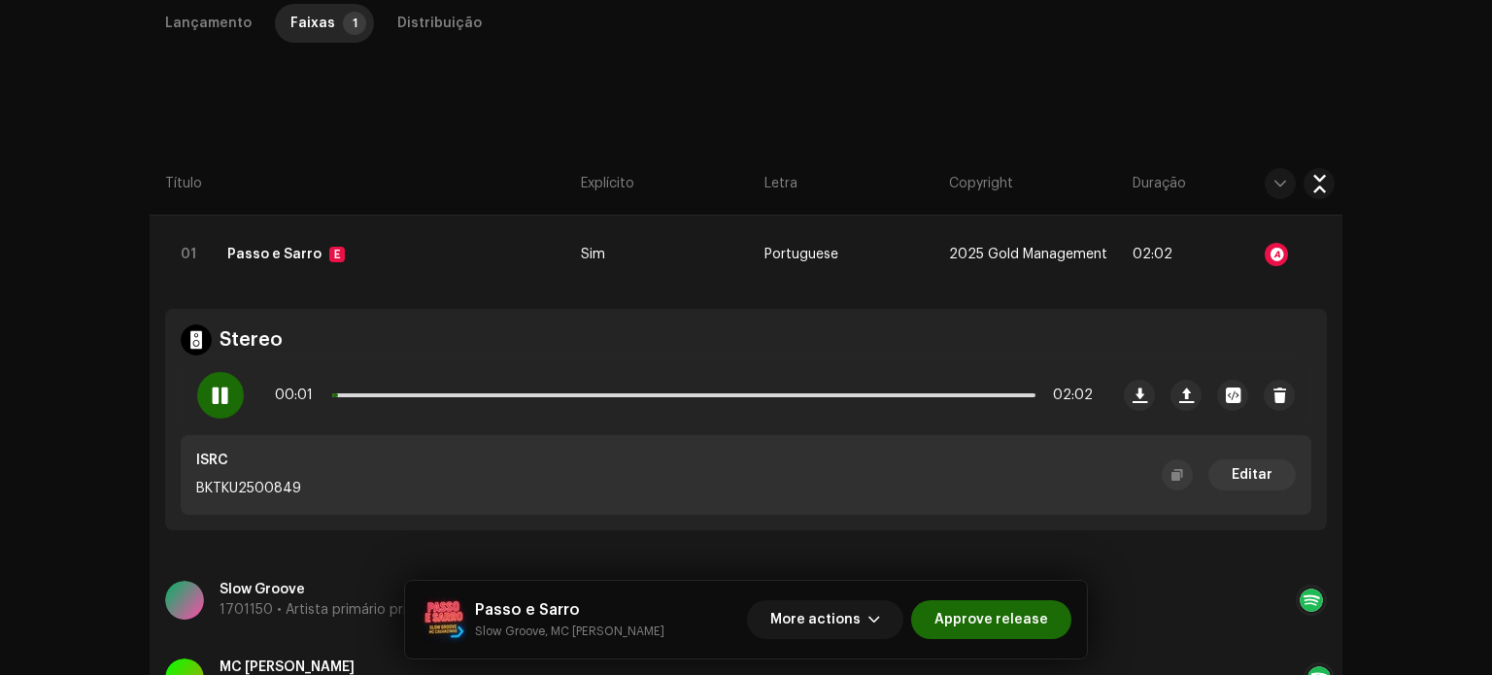
click at [88, 438] on div "Inspeção / Passo e [PERSON_NAME] Trust & Safety Guide Id do lançamento: 3047748…" at bounding box center [746, 337] width 1492 height 675
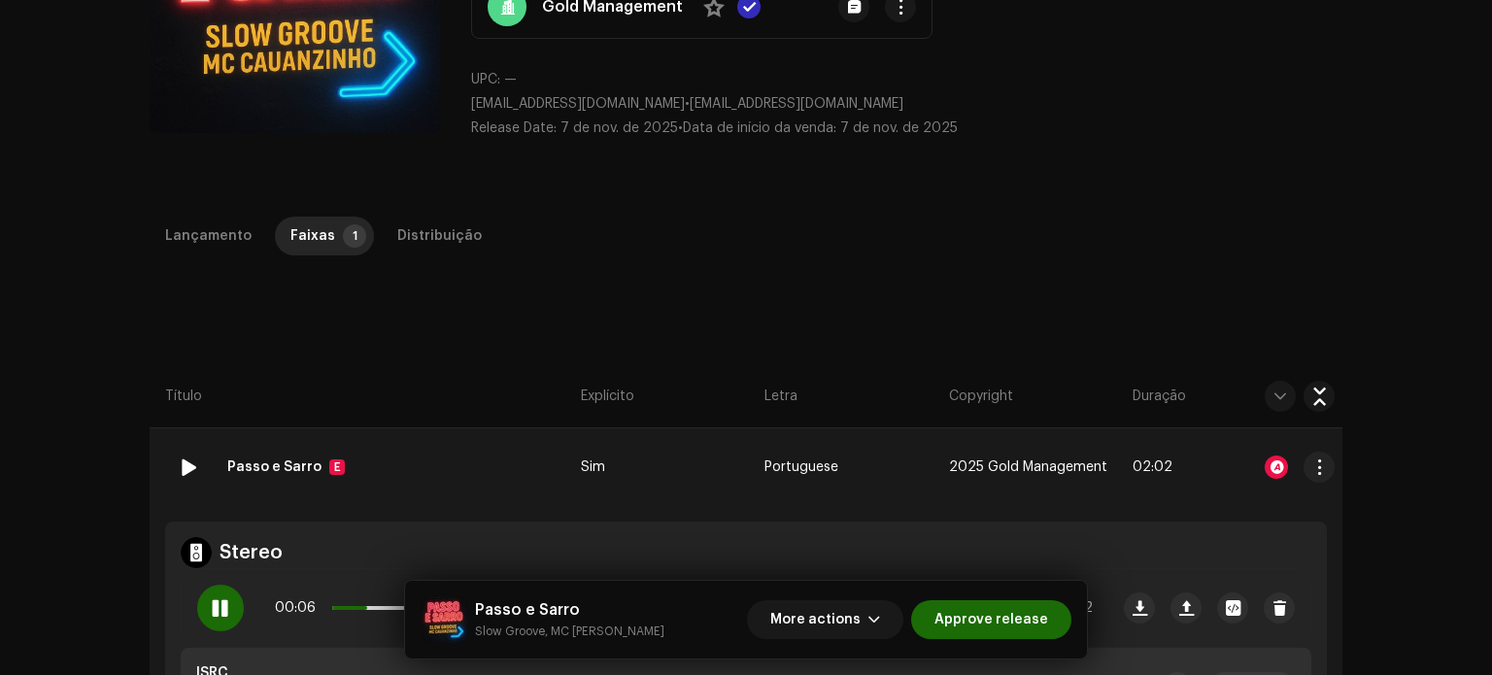
scroll to position [190, 0]
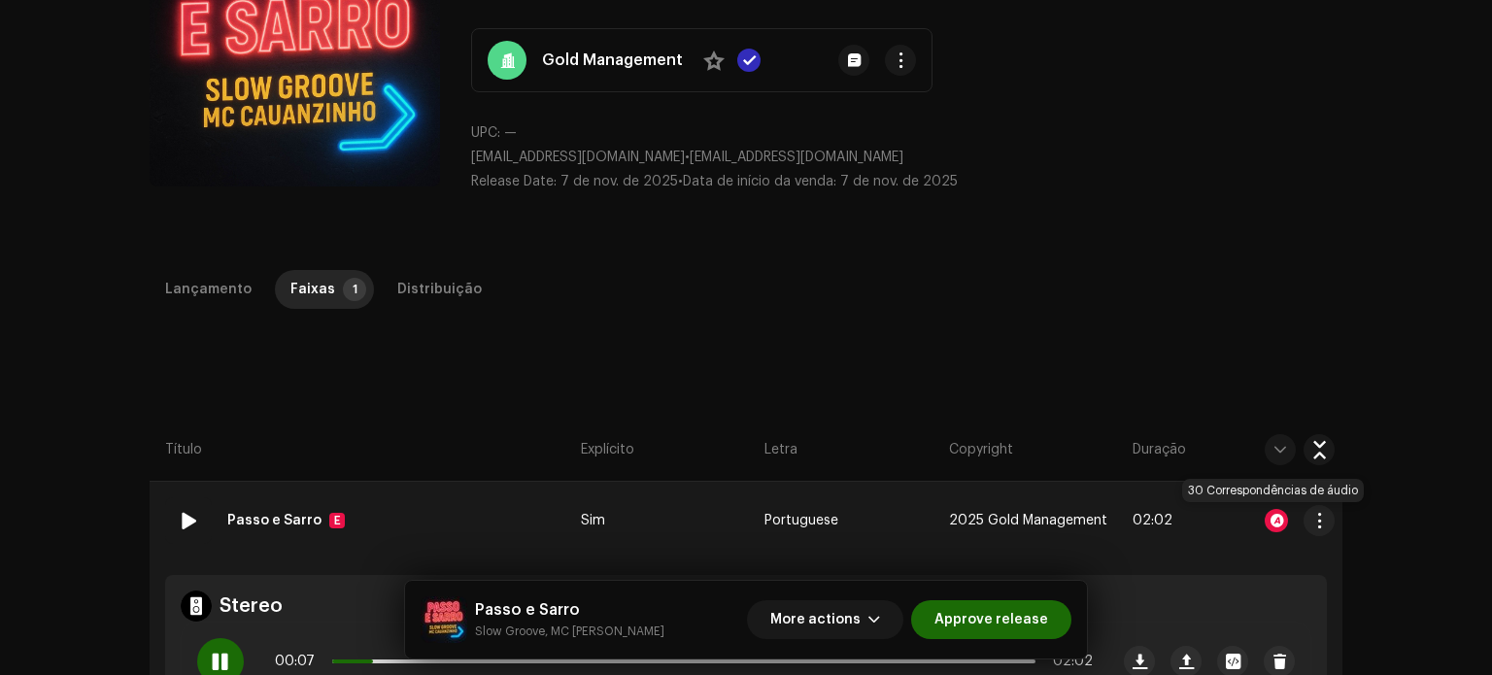
click at [1275, 511] on div at bounding box center [1276, 520] width 23 height 23
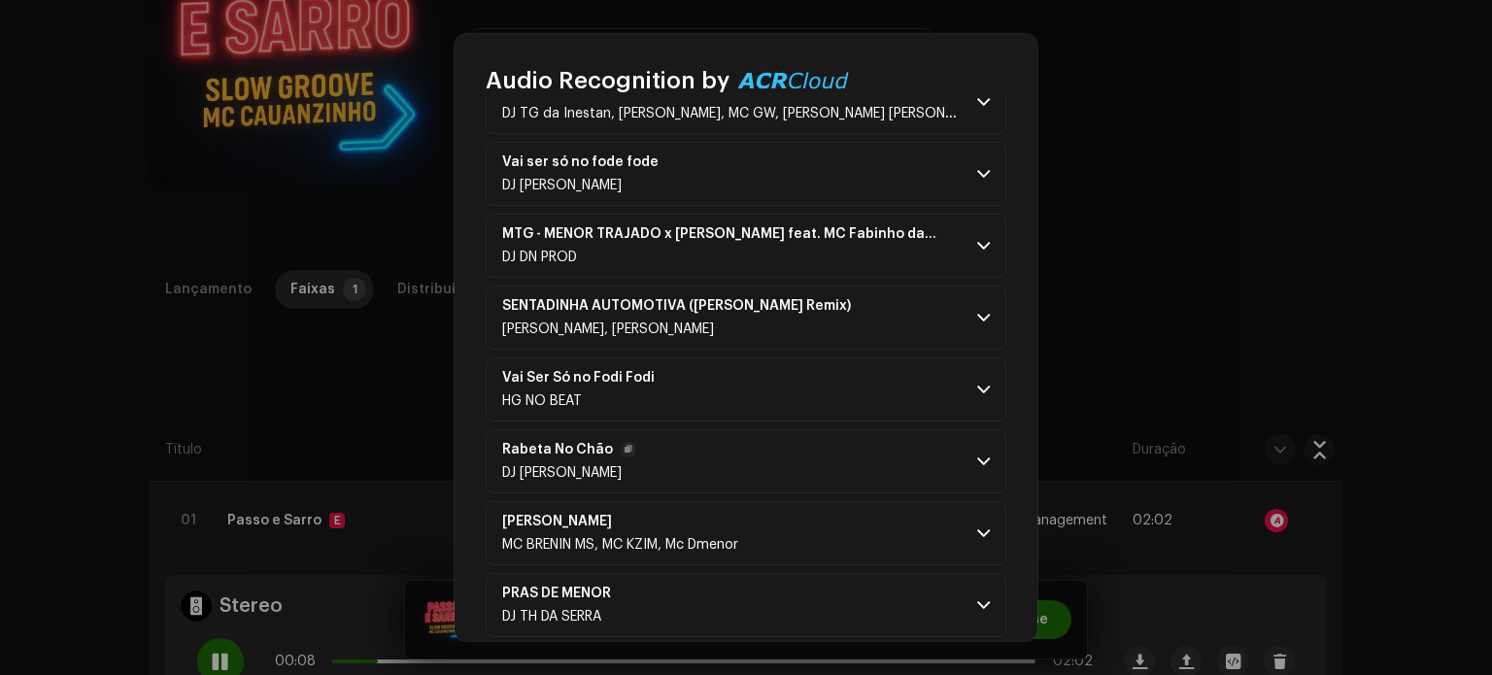
scroll to position [291, 0]
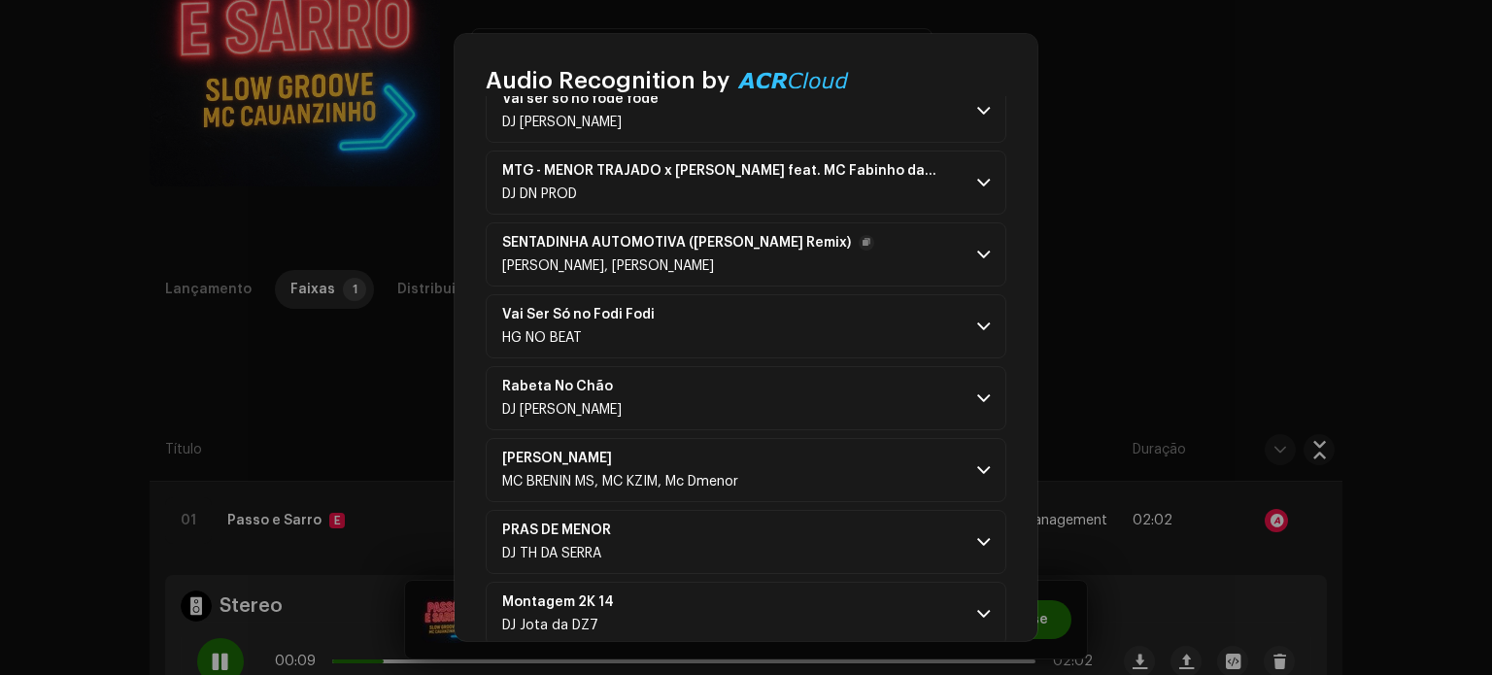
click at [978, 254] on span at bounding box center [983, 255] width 13 height 16
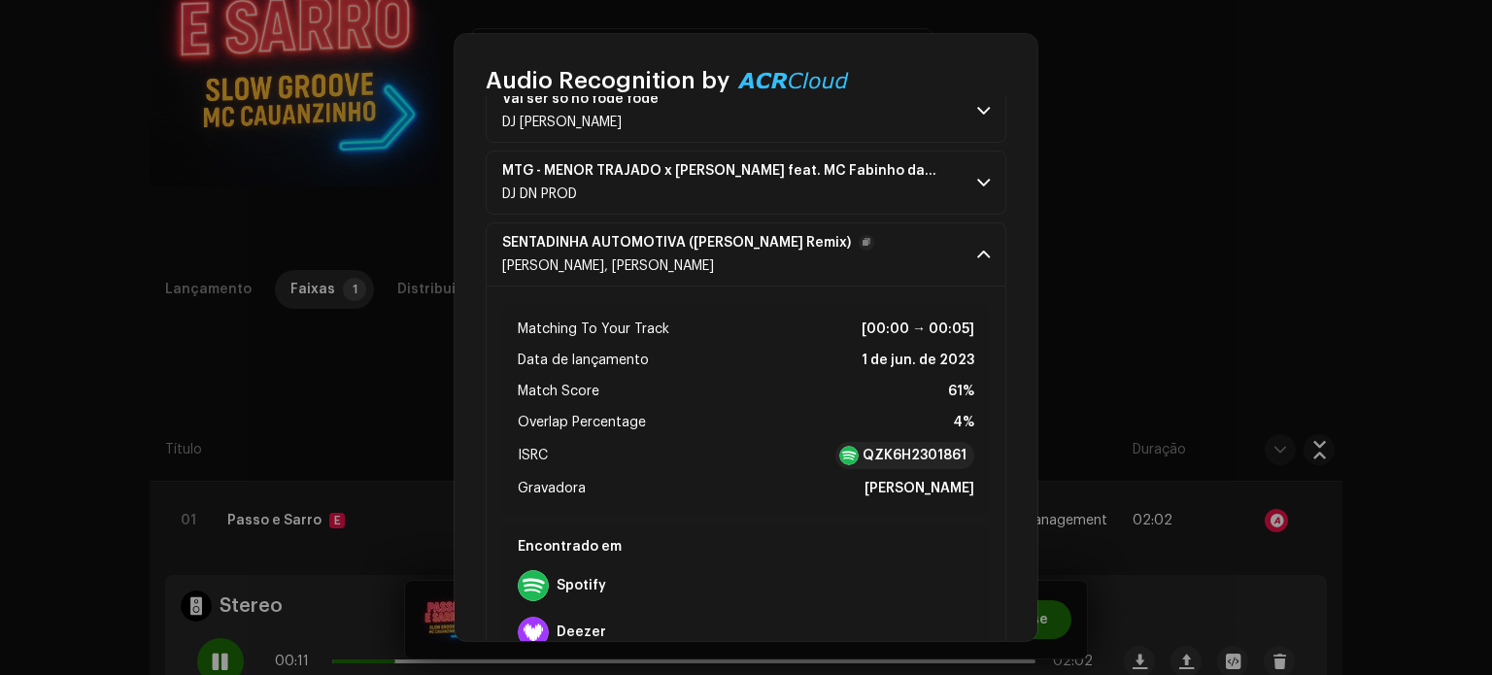
click at [978, 254] on span at bounding box center [983, 255] width 13 height 16
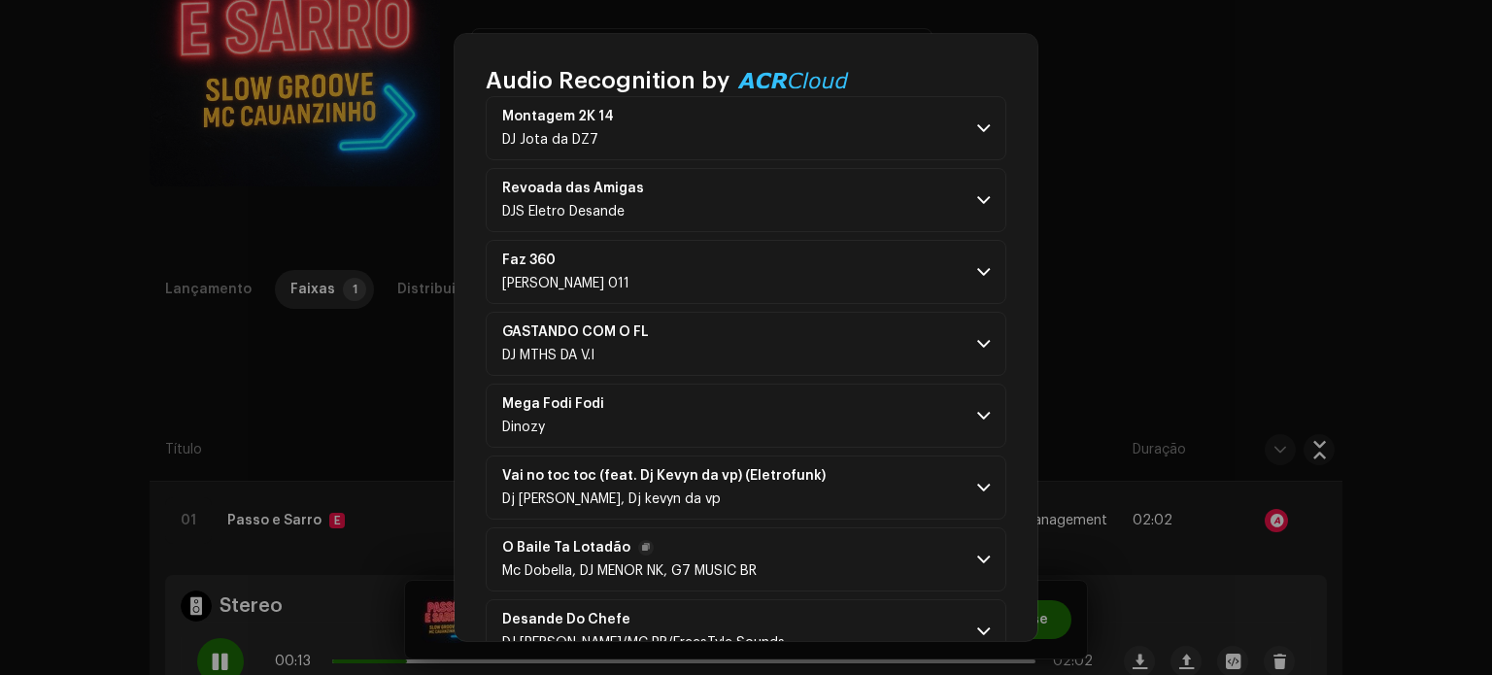
scroll to position [874, 0]
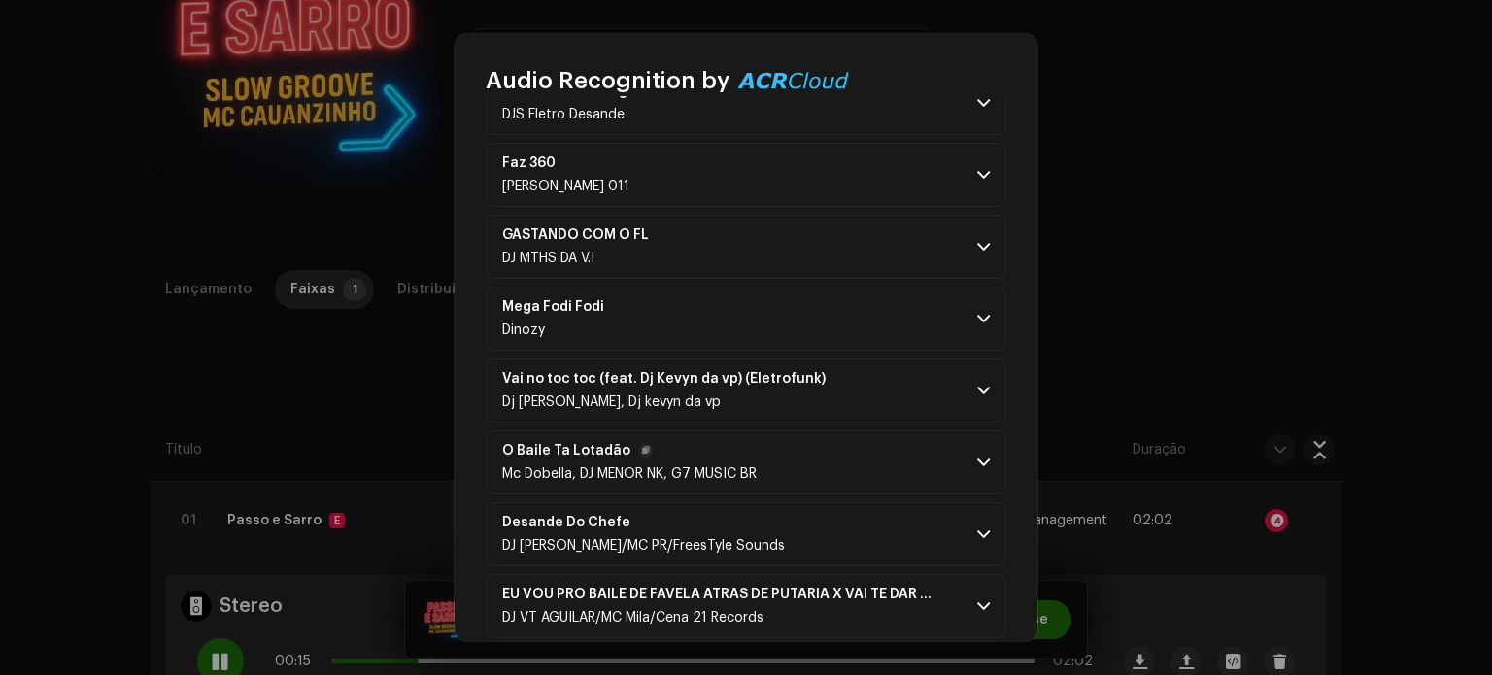
click at [967, 462] on p-accordion-header "O Baile Ta Lotadão Mc Dobella, [PERSON_NAME] NK, G7 MUSIC BR" at bounding box center [746, 462] width 521 height 64
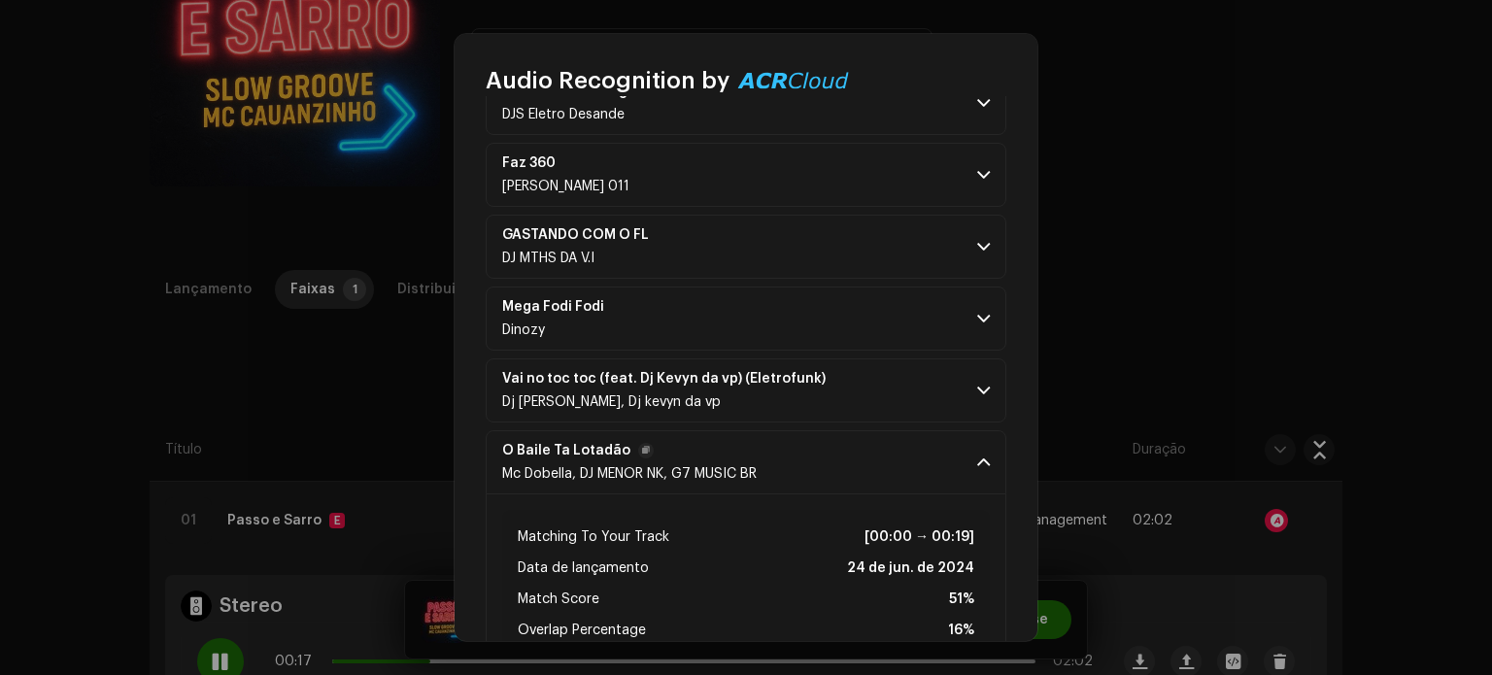
click at [977, 455] on span at bounding box center [983, 463] width 13 height 16
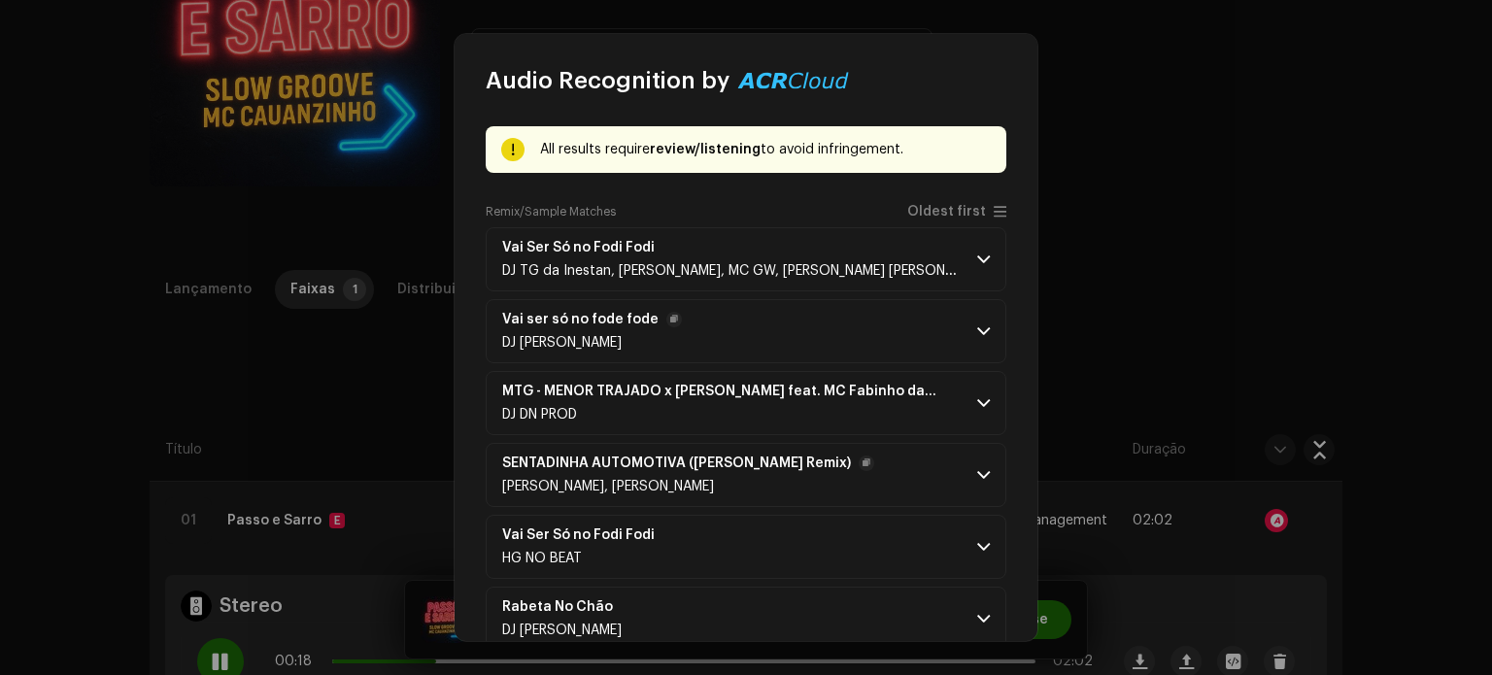
scroll to position [0, 0]
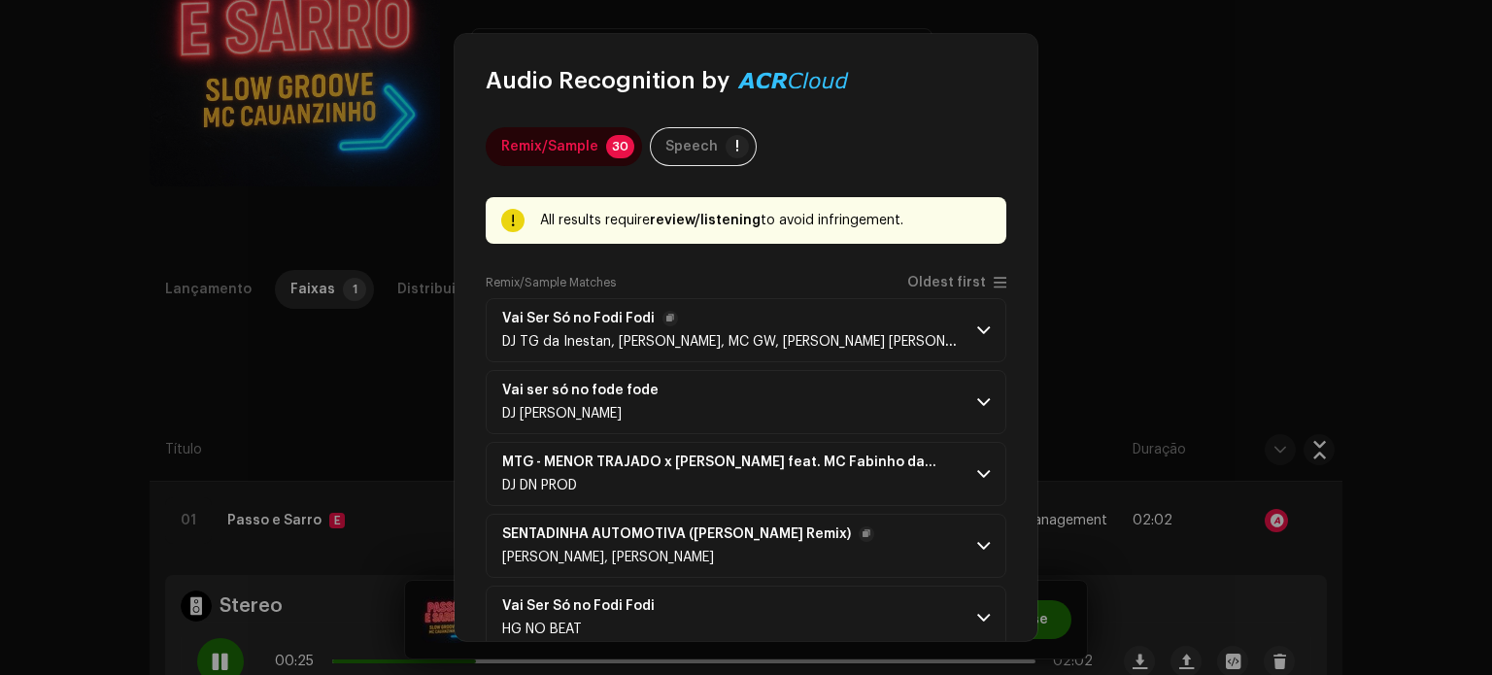
click at [977, 328] on span at bounding box center [983, 331] width 13 height 16
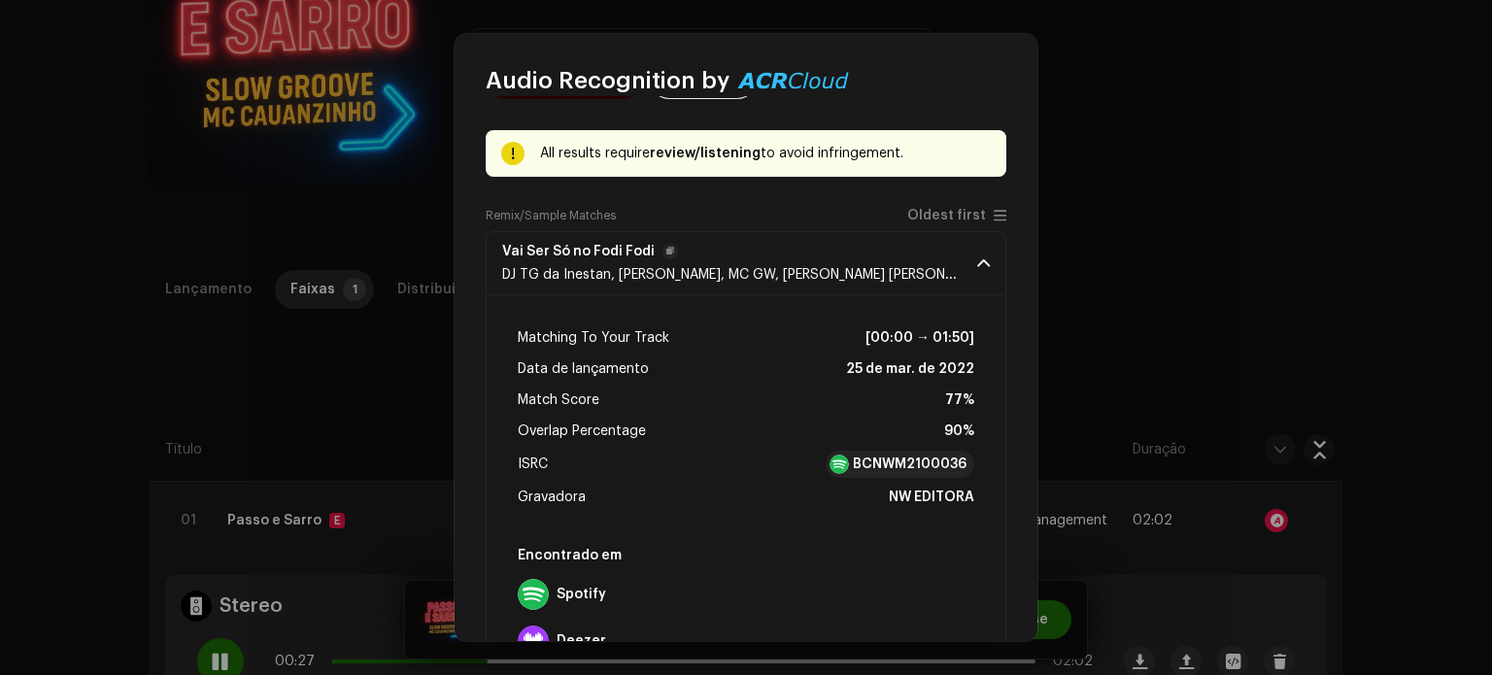
scroll to position [97, 0]
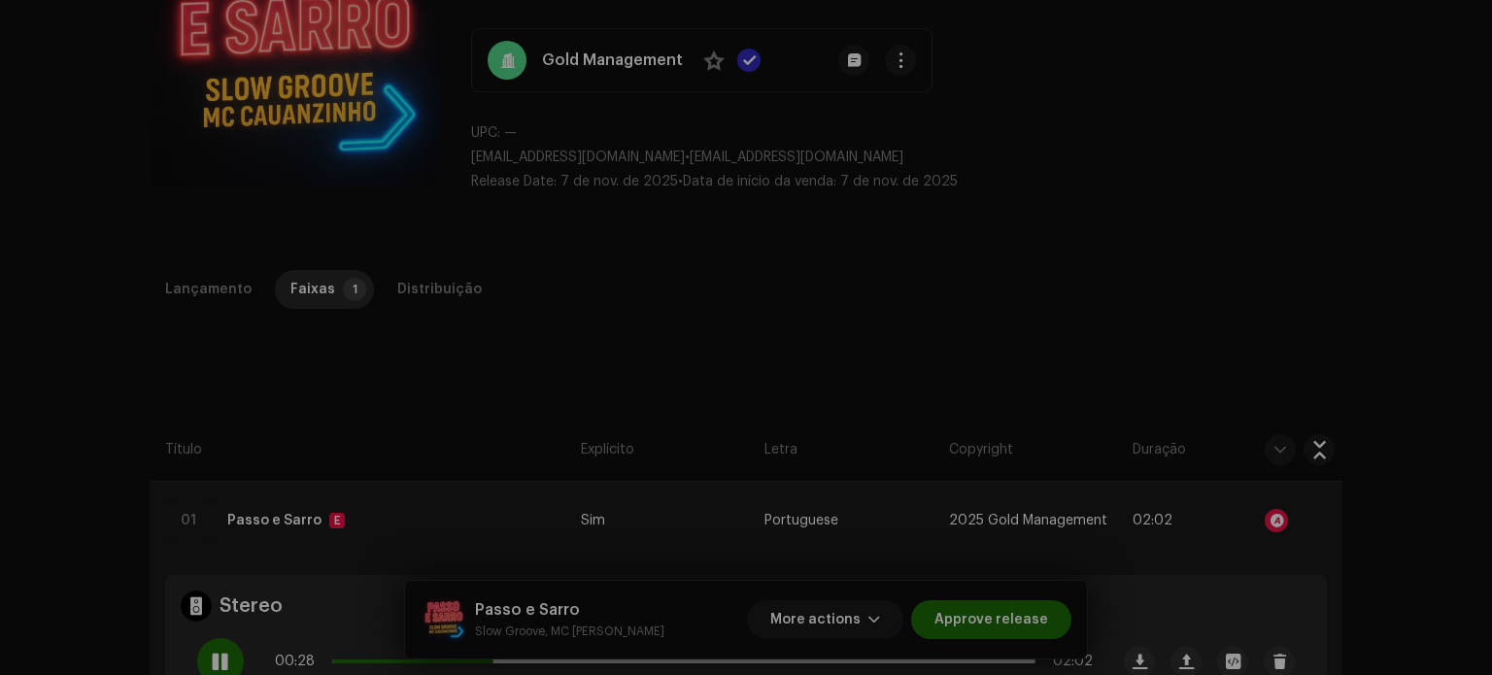
click at [296, 485] on div "Audio Recognition by Remix/Sample 30 Speech ! All results require review/listen…" at bounding box center [746, 337] width 1492 height 675
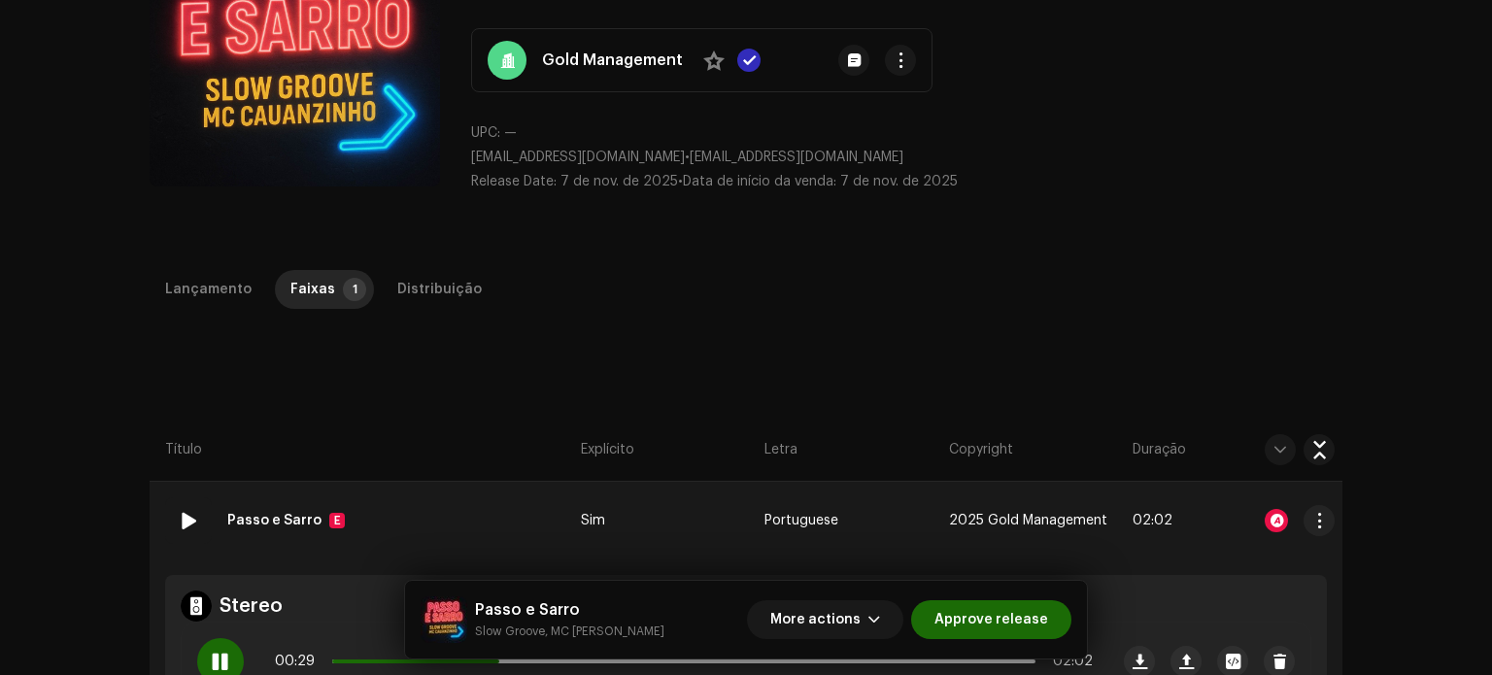
click at [186, 518] on span at bounding box center [188, 520] width 23 height 23
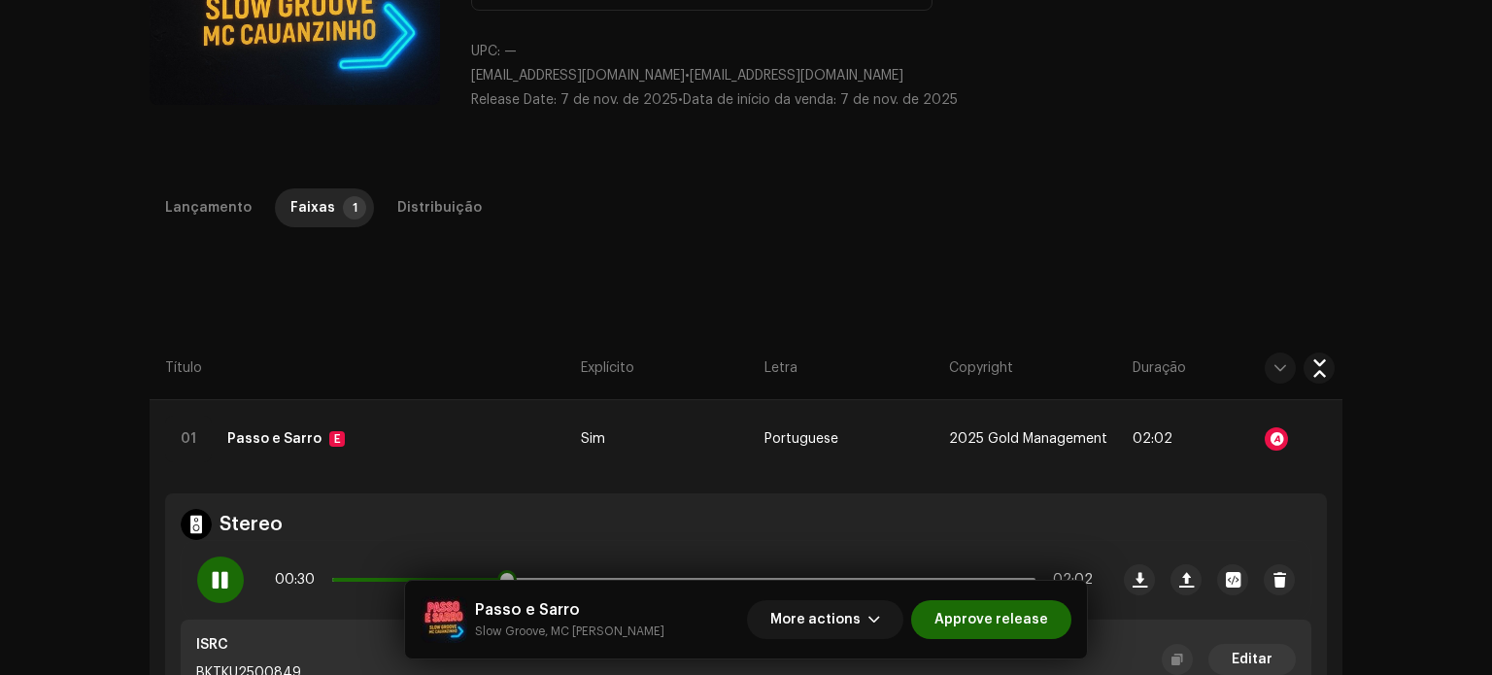
scroll to position [385, 0]
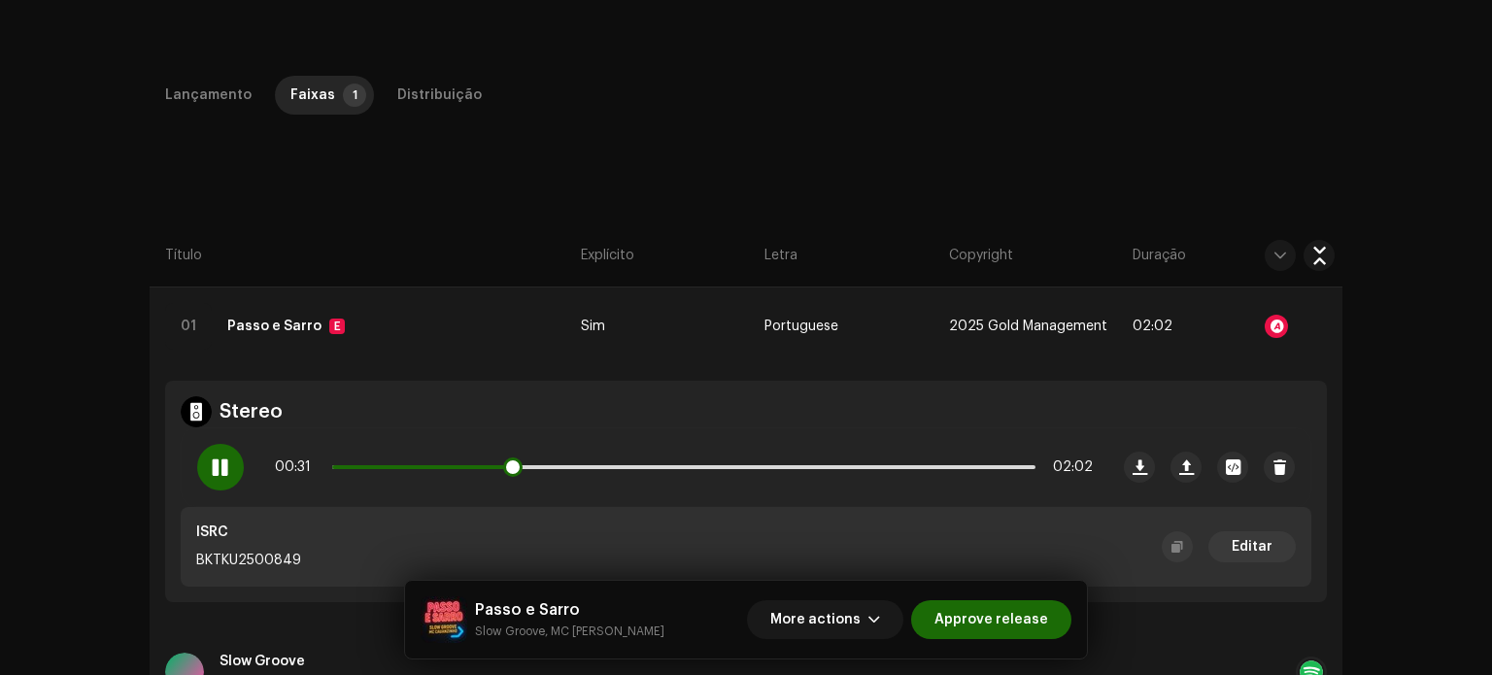
click at [215, 461] on span at bounding box center [220, 468] width 17 height 16
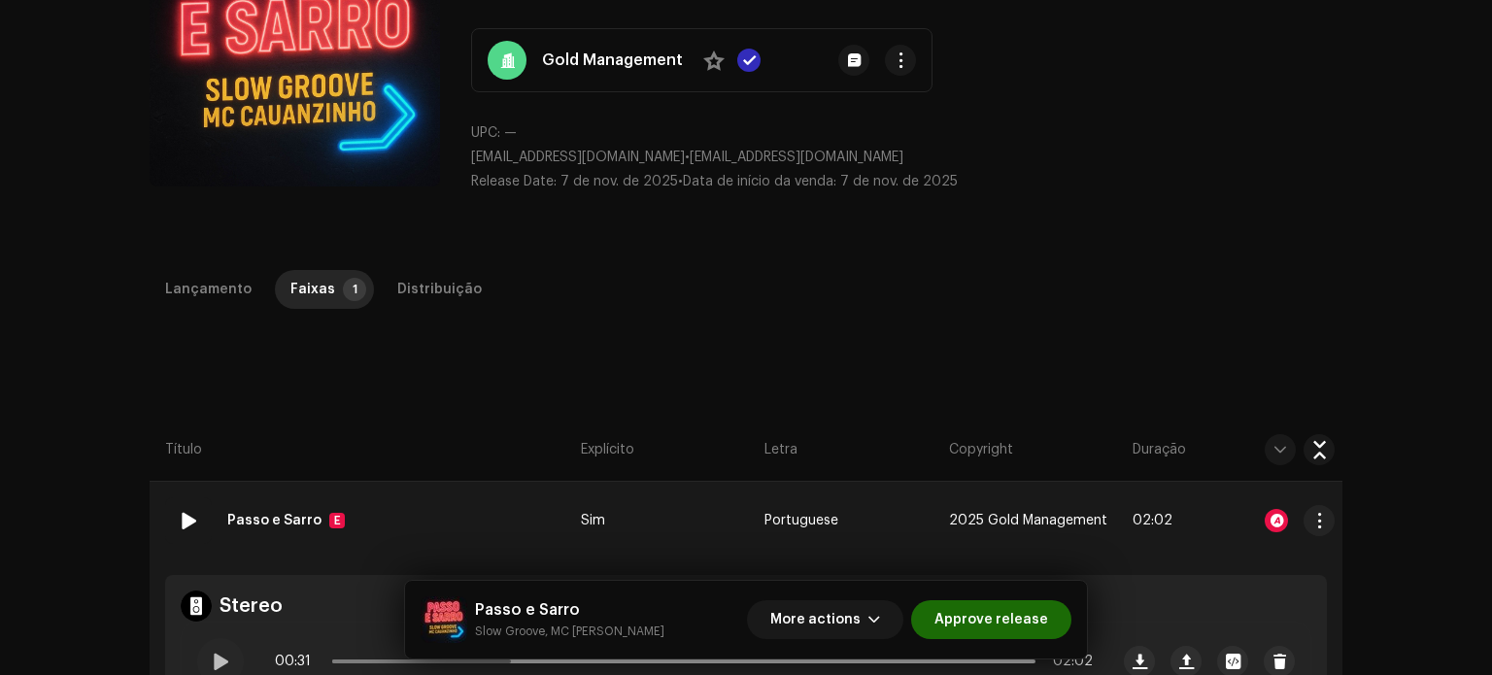
click at [1268, 528] on div at bounding box center [1276, 520] width 23 height 23
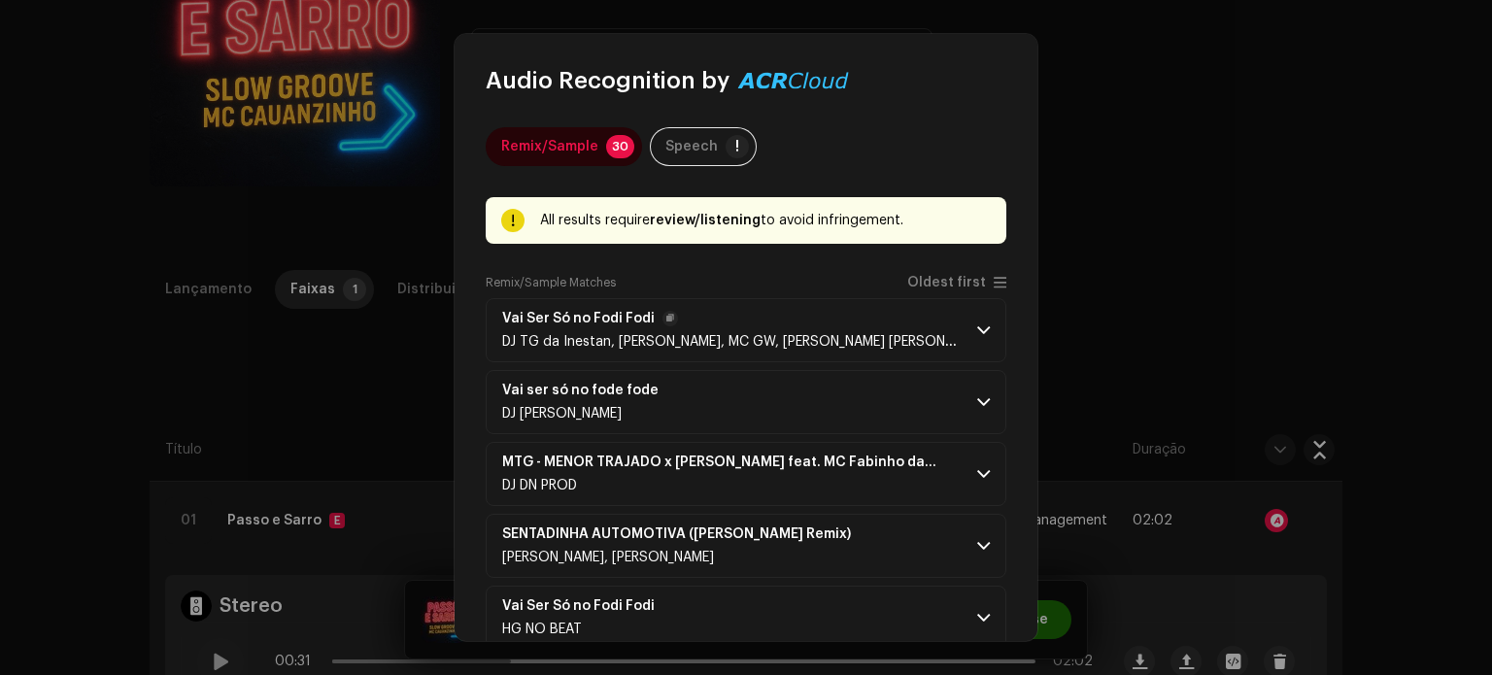
click at [982, 331] on p-accordion-header "Vai Ser Só no Fodi [PERSON_NAME] TG da Inestan, [PERSON_NAME], MC GW, [PERSON_N…" at bounding box center [746, 330] width 521 height 64
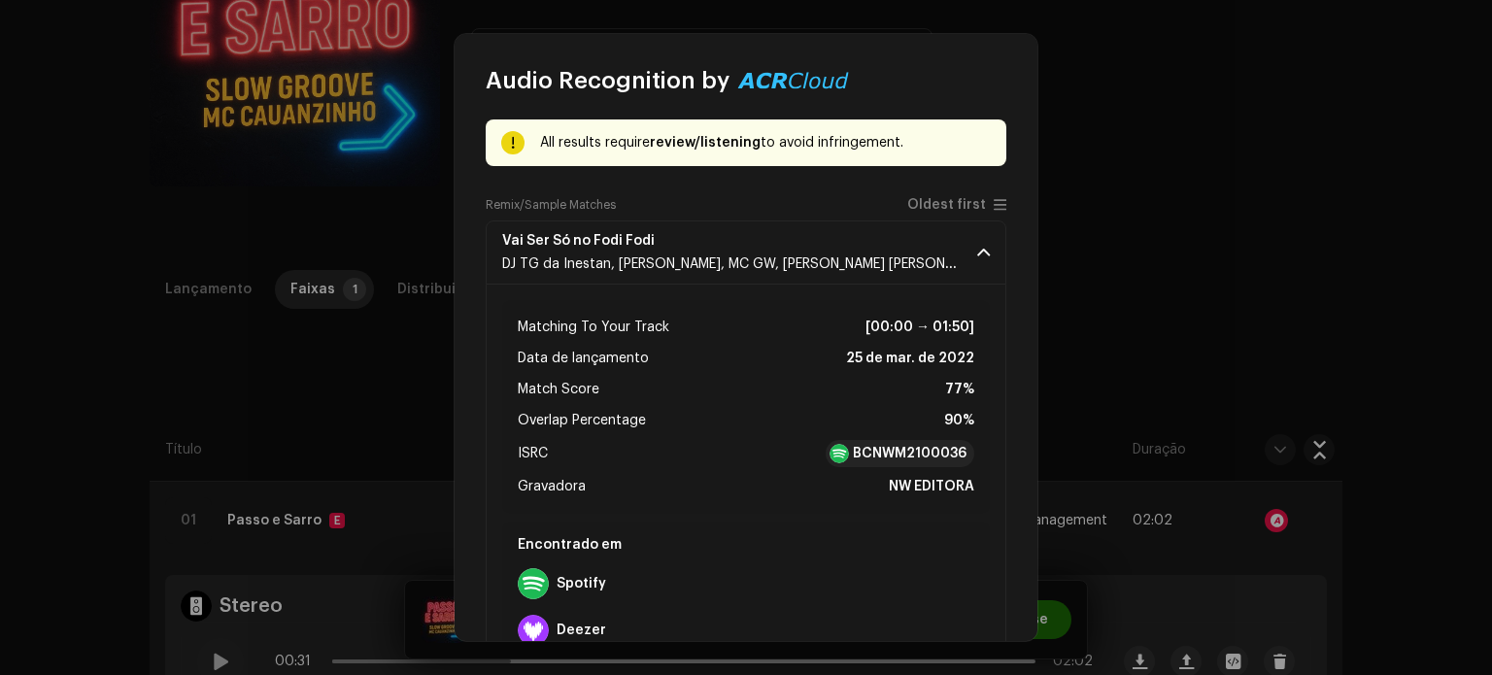
scroll to position [194, 0]
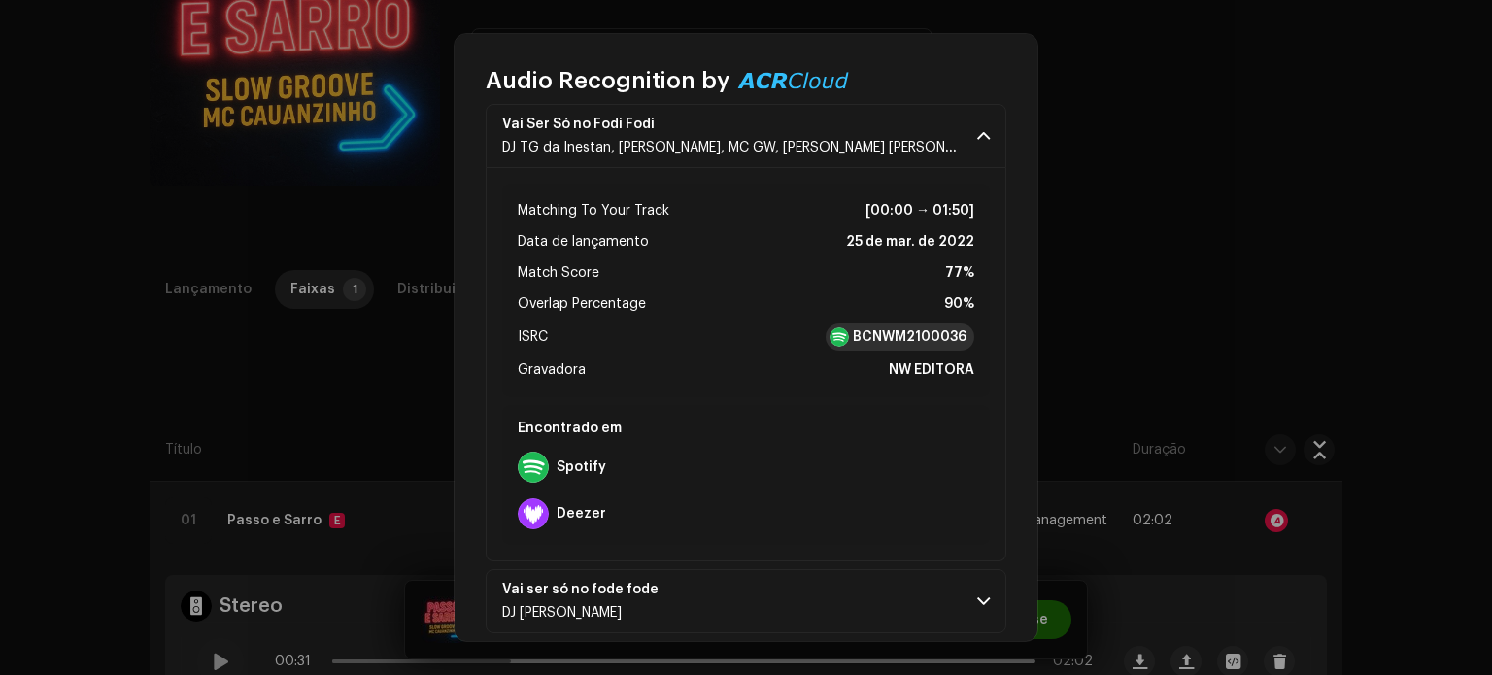
click at [898, 333] on strong "BCNWM2100036" at bounding box center [910, 336] width 114 height 19
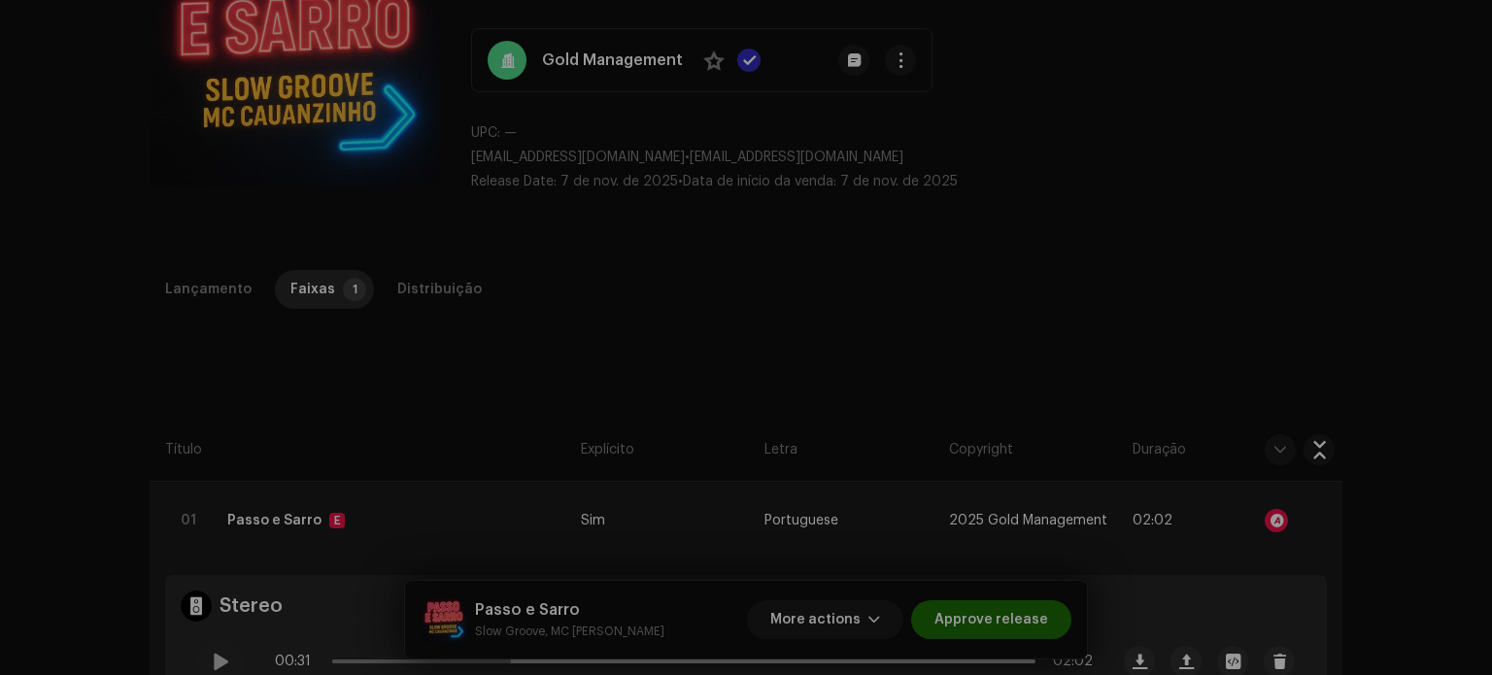
click at [333, 399] on div "Audio Recognition by Remix/Sample 30 Speech ! All results require review/listen…" at bounding box center [746, 337] width 1492 height 675
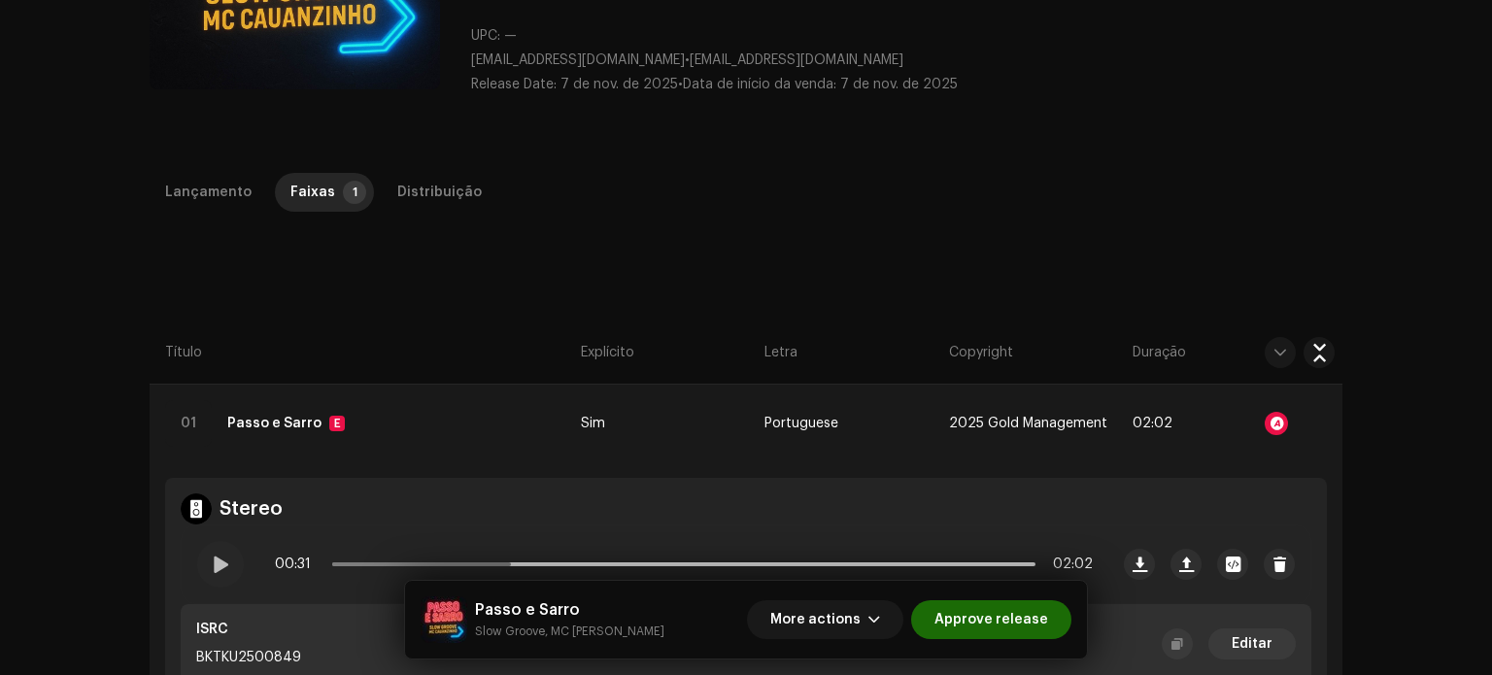
scroll to position [291, 0]
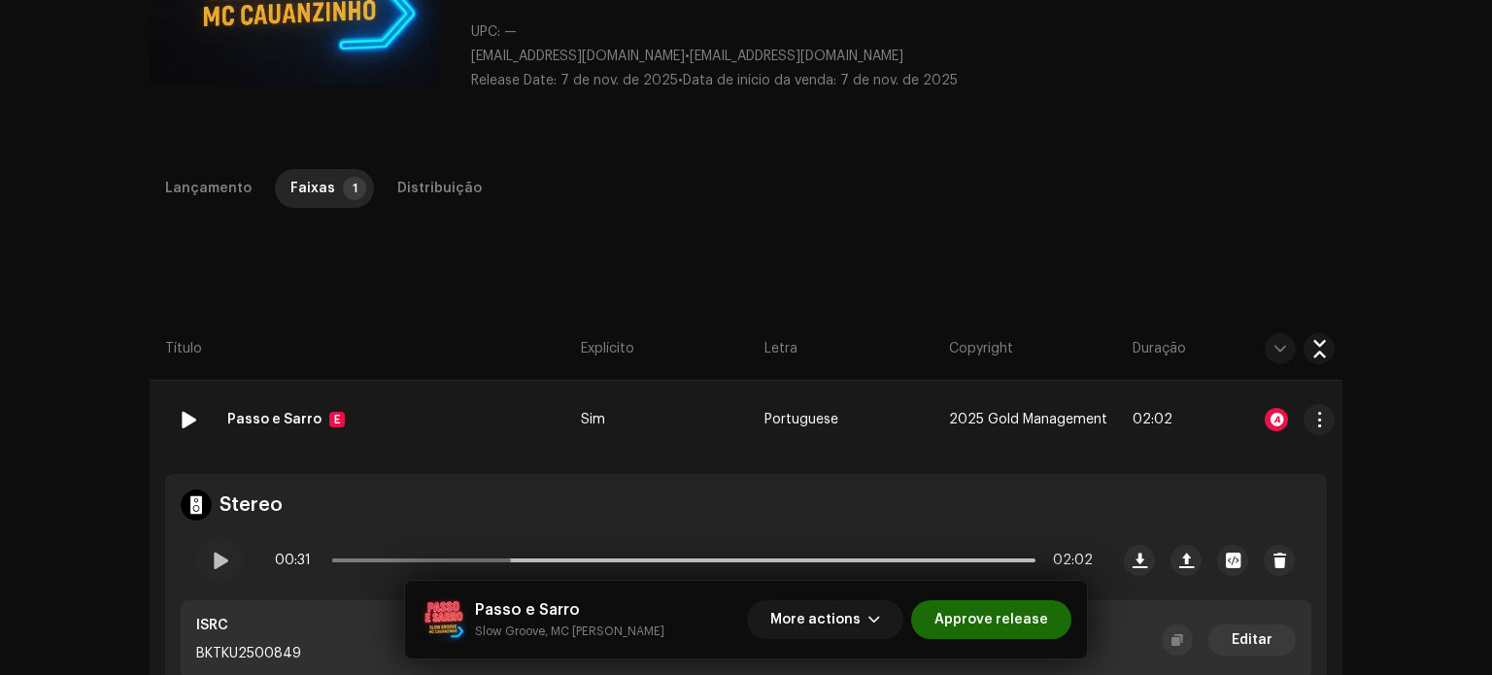
click at [1272, 416] on div at bounding box center [1276, 419] width 23 height 23
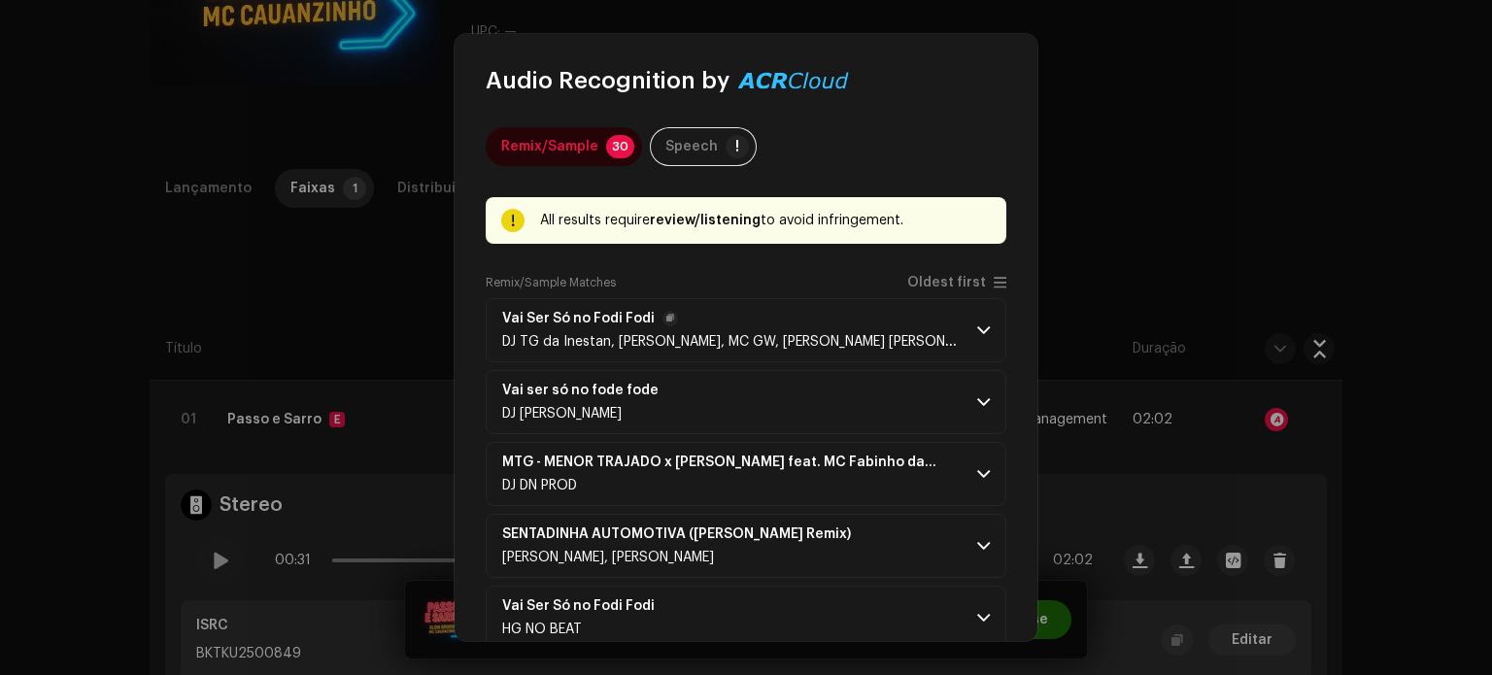
click at [964, 333] on p-accordion-header "Vai Ser Só no Fodi [PERSON_NAME] TG da Inestan, [PERSON_NAME], MC GW, [PERSON_N…" at bounding box center [746, 330] width 521 height 64
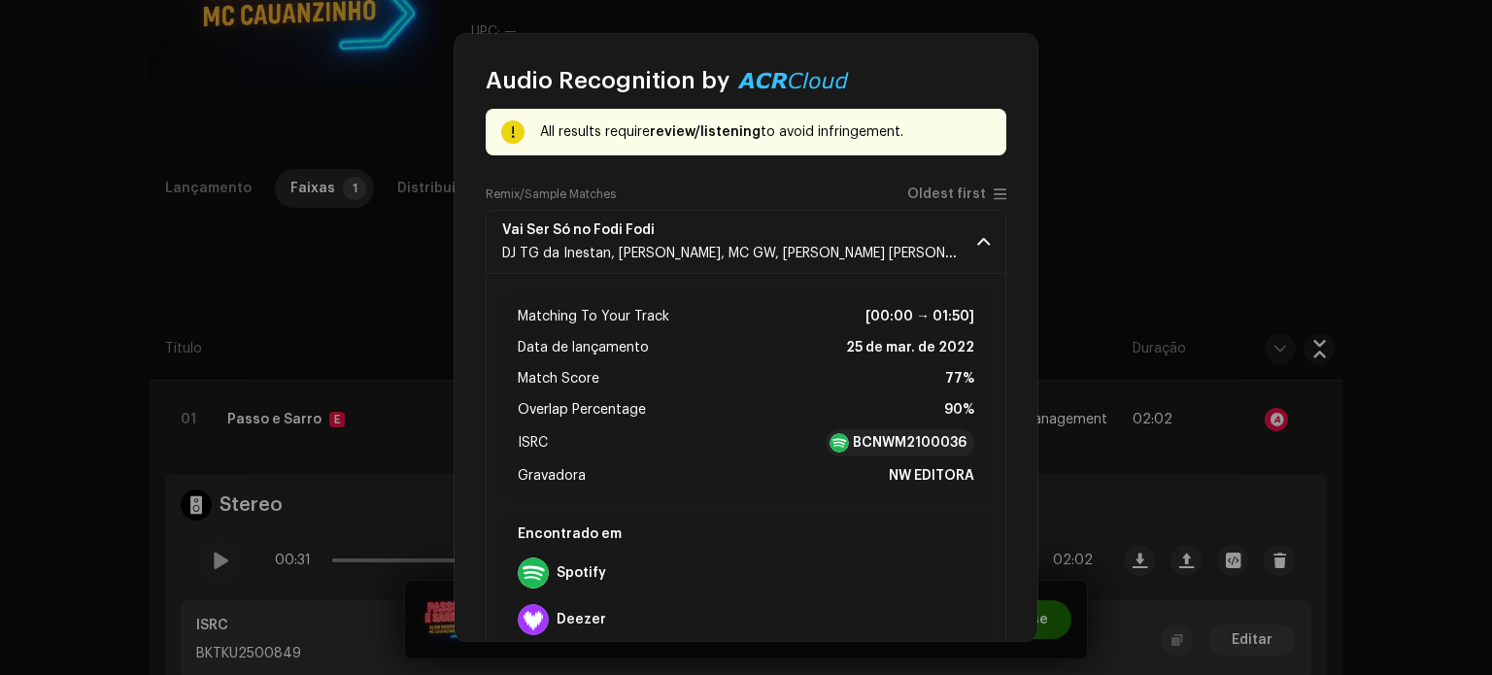
scroll to position [194, 0]
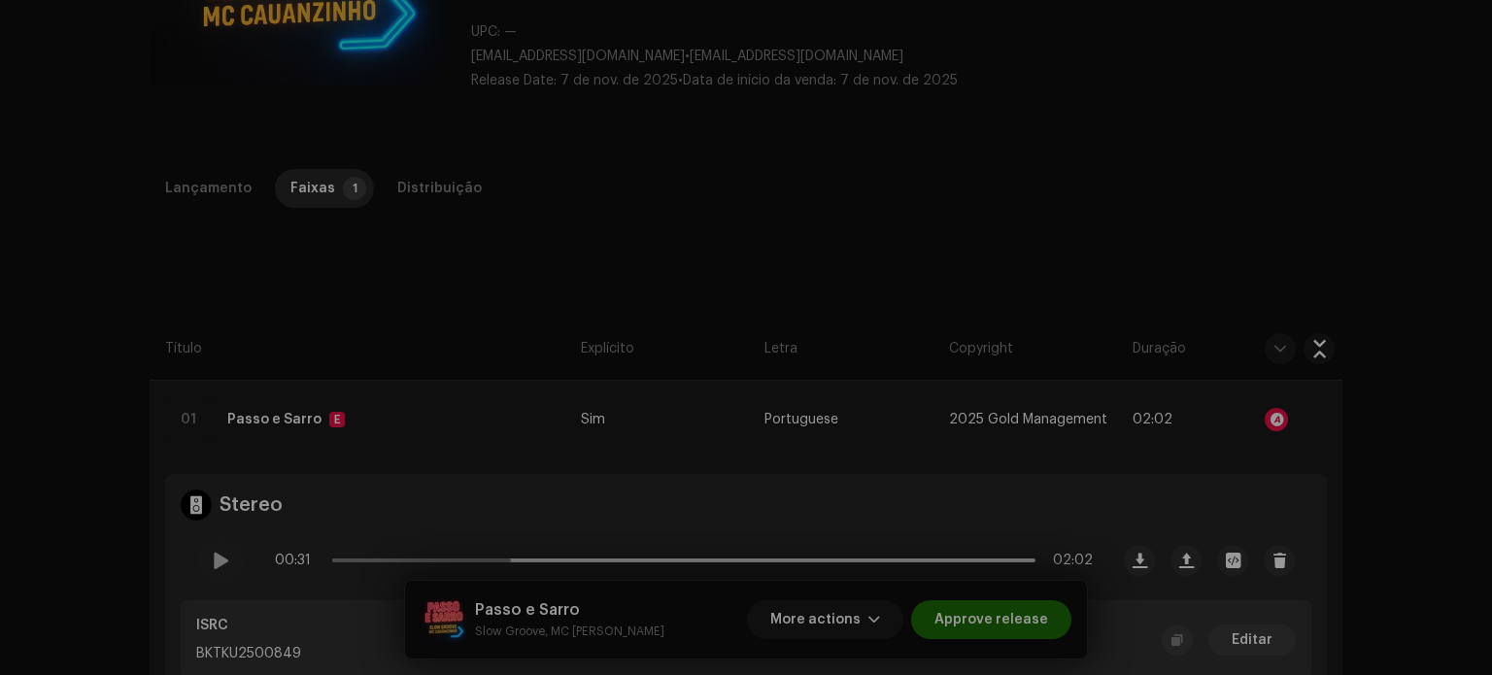
click at [371, 327] on div "Audio Recognition by Remix/Sample 30 Speech ! All results require review/listen…" at bounding box center [746, 337] width 1492 height 675
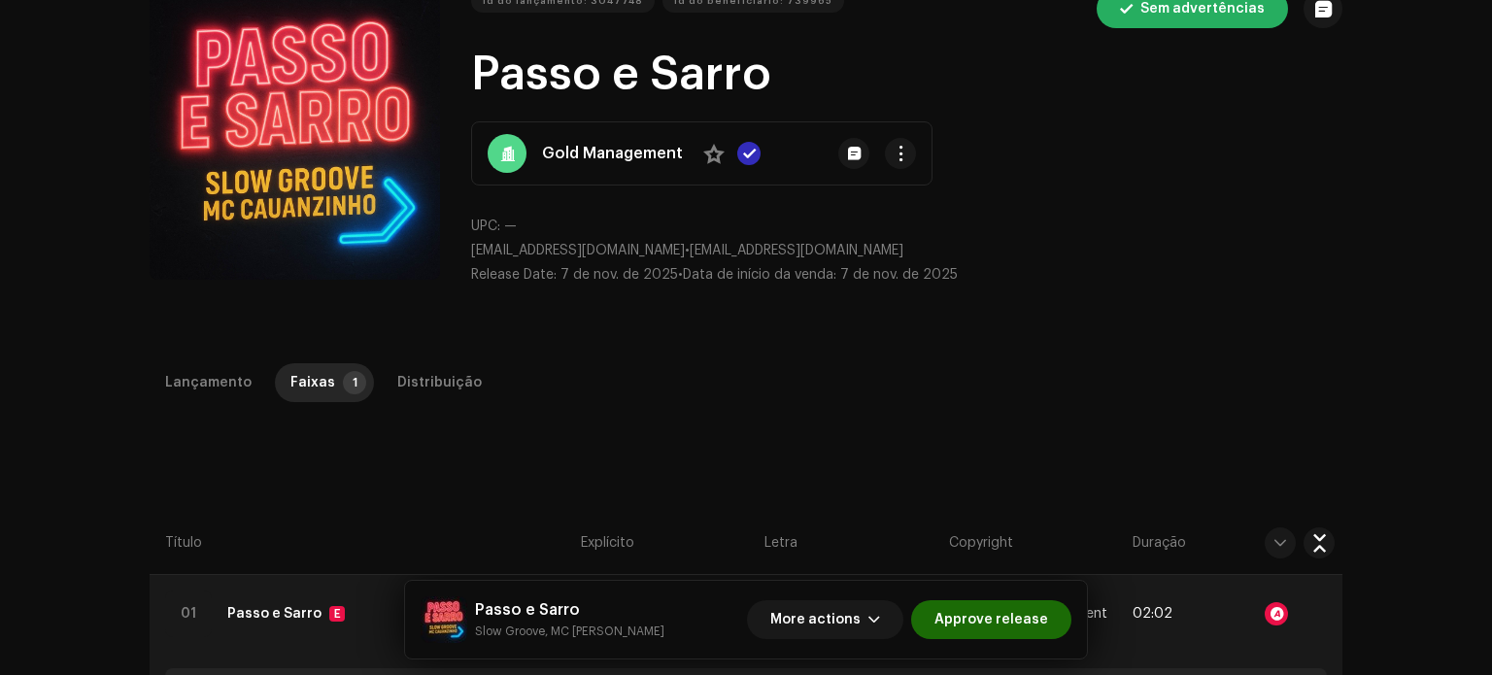
scroll to position [291, 0]
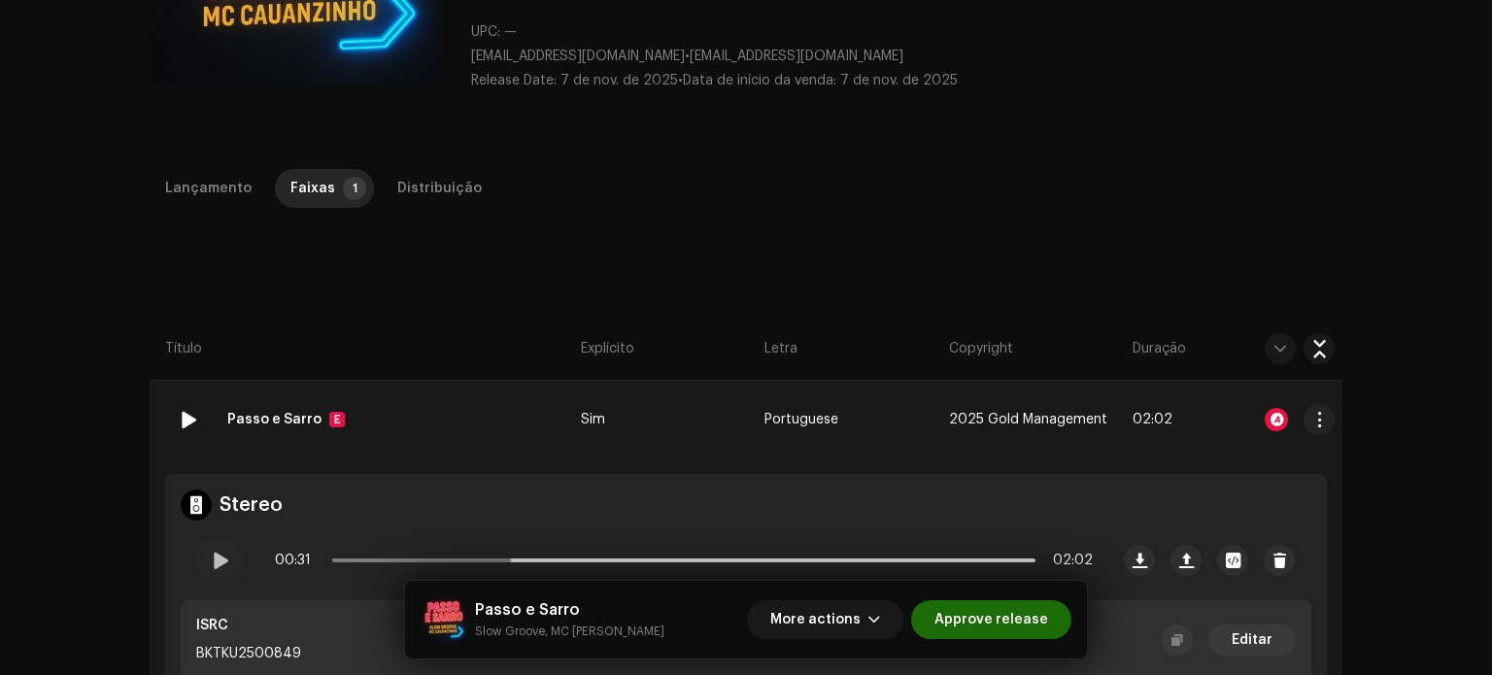
click at [1278, 418] on div at bounding box center [1276, 419] width 23 height 23
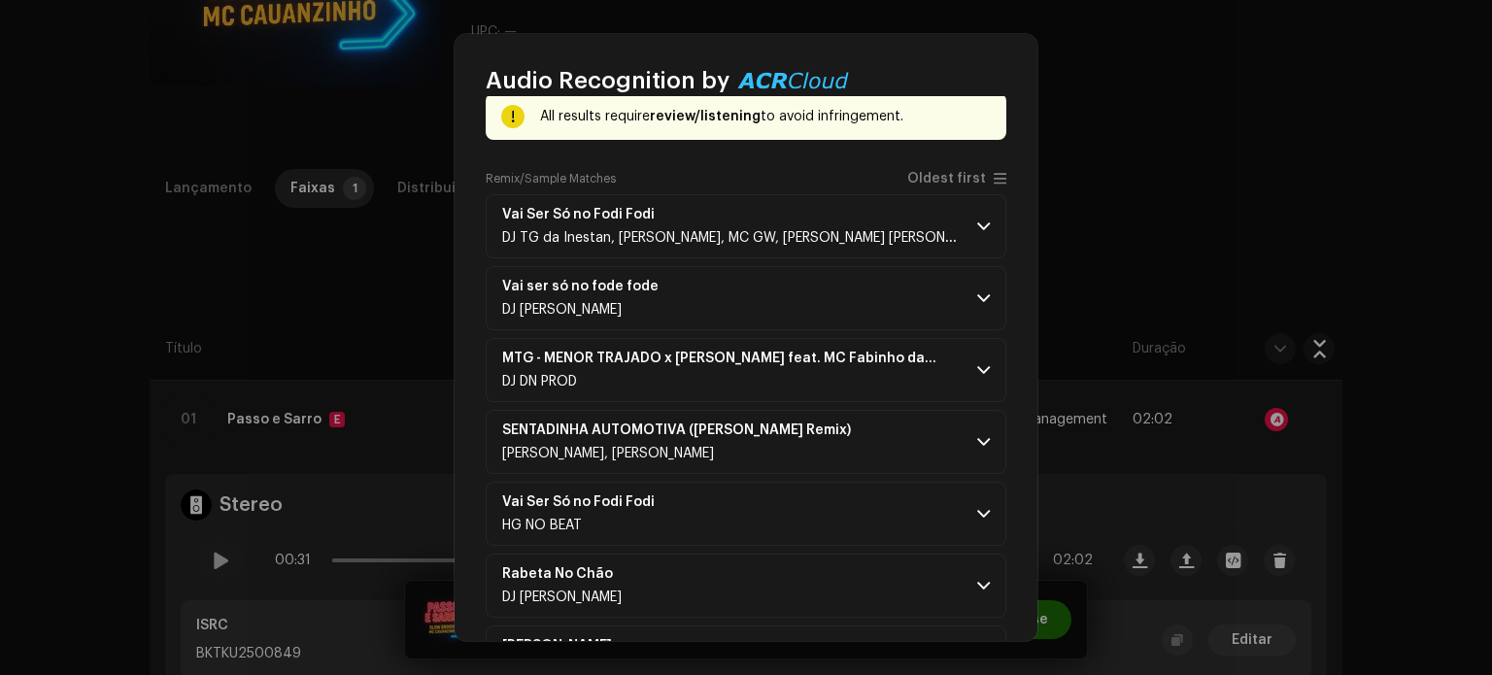
scroll to position [0, 0]
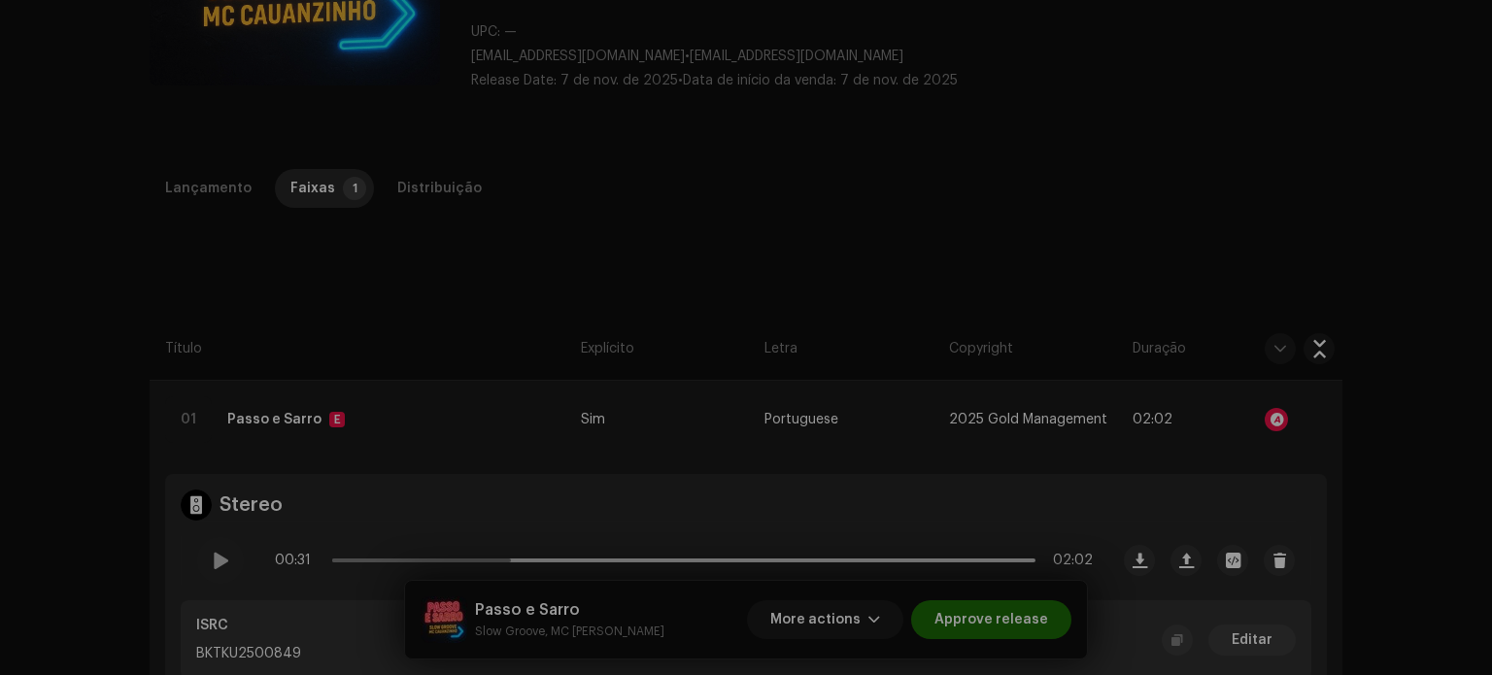
click at [1205, 198] on div "Audio Recognition by Remix/Sample 30 Speech ! All results require review/listen…" at bounding box center [746, 337] width 1492 height 675
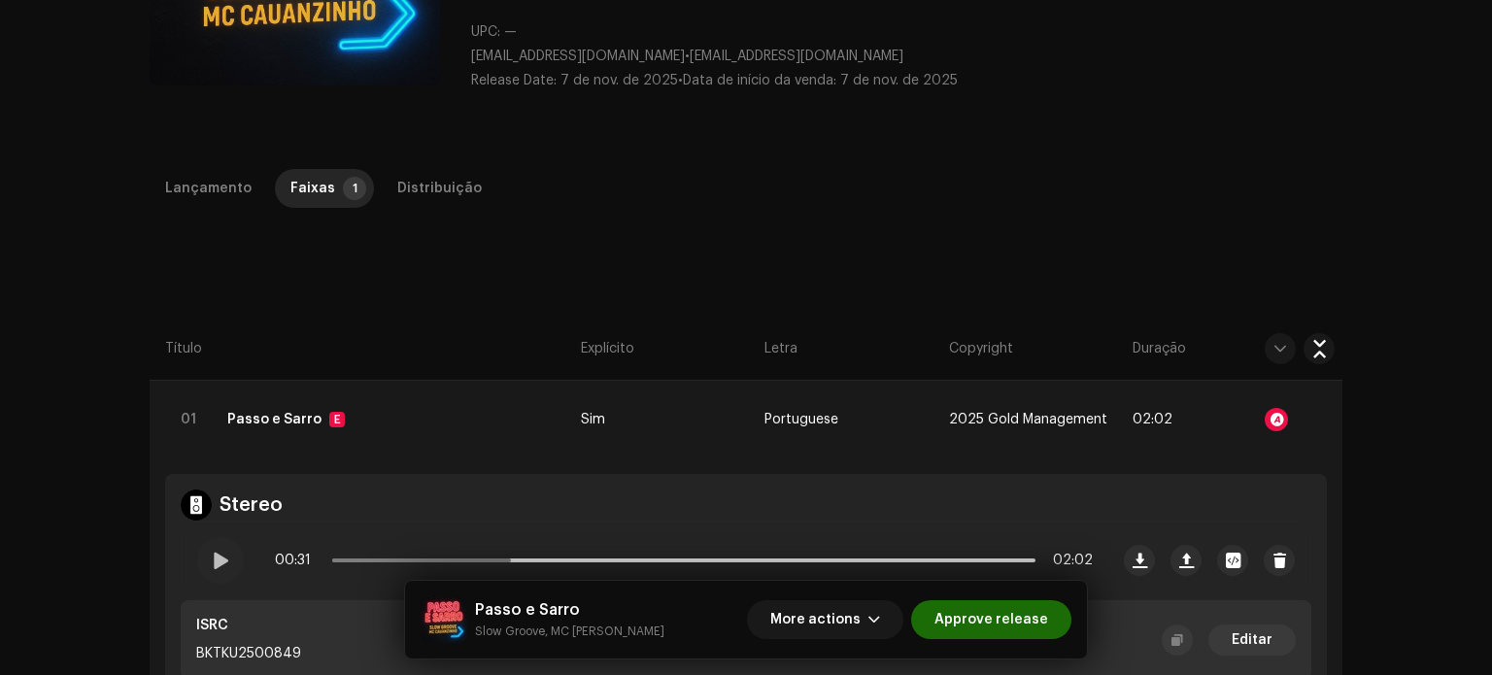
click at [1175, 273] on div "Lançamento Faixas 1 Distribuição Compilação Is it a compilation? * Não Sim Ling…" at bounding box center [746, 642] width 1255 height 947
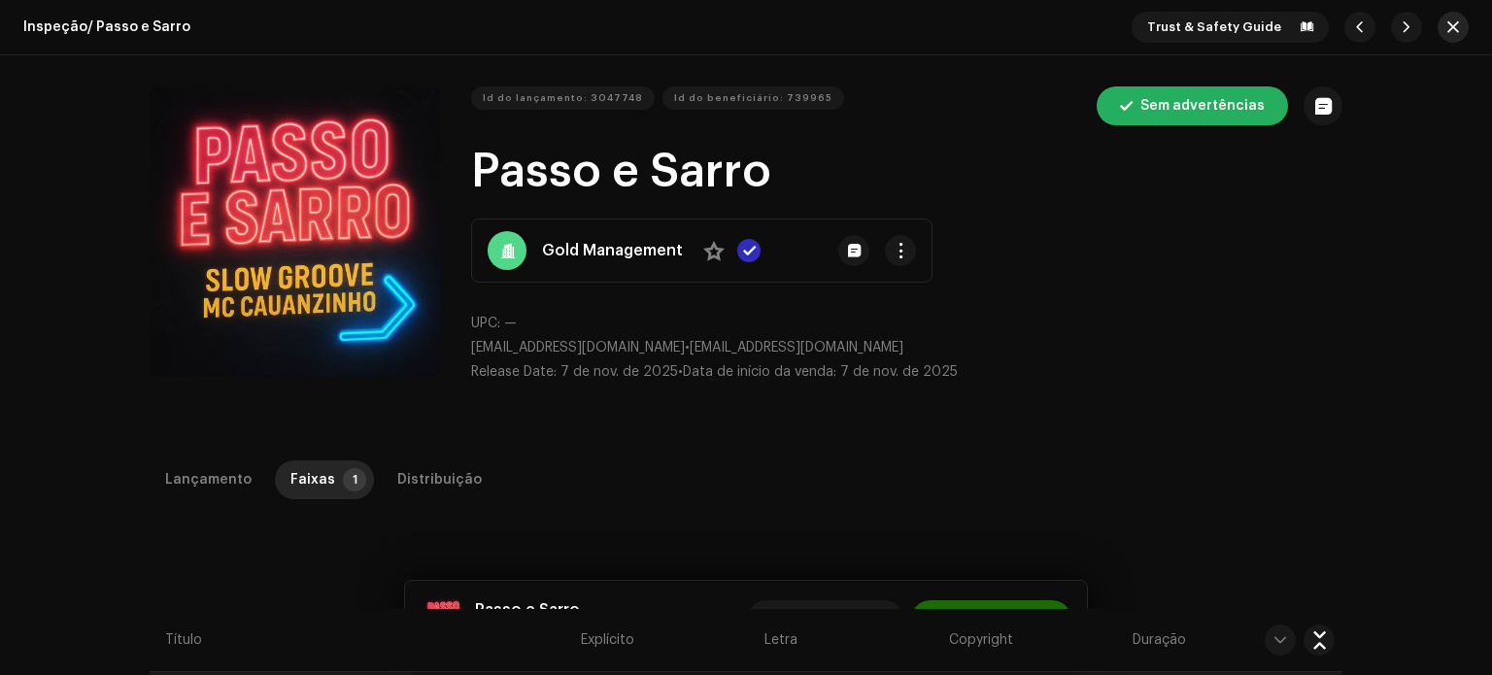
click at [1451, 37] on button "button" at bounding box center [1453, 27] width 31 height 31
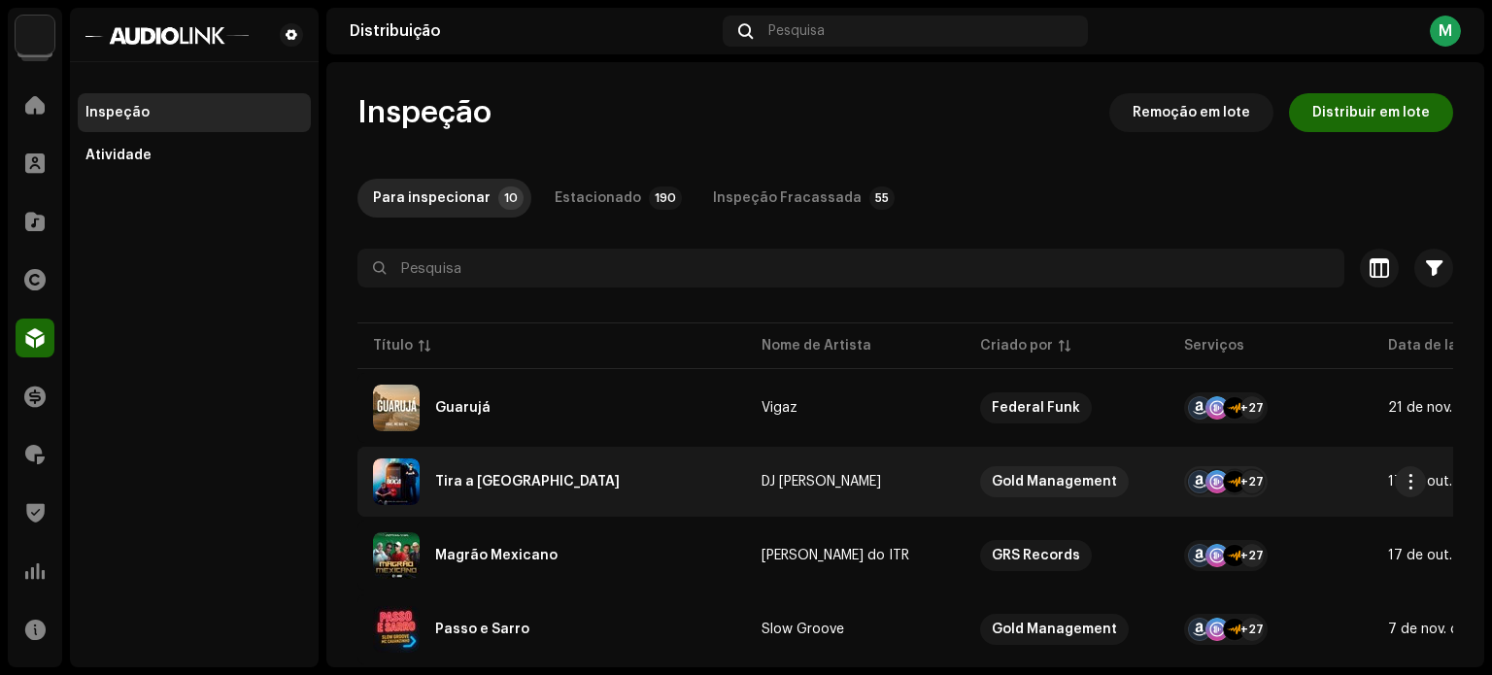
click at [655, 492] on div "Tira a [GEOGRAPHIC_DATA]" at bounding box center [551, 482] width 357 height 47
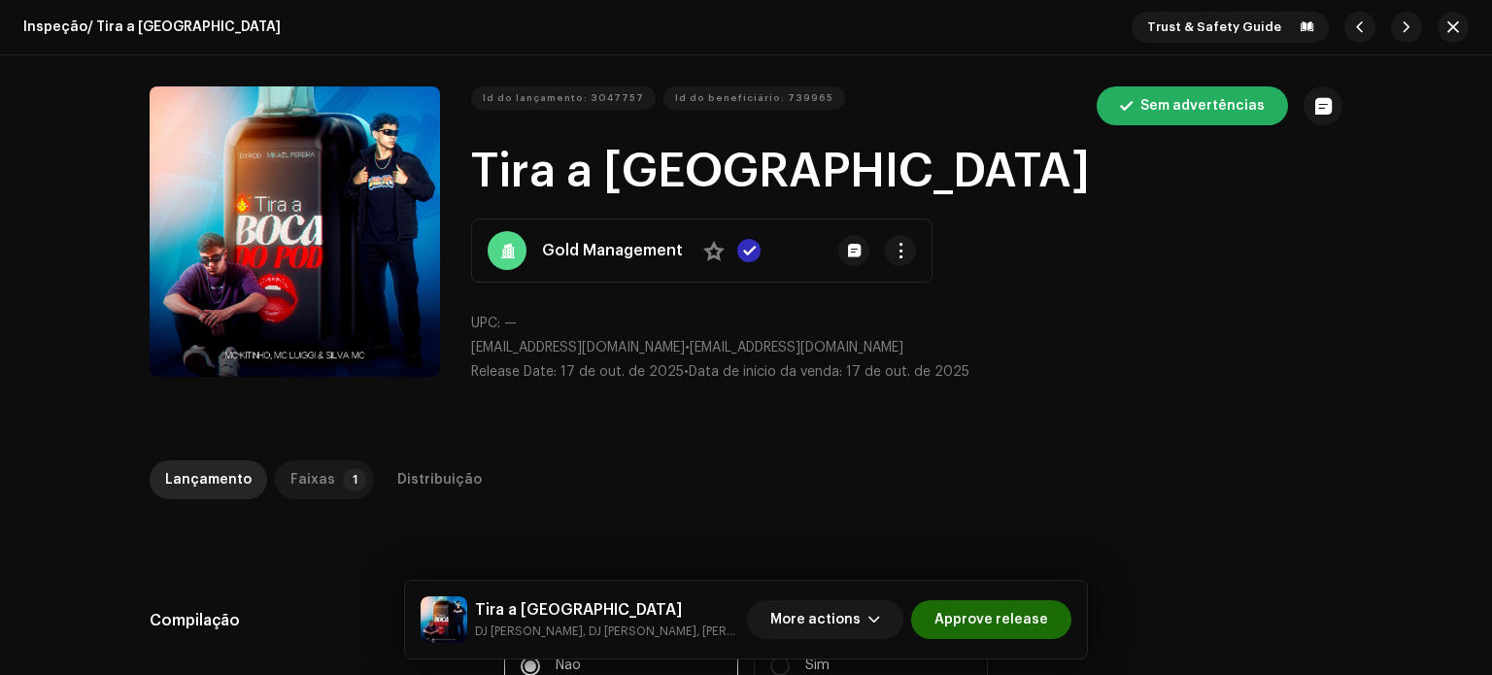
click at [357, 476] on p-tab "Faixas 1" at bounding box center [324, 479] width 99 height 39
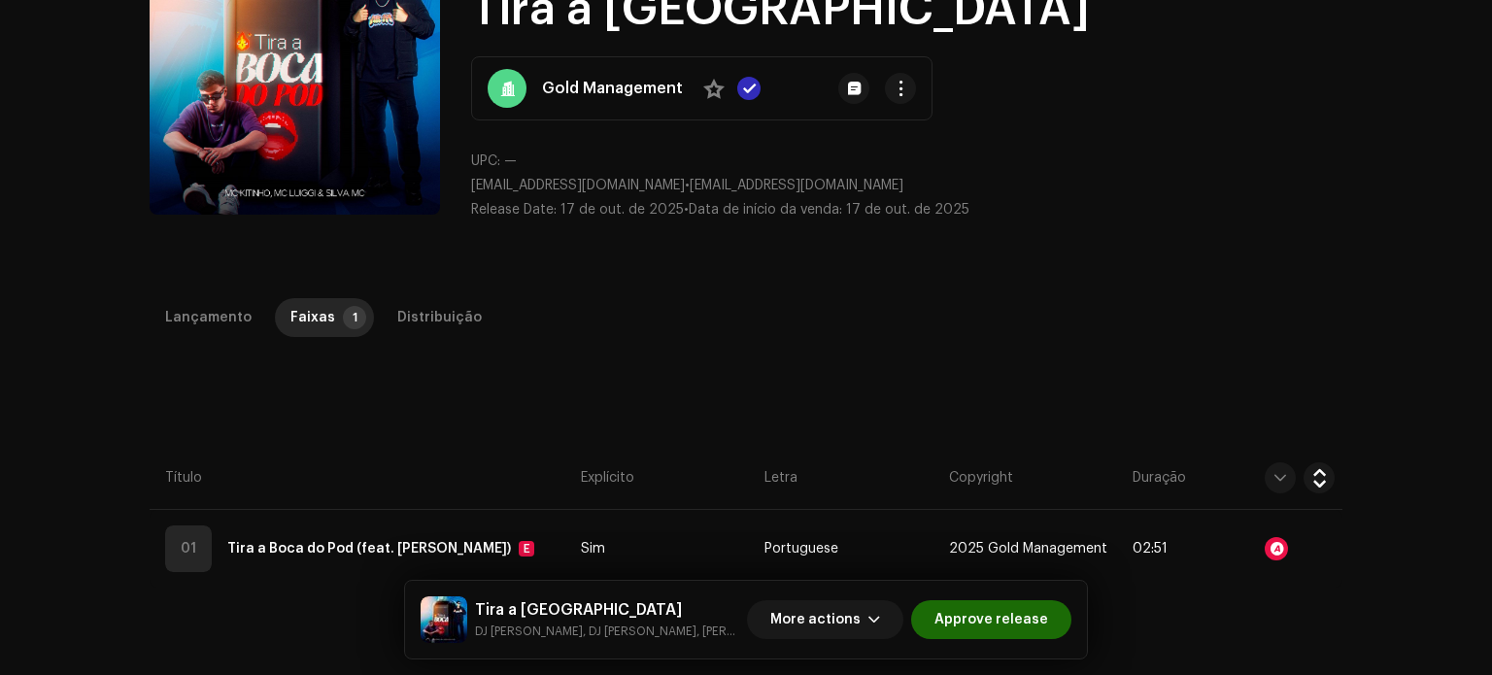
scroll to position [194, 0]
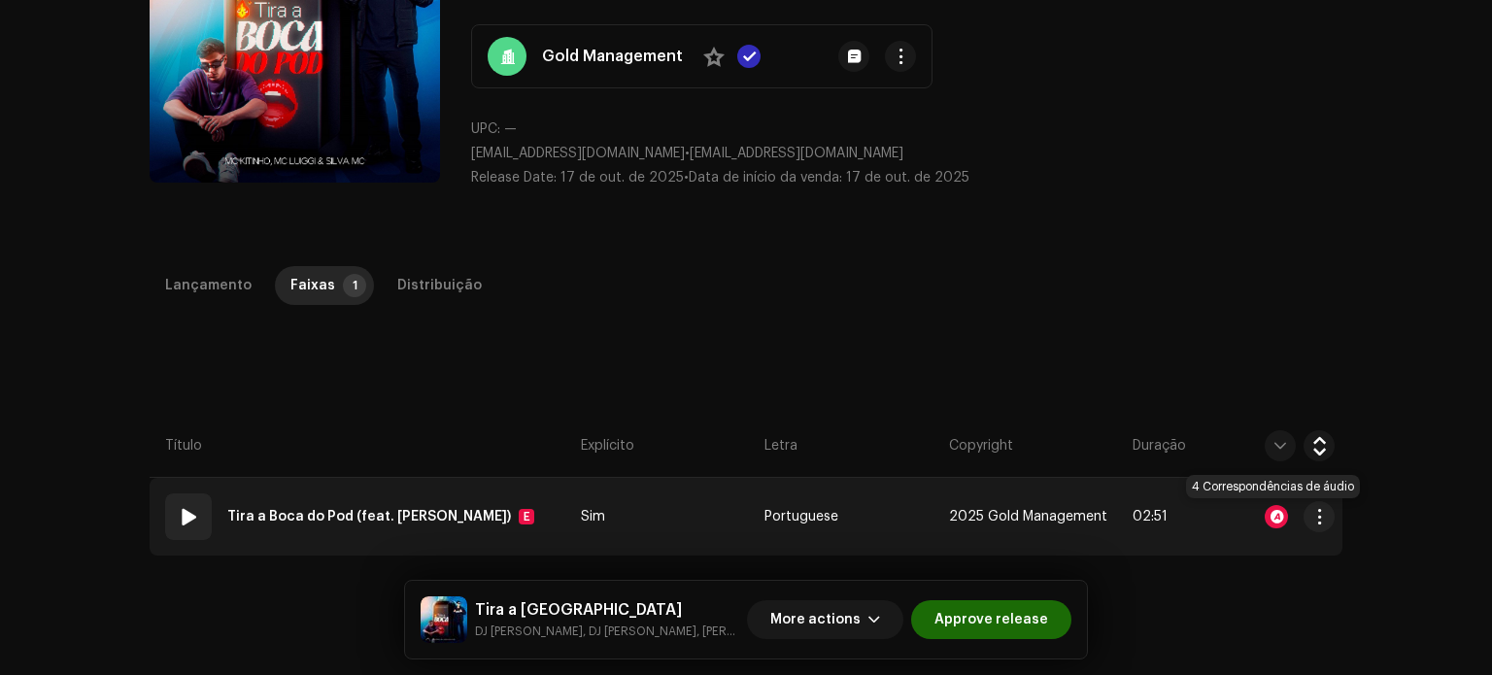
click at [1272, 513] on div at bounding box center [1276, 516] width 23 height 23
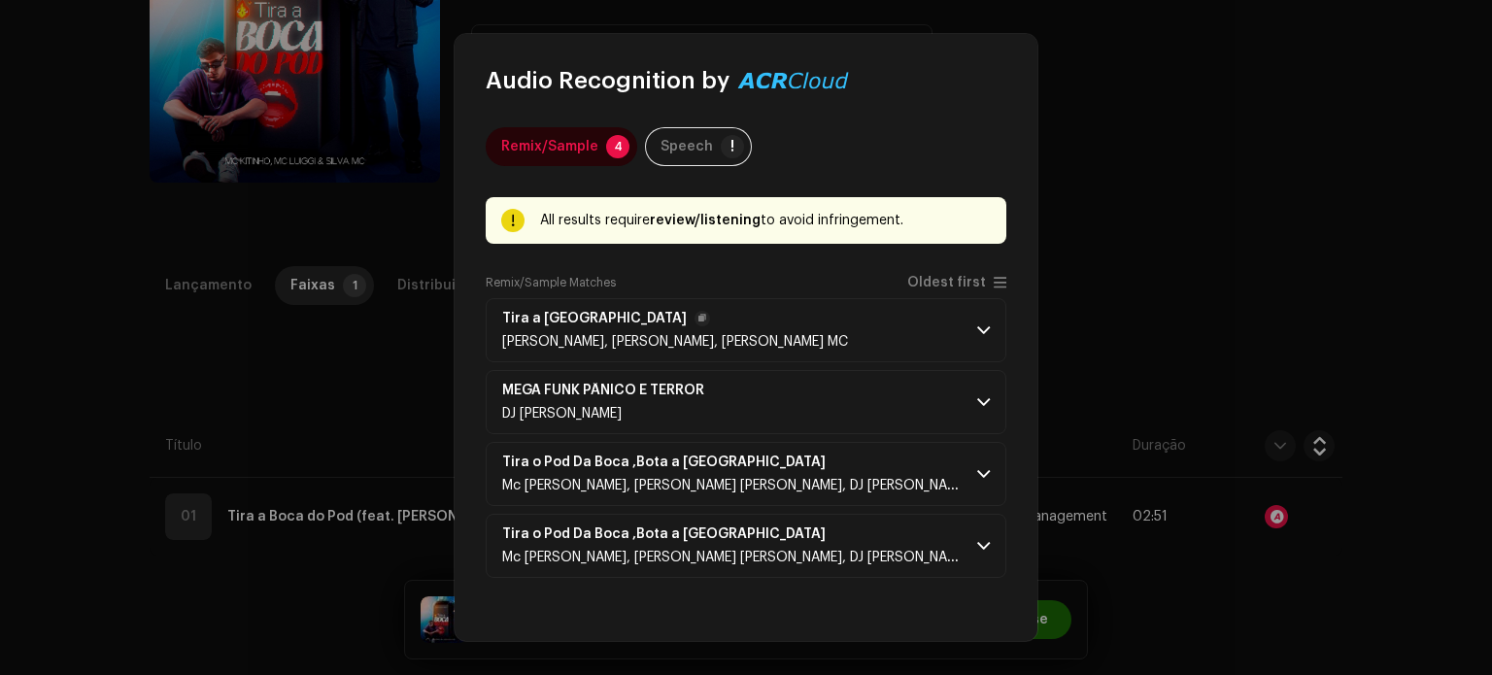
click at [983, 335] on p-accordion-header "Tira a Boca do Pod Leozera, [PERSON_NAME], [PERSON_NAME] MC" at bounding box center [746, 330] width 521 height 64
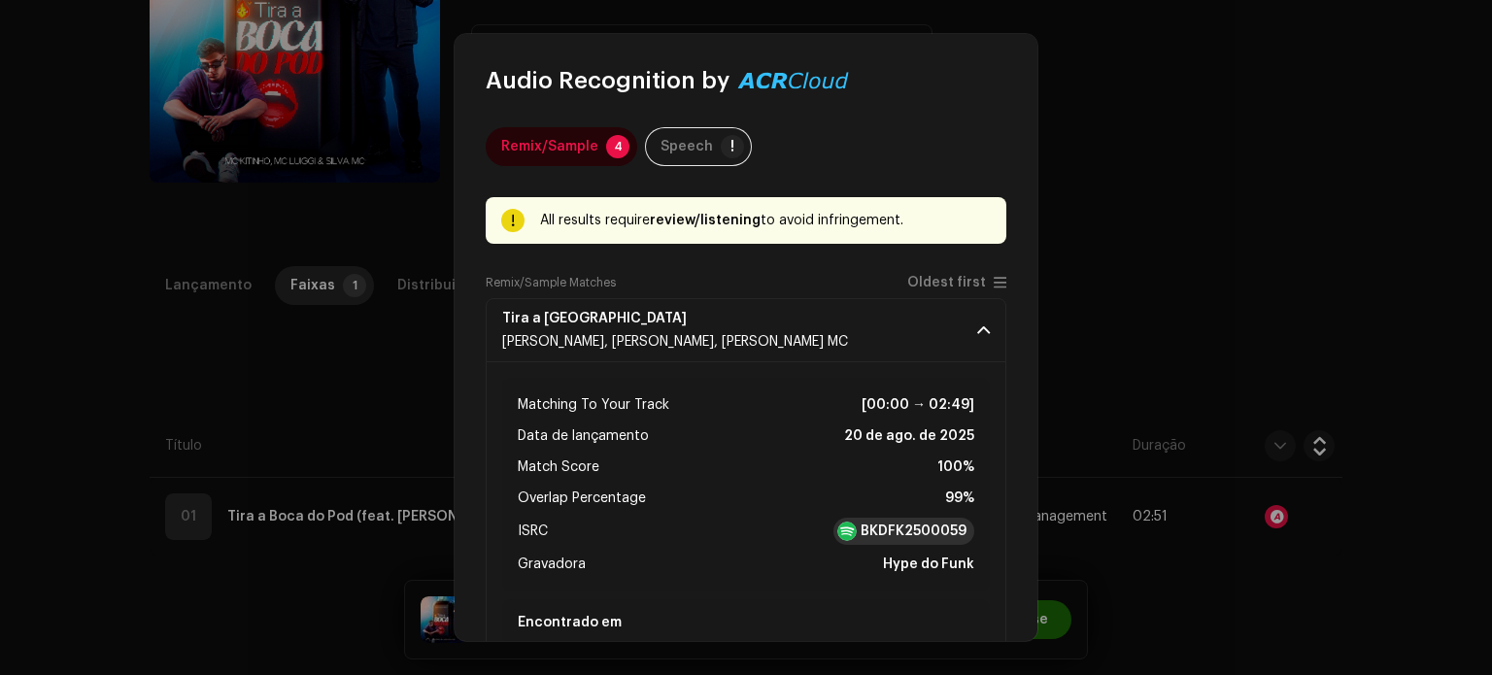
click at [917, 535] on strong "BKDFK2500059" at bounding box center [914, 531] width 106 height 19
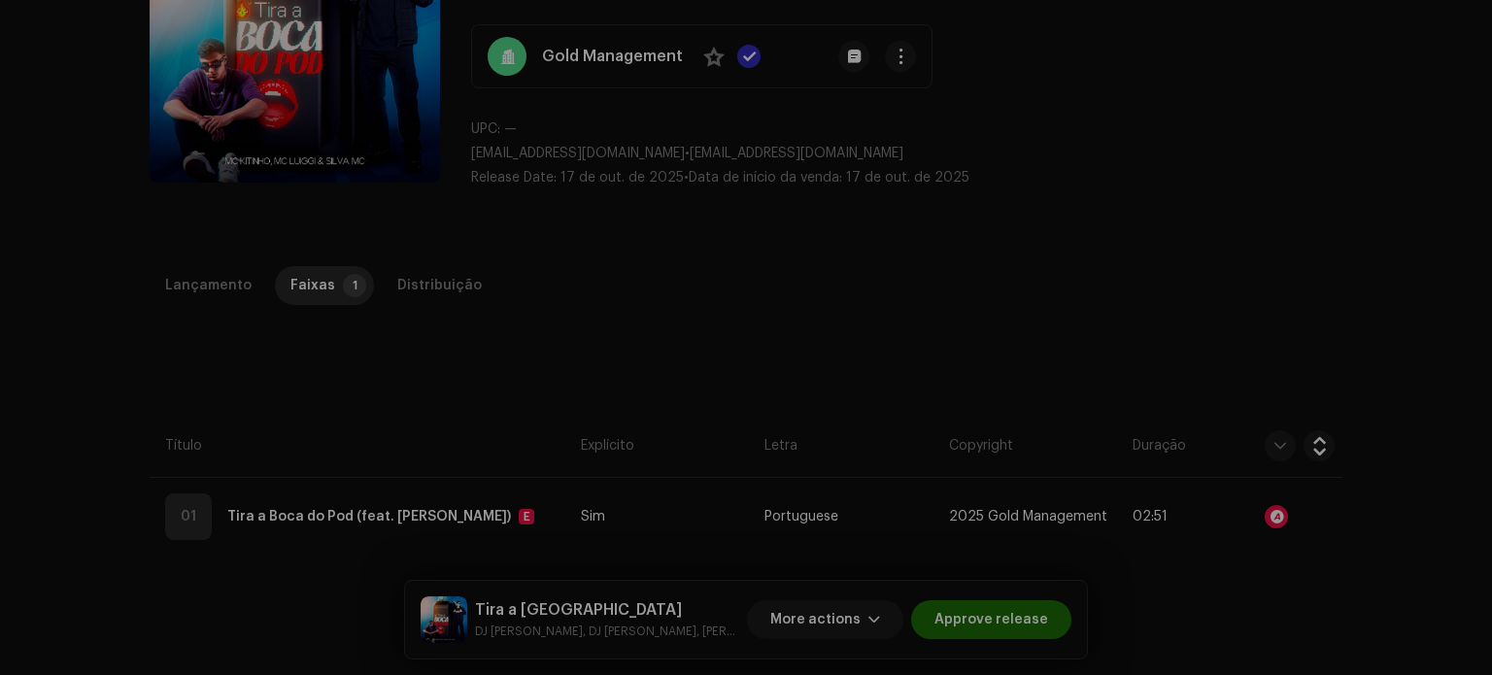
click at [256, 407] on div "Audio Recognition by Remix/Sample 4 Speech ! All results require review/listeni…" at bounding box center [746, 337] width 1492 height 675
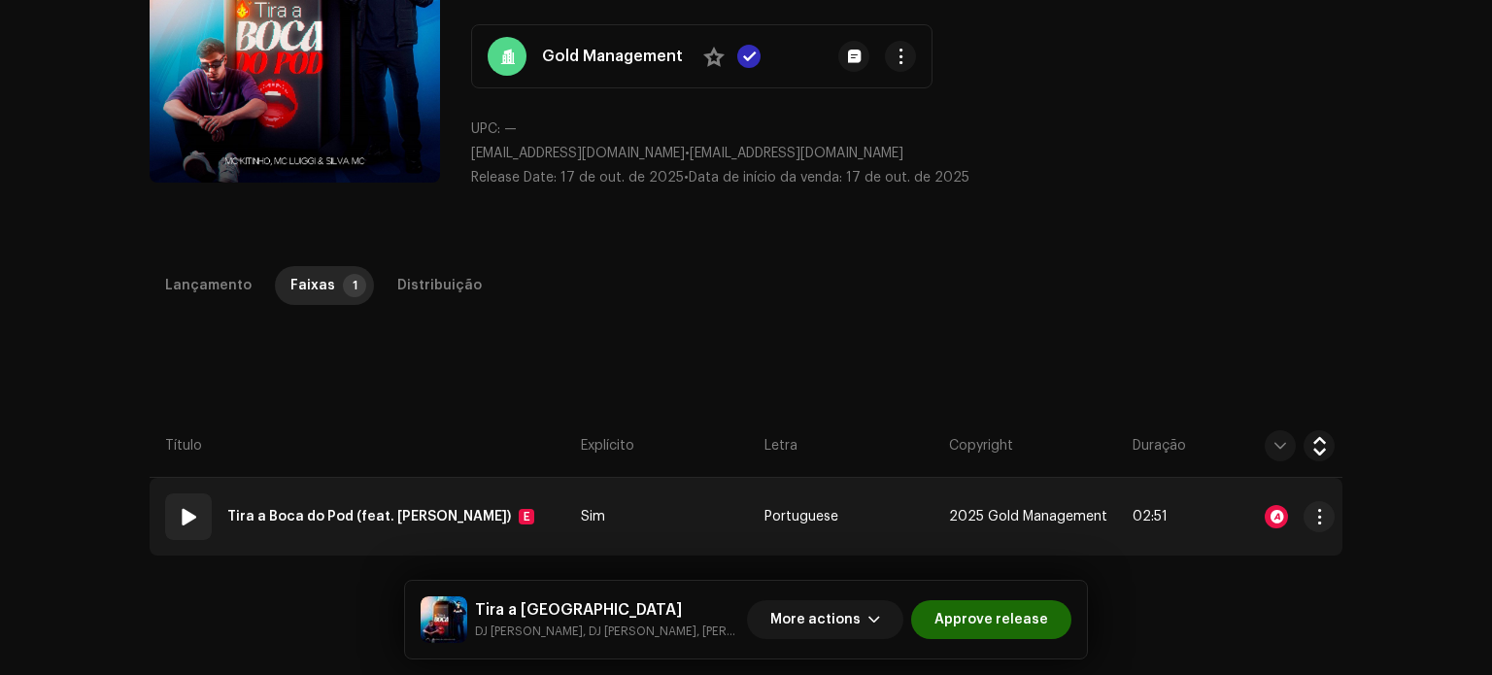
click at [180, 526] on span at bounding box center [188, 516] width 23 height 23
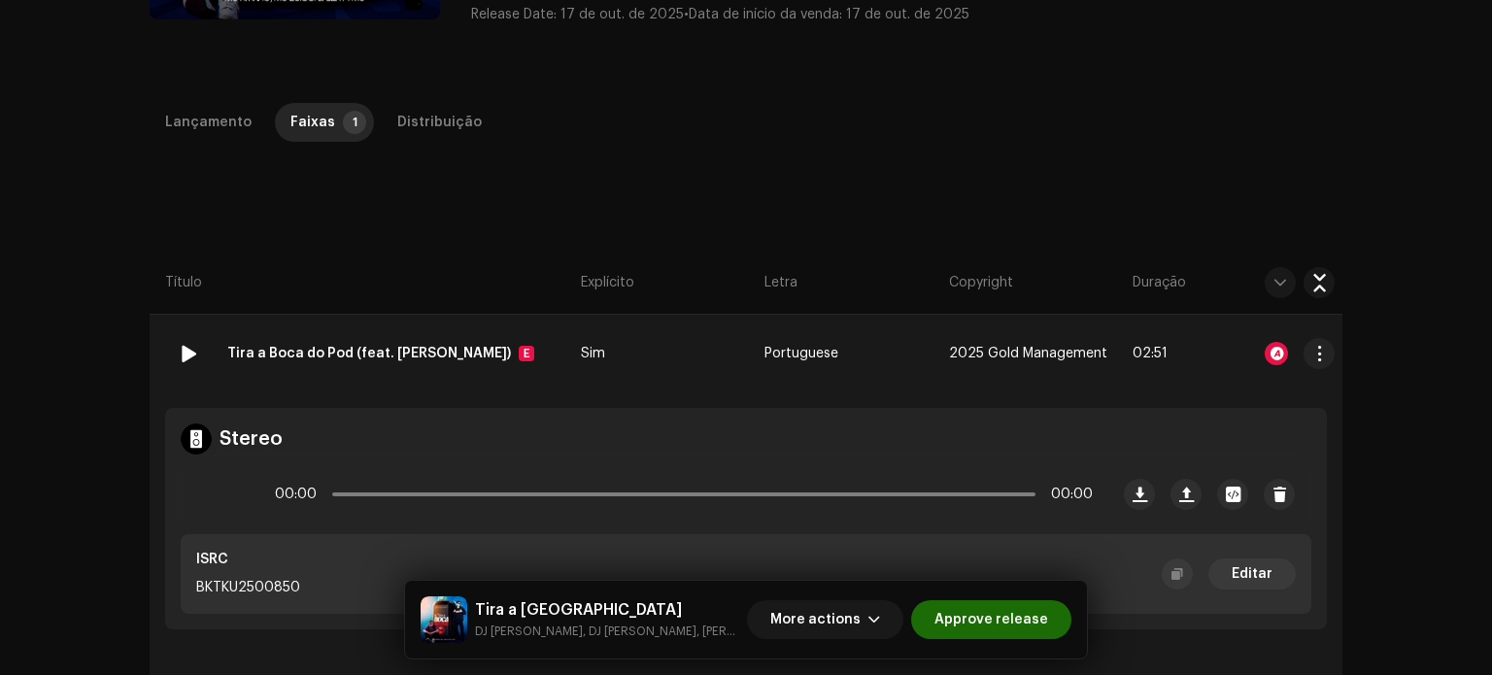
scroll to position [389, 0]
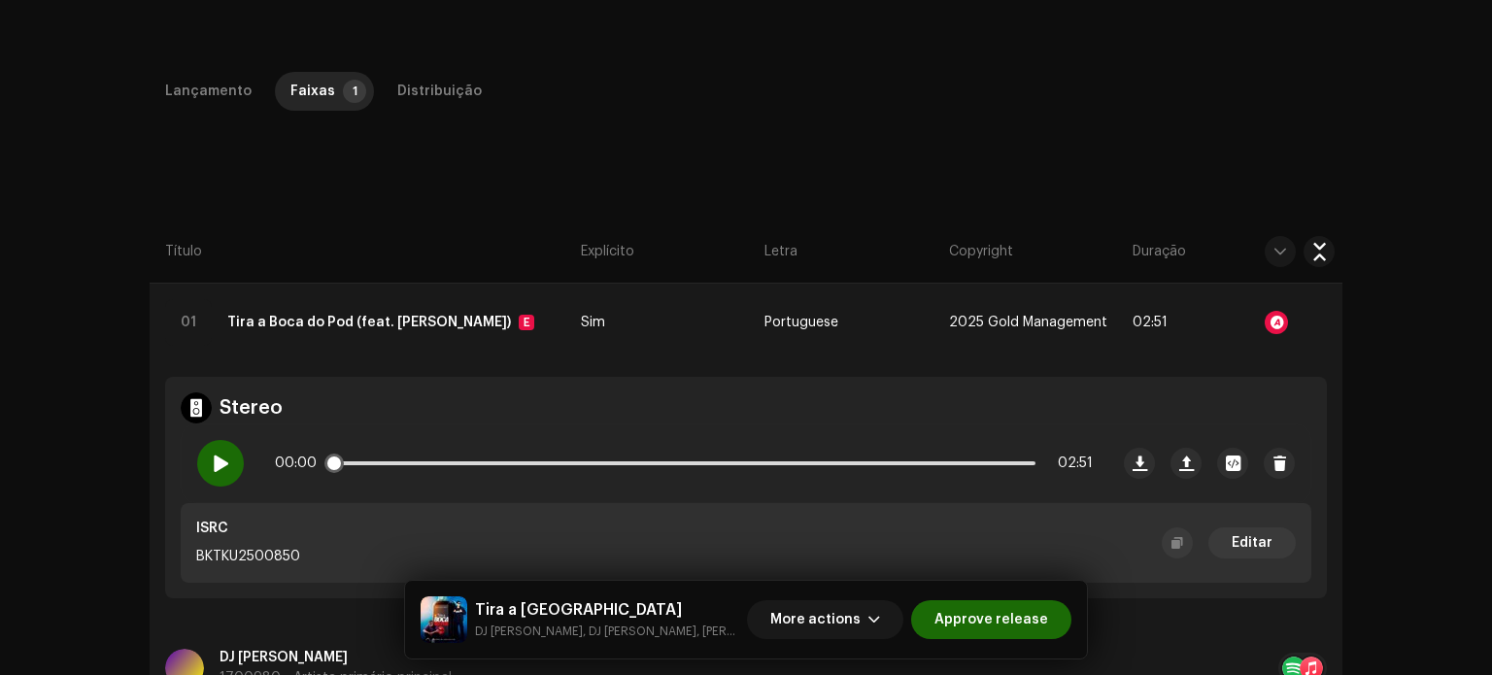
click at [218, 465] on span at bounding box center [220, 464] width 17 height 16
click at [1273, 322] on div at bounding box center [1276, 322] width 23 height 23
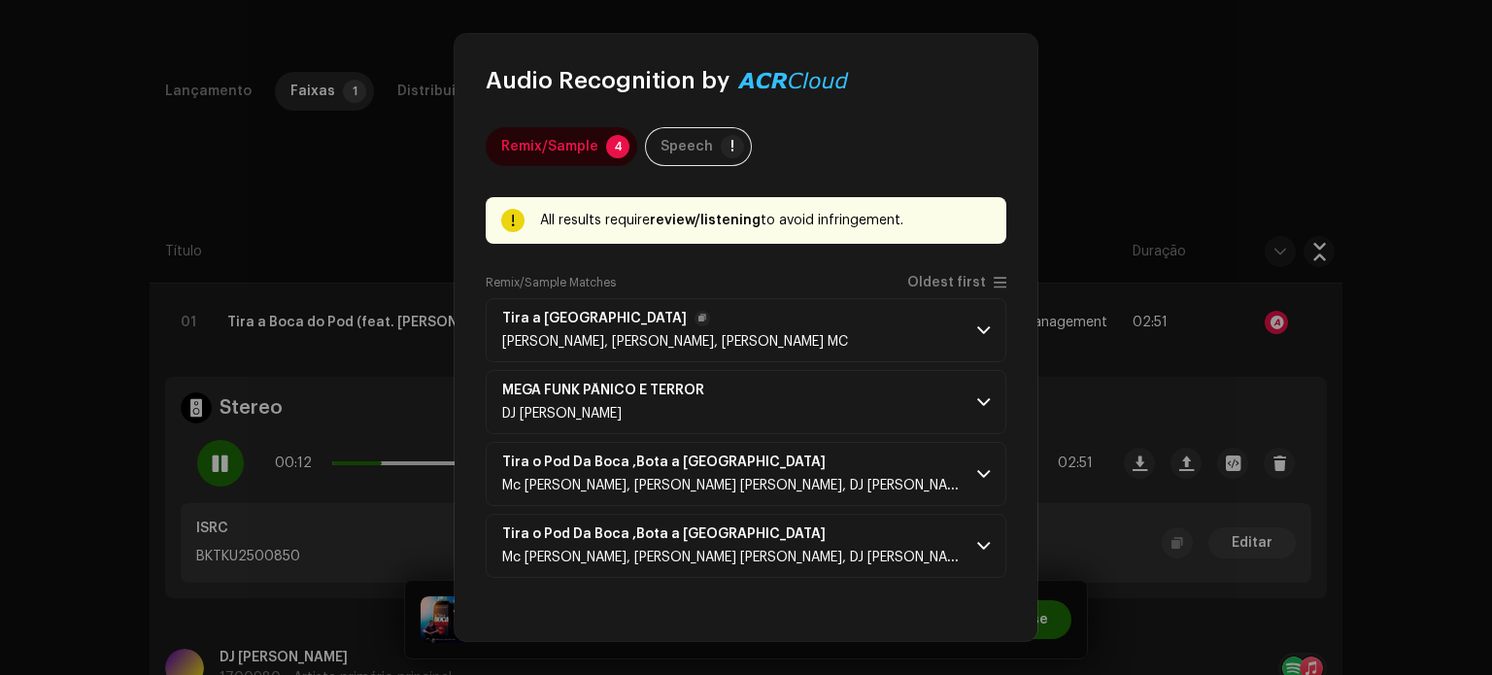
click at [977, 328] on span at bounding box center [983, 331] width 13 height 16
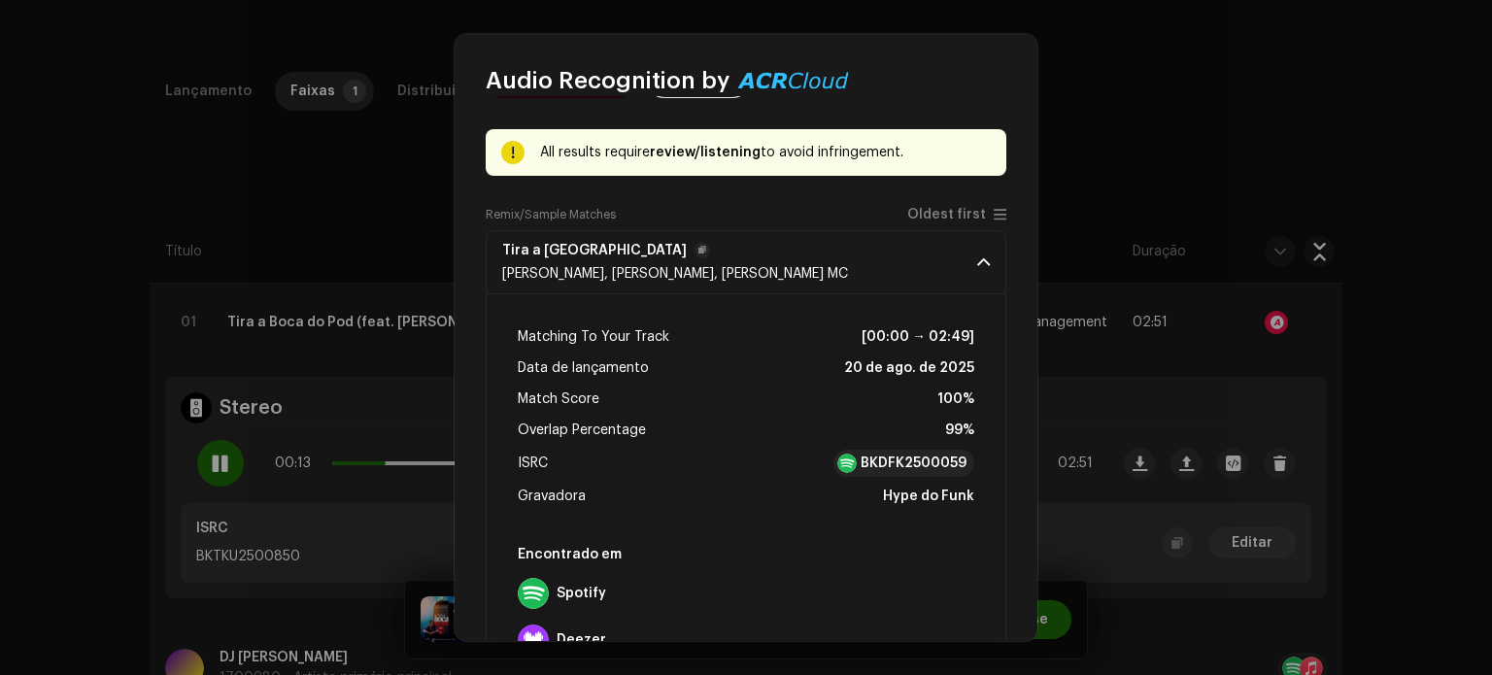
scroll to position [97, 0]
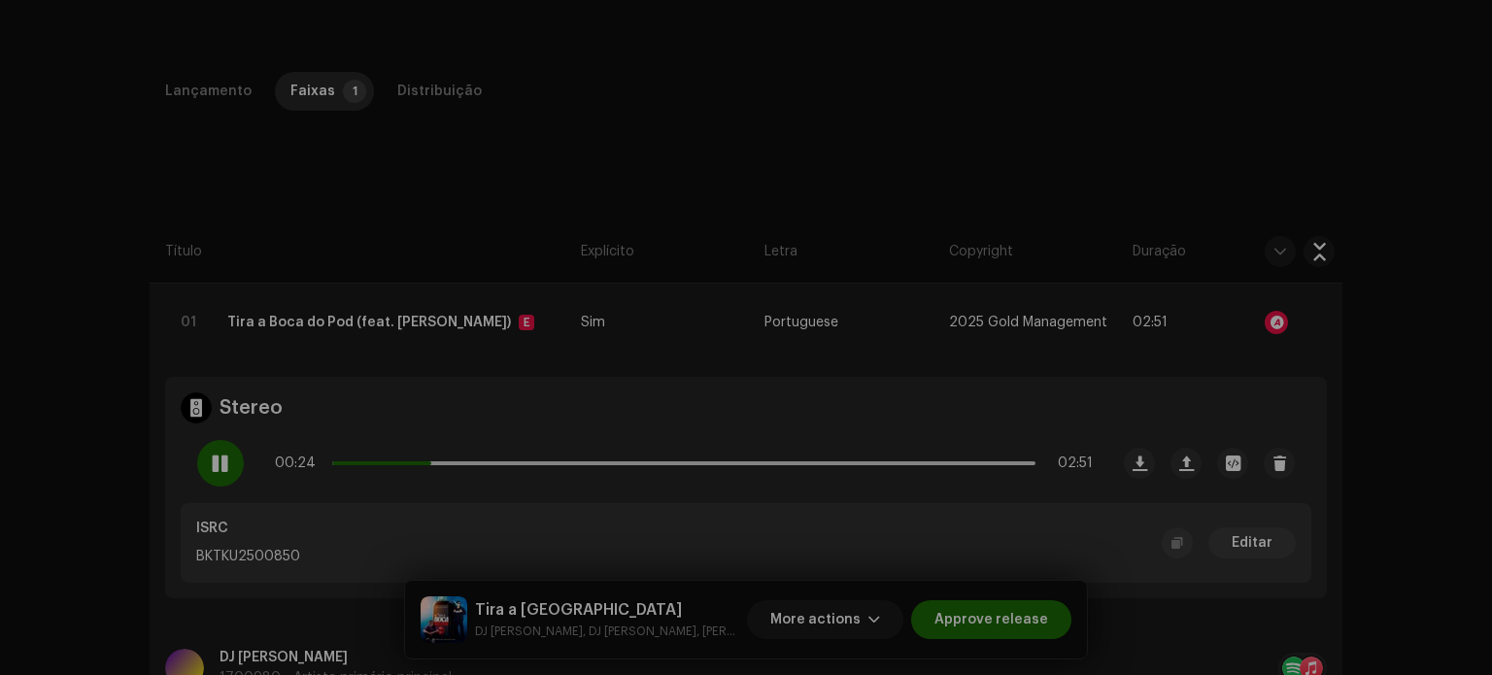
click at [221, 464] on div "Audio Recognition by Remix/Sample 4 Speech ! All results require review/listeni…" at bounding box center [746, 337] width 1492 height 675
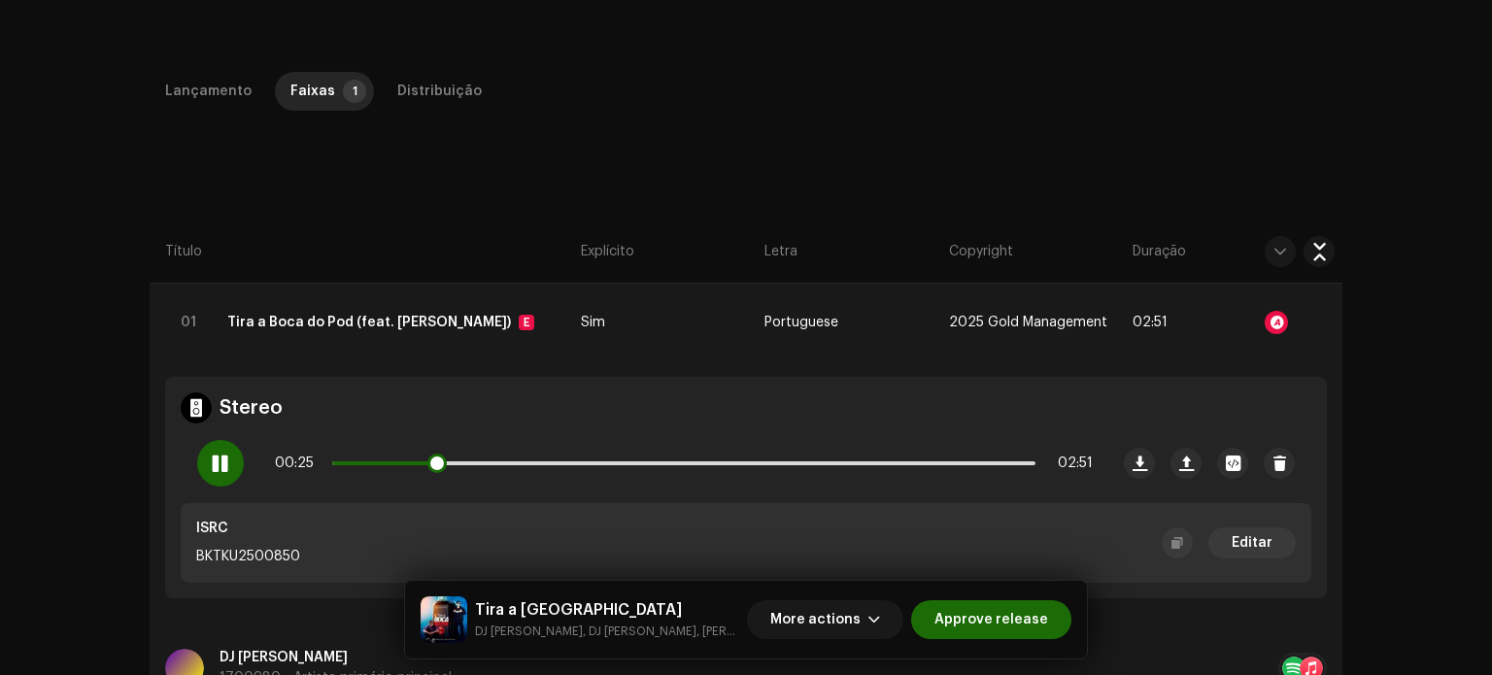
click at [221, 461] on span at bounding box center [220, 464] width 17 height 16
click at [396, 455] on div "00:25 02:51" at bounding box center [684, 463] width 818 height 39
drag, startPoint x: 431, startPoint y: 458, endPoint x: 385, endPoint y: 463, distance: 47.0
click at [407, 463] on span at bounding box center [416, 463] width 19 height 19
click at [223, 461] on span at bounding box center [220, 464] width 17 height 16
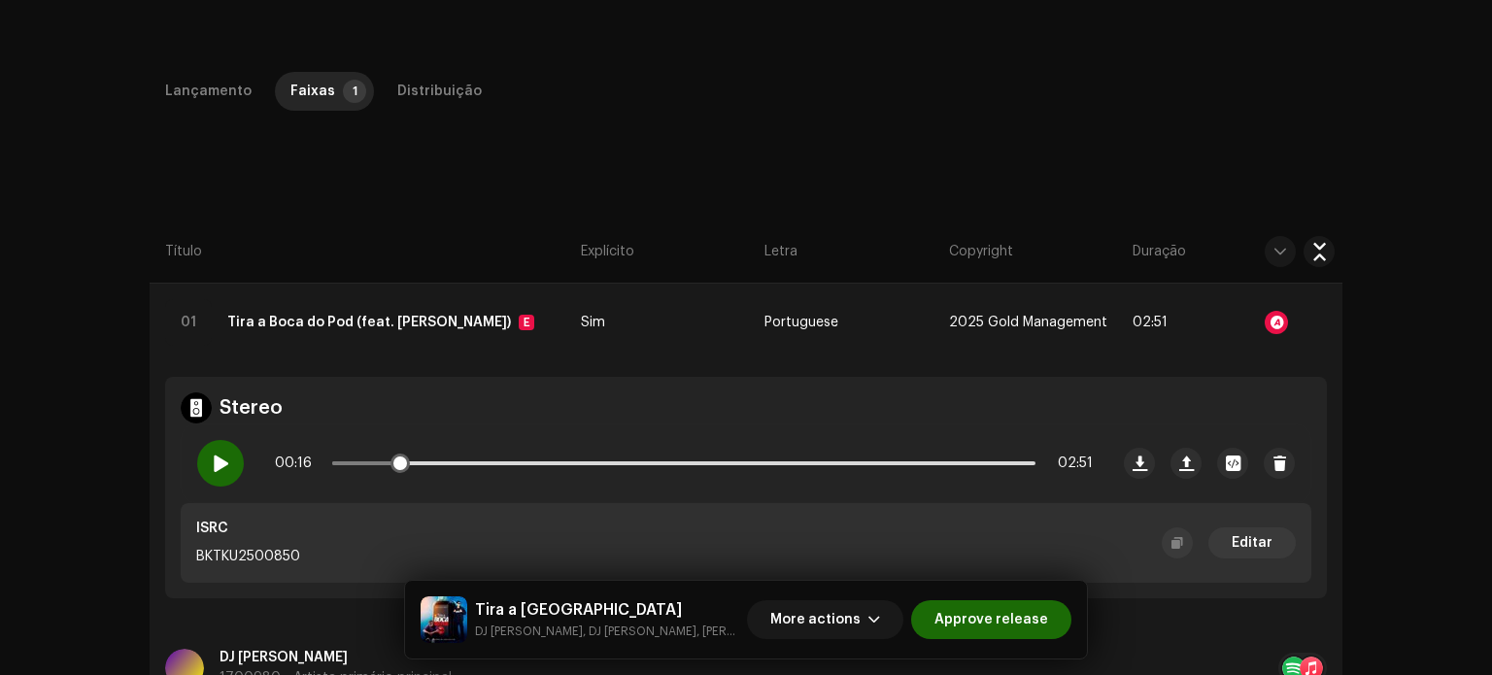
click at [220, 461] on span at bounding box center [220, 464] width 17 height 16
click at [228, 473] on div at bounding box center [220, 463] width 47 height 47
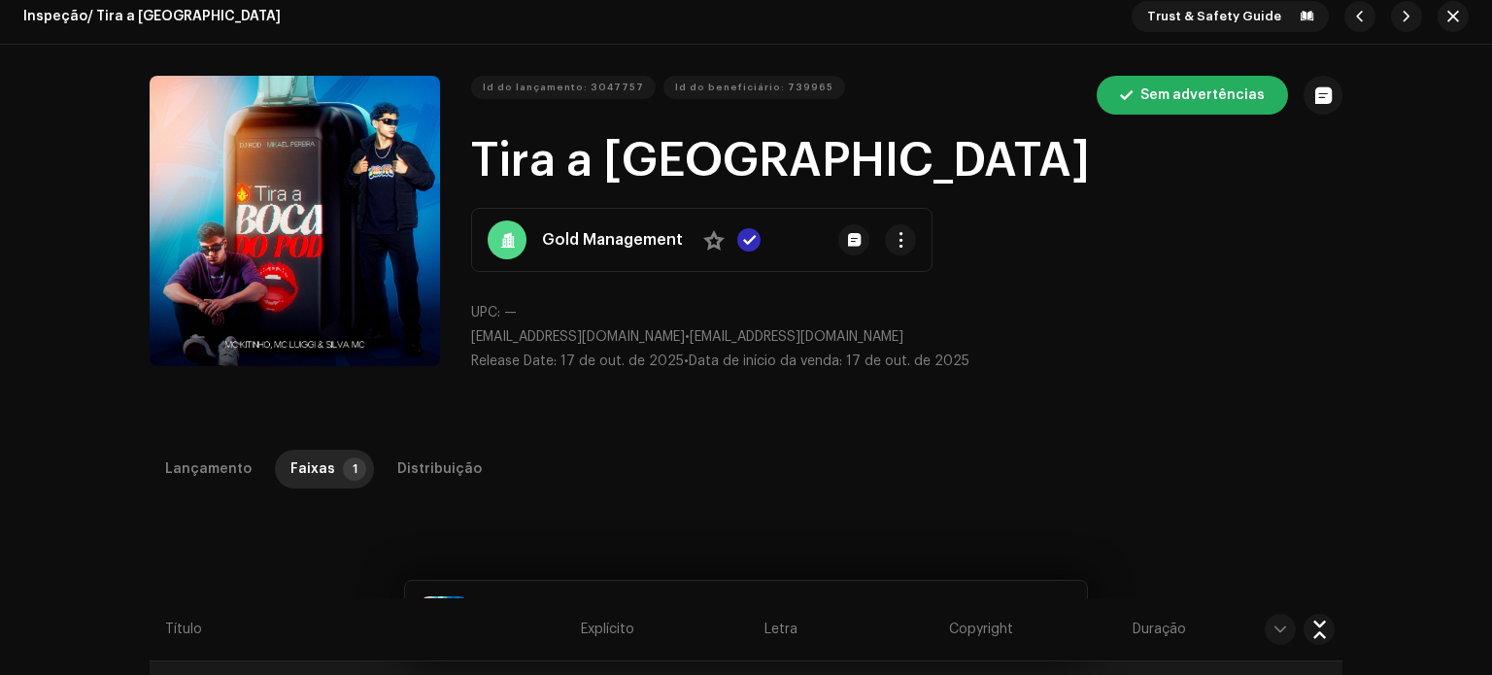
scroll to position [0, 0]
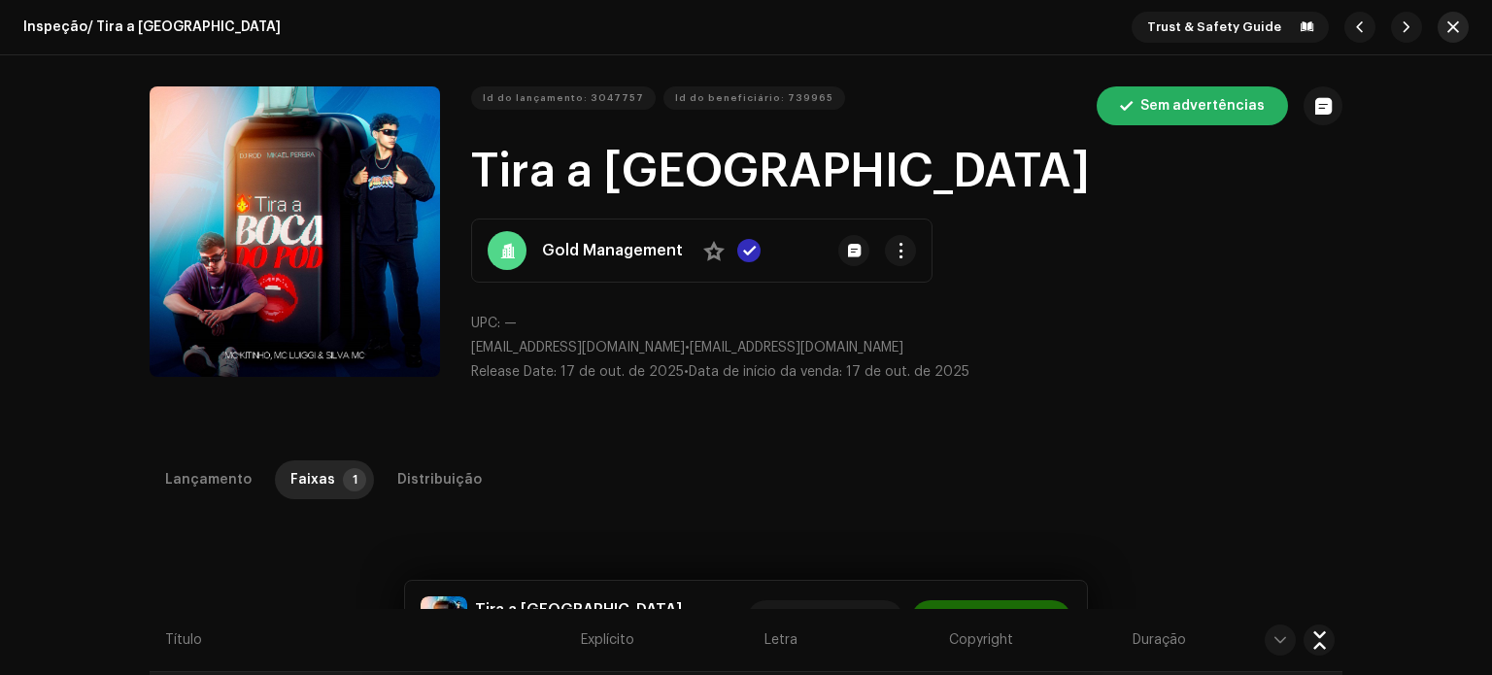
click at [1447, 27] on span "button" at bounding box center [1453, 27] width 12 height 16
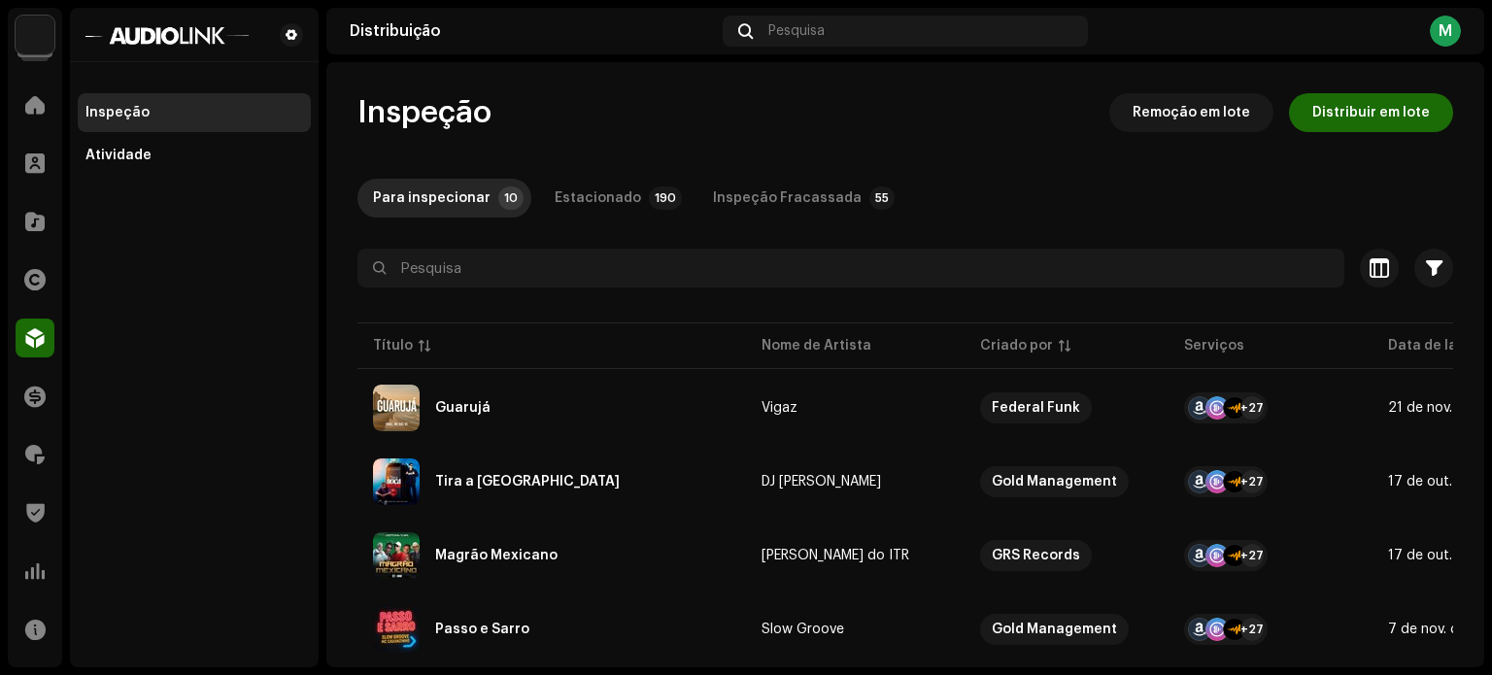
click at [1240, 208] on div "Para inspecionar 10 Estacionado 190 Inspeção Fracassada 55" at bounding box center [905, 198] width 1096 height 39
